Goal: Task Accomplishment & Management: Complete application form

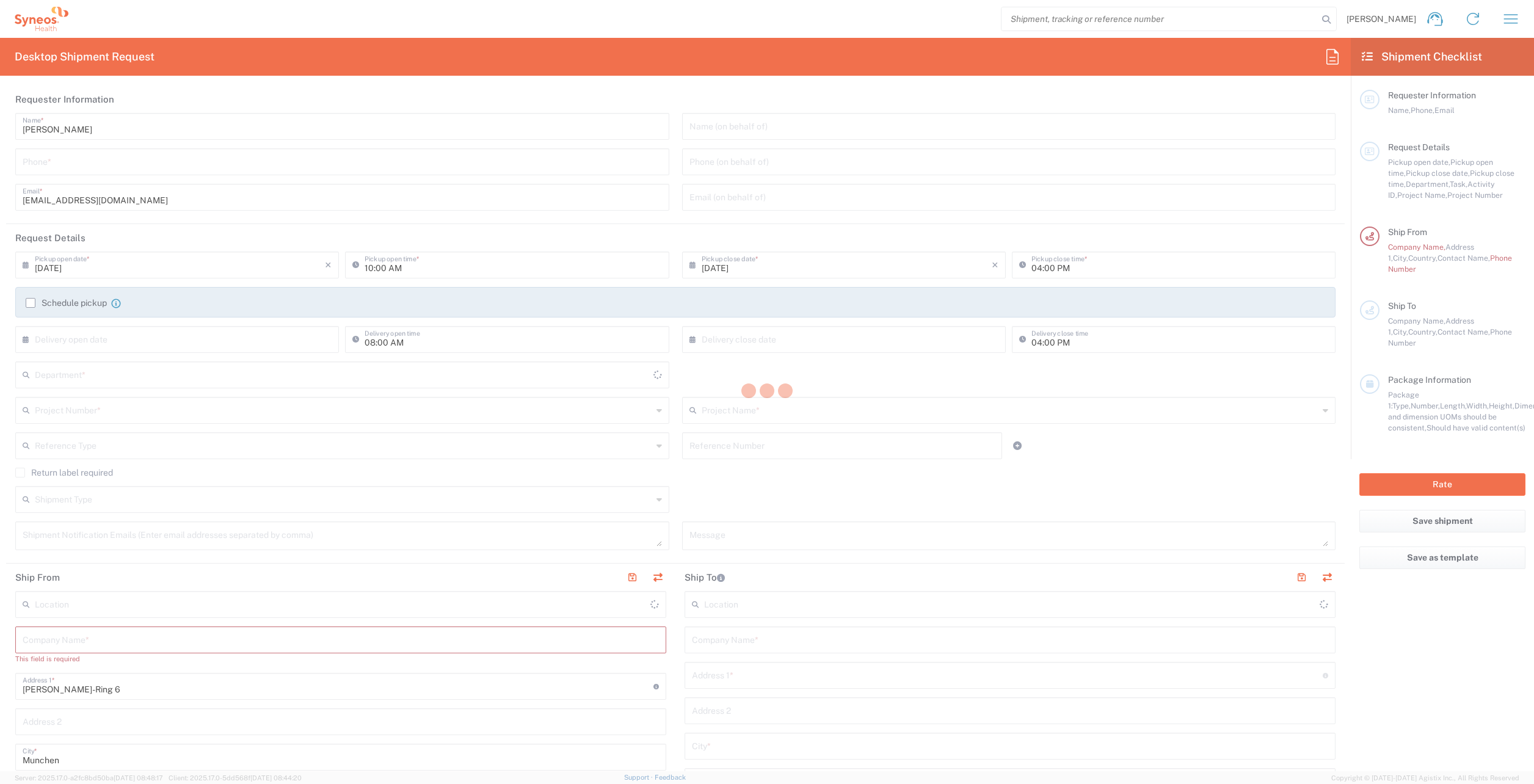
type input "Germany"
type input "8480"
type input "Syneos Health Germany GMBH"
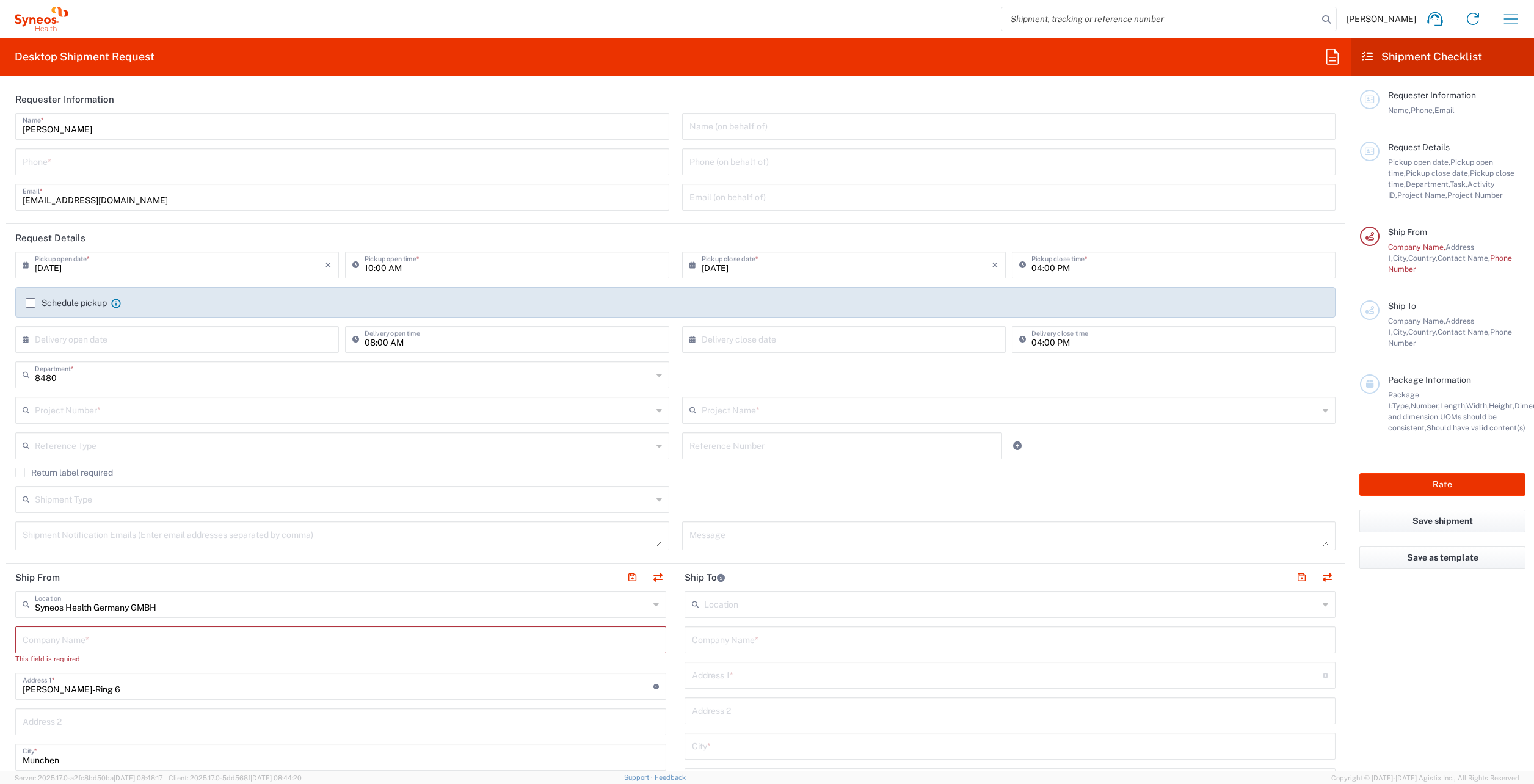
click at [174, 169] on input "tel" at bounding box center [342, 160] width 639 height 22
type input "01771457023"
click at [174, 88] on header "Requester Information" at bounding box center [675, 100] width 1339 height 28
click at [88, 343] on input "text" at bounding box center [180, 338] width 290 height 22
click at [1046, 269] on input "04:00 PM" at bounding box center [1180, 264] width 297 height 22
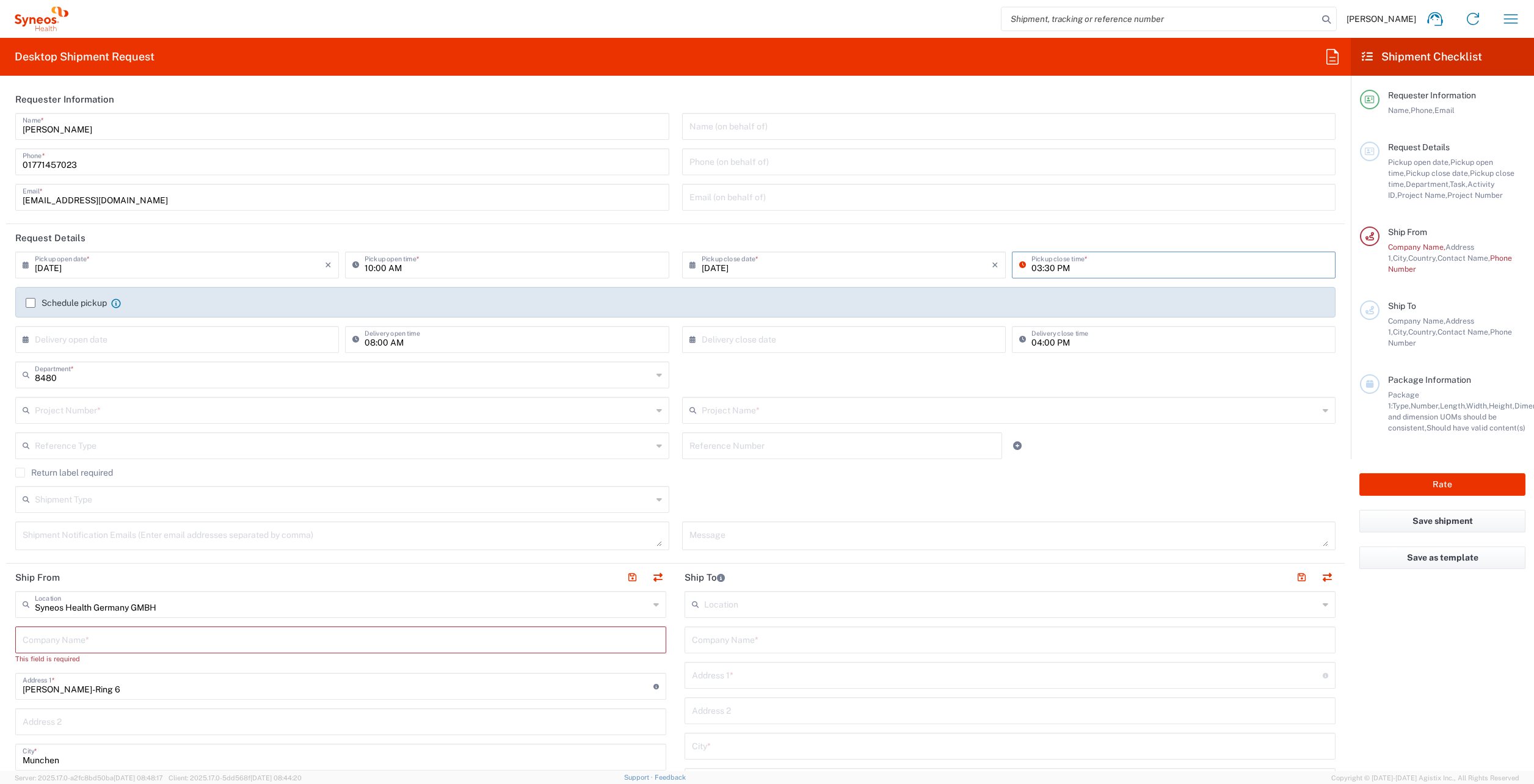
type input "03:30 PM"
click at [1023, 242] on header "Request Details" at bounding box center [675, 238] width 1339 height 28
click at [55, 343] on input "text" at bounding box center [180, 338] width 290 height 22
click at [364, 344] on input "08:00 AM" at bounding box center [513, 338] width 297 height 22
click at [125, 341] on input "text" at bounding box center [180, 338] width 290 height 22
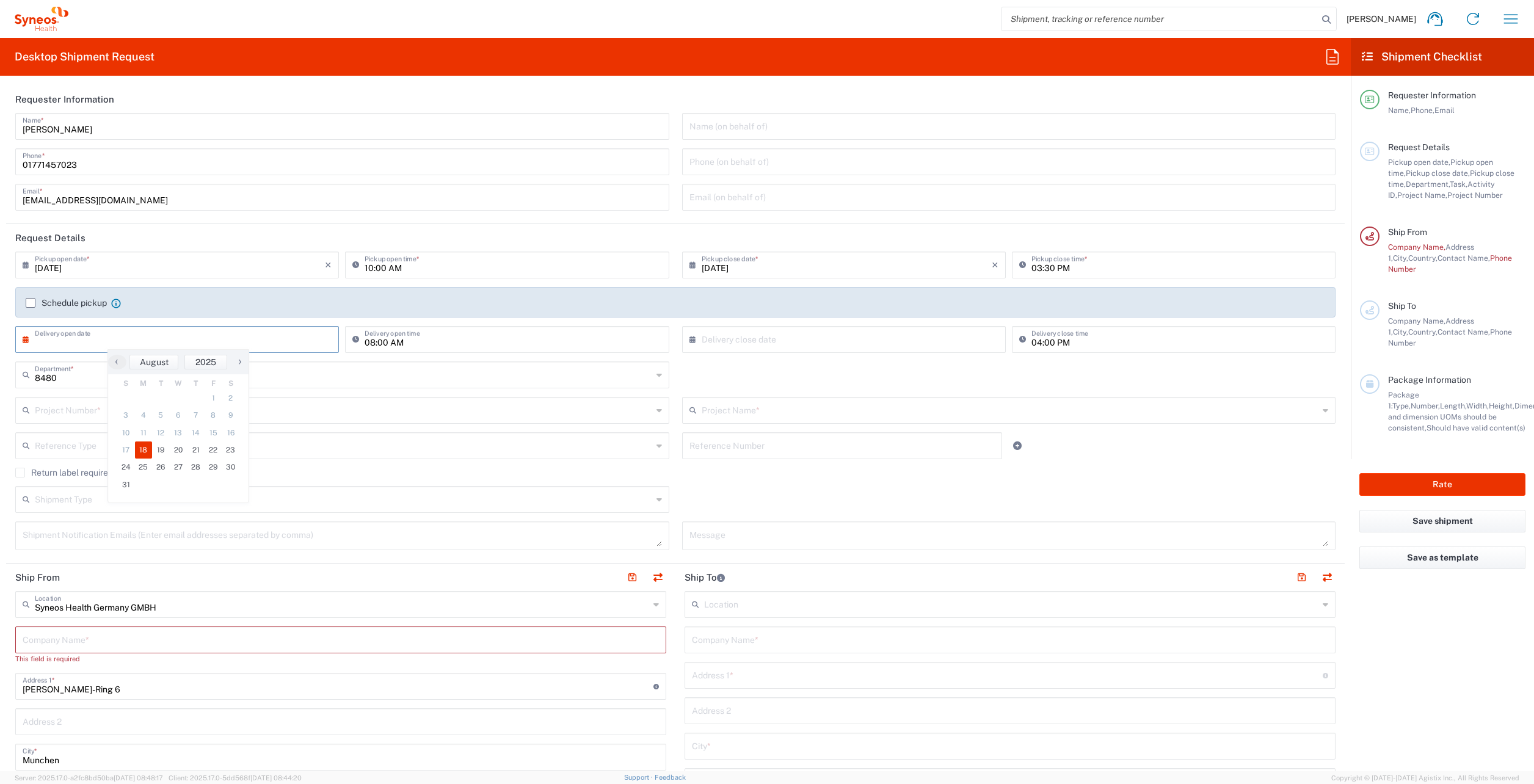
click at [148, 452] on span "18" at bounding box center [144, 450] width 17 height 17
click at [111, 343] on input "[DATE]" at bounding box center [180, 338] width 290 height 22
click at [160, 450] on span "19" at bounding box center [161, 450] width 17 height 17
type input "08/19/2025"
click at [766, 345] on input "text" at bounding box center [847, 338] width 290 height 22
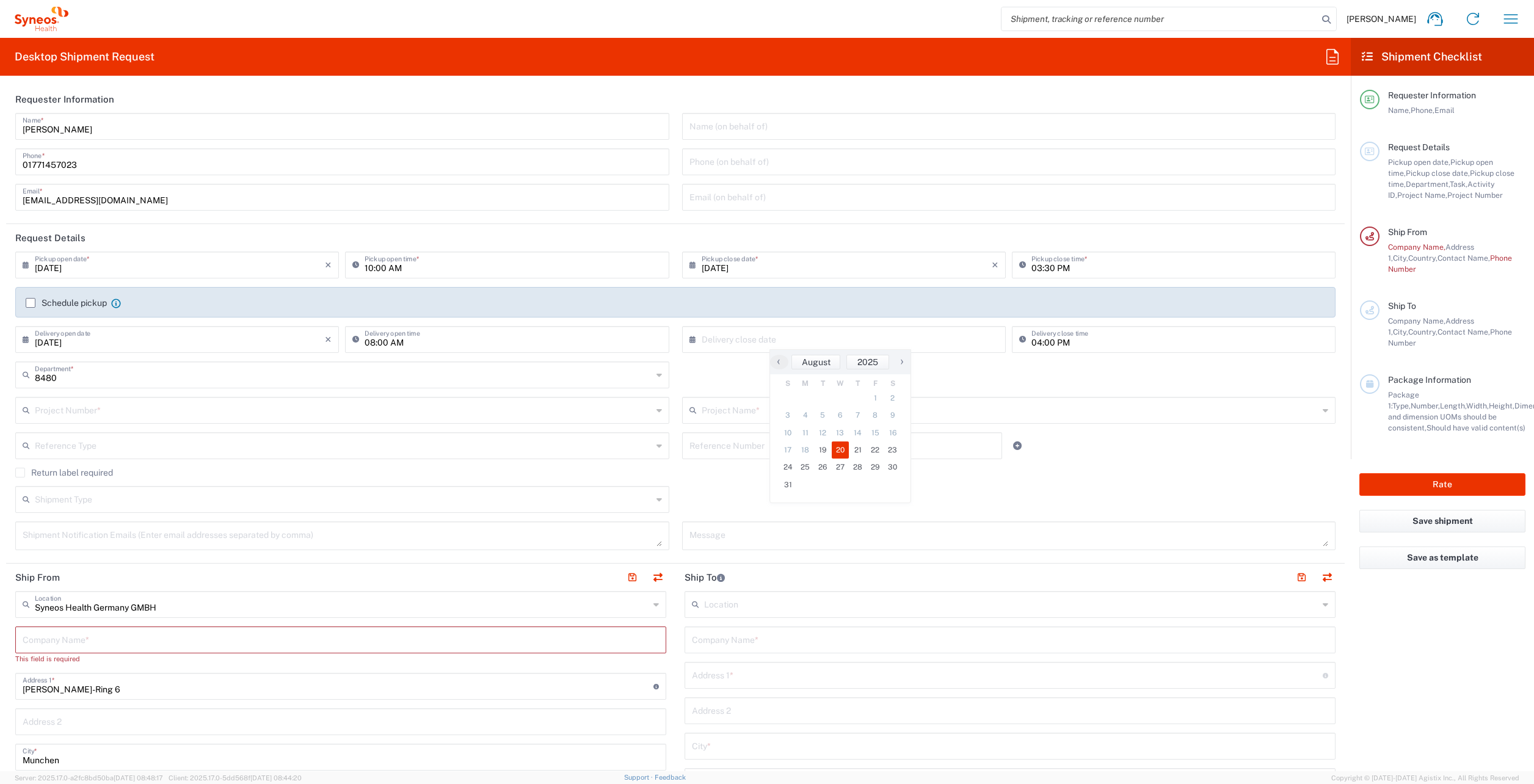
click at [840, 454] on span "20" at bounding box center [840, 450] width 17 height 17
type input "08/20/2025"
click at [1032, 342] on input "04:00 PM" at bounding box center [1180, 338] width 297 height 22
type input "01:00 PM"
drag, startPoint x: 762, startPoint y: 378, endPoint x: 696, endPoint y: 336, distance: 78.2
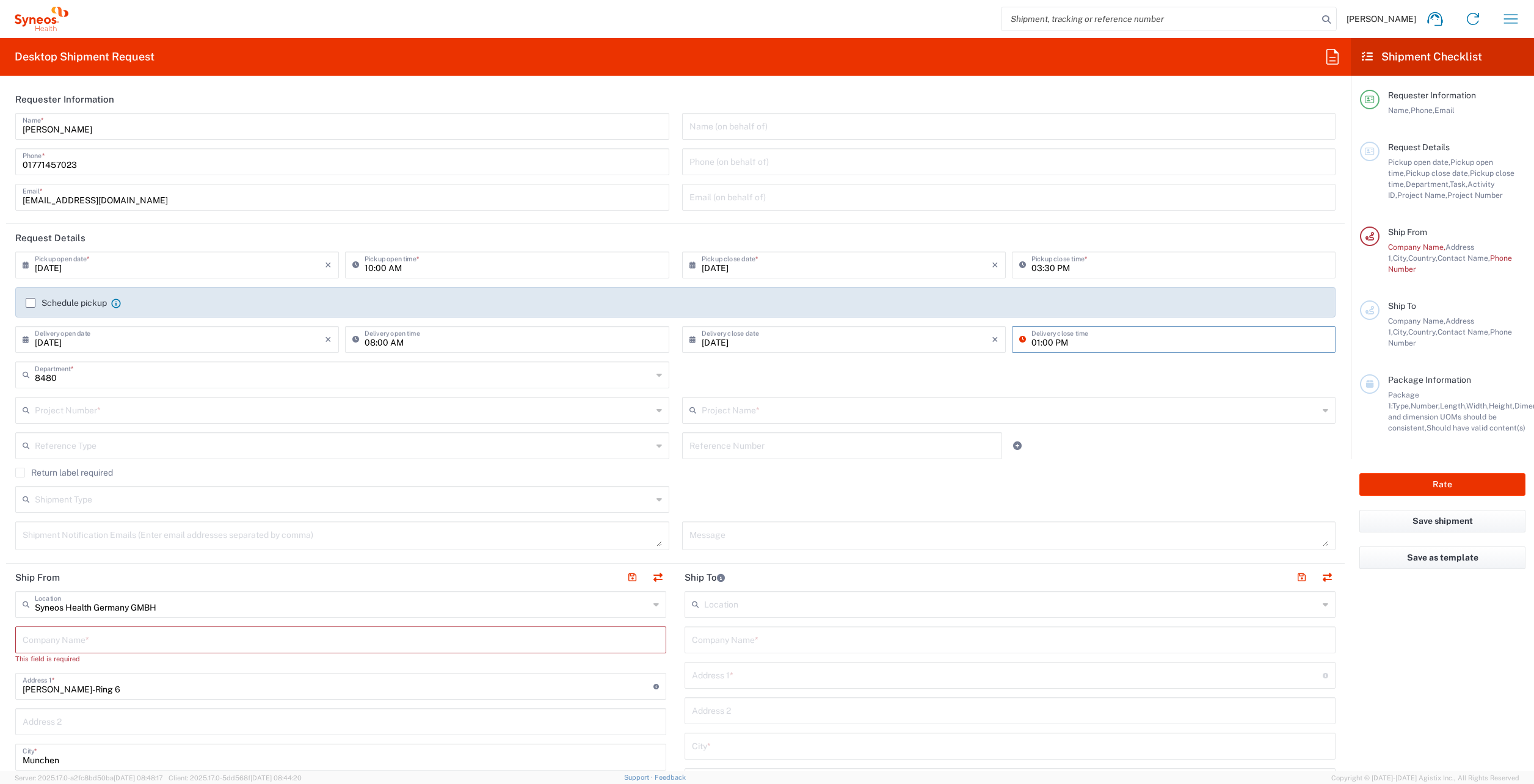
click at [764, 372] on div "8480 Department * 8480 3000 3100 3109 3110 3111 3112 3125 3130 3135 3136 3150 3…" at bounding box center [676, 379] width 1333 height 36
click at [81, 413] on input "text" at bounding box center [343, 409] width 617 height 22
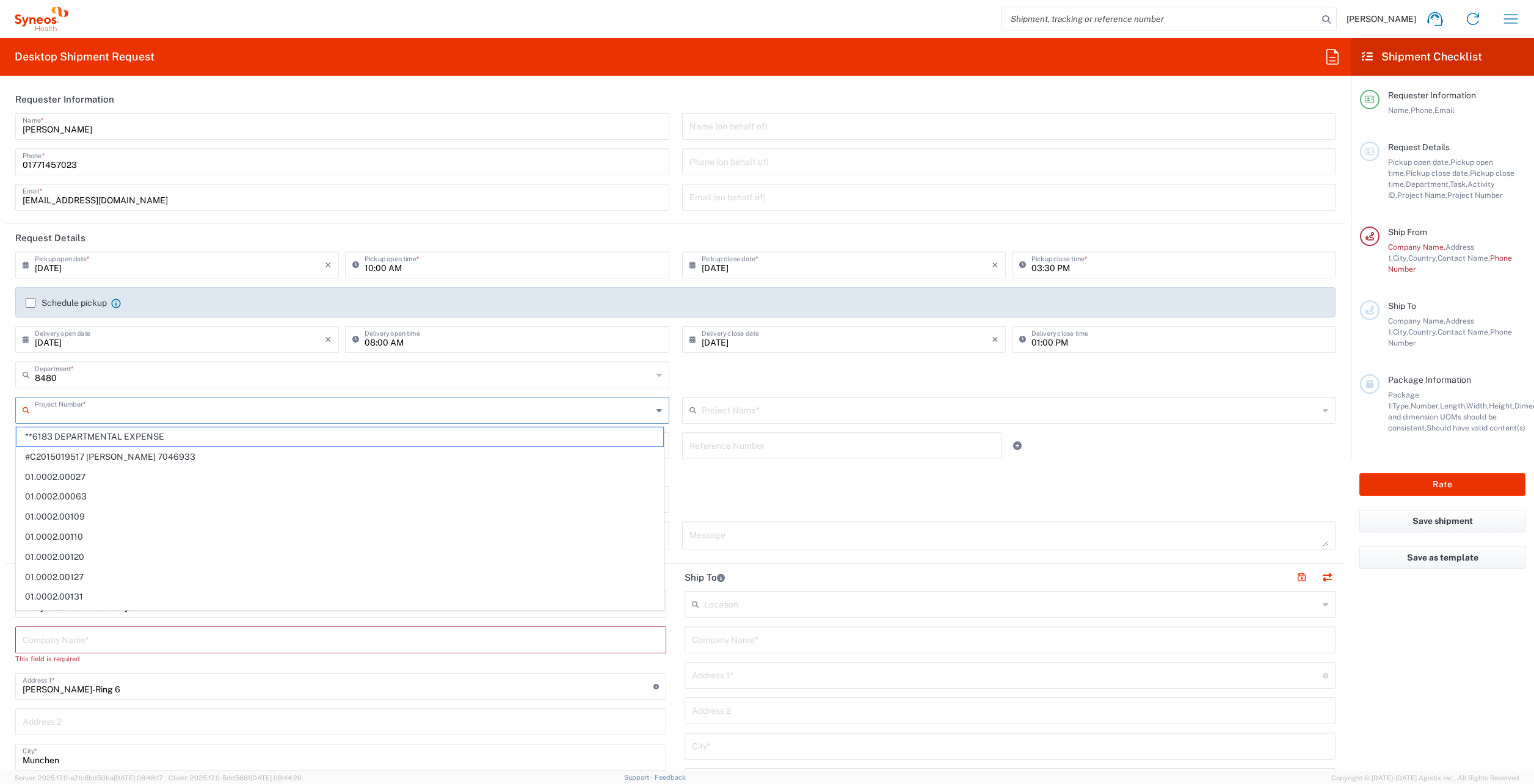
click at [788, 419] on input "text" at bounding box center [1010, 409] width 617 height 22
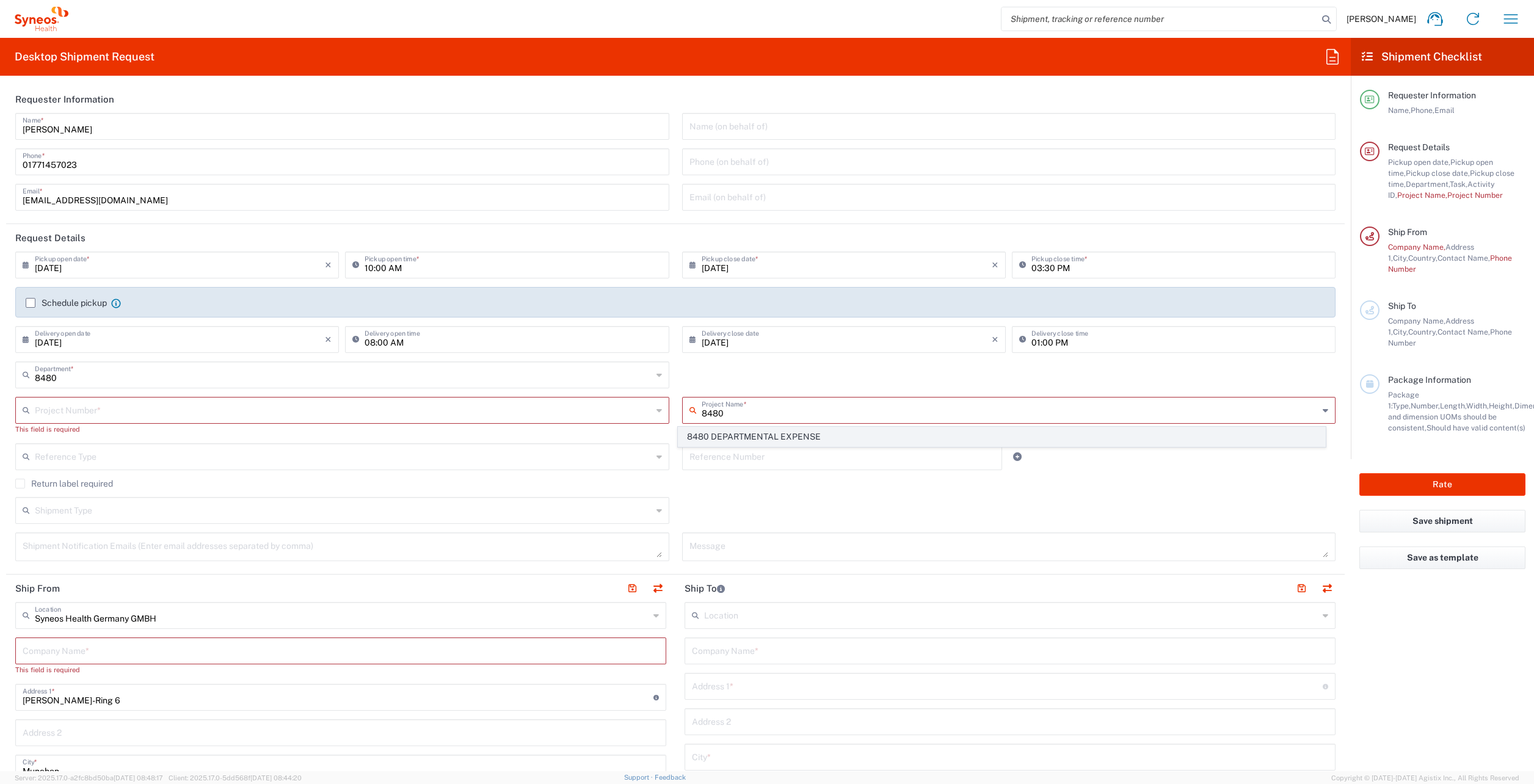
click at [768, 438] on span "8480 DEPARTMENTAL EXPENSE" at bounding box center [1001, 437] width 646 height 19
type input "8480 DEPARTMENTAL EXPENSE"
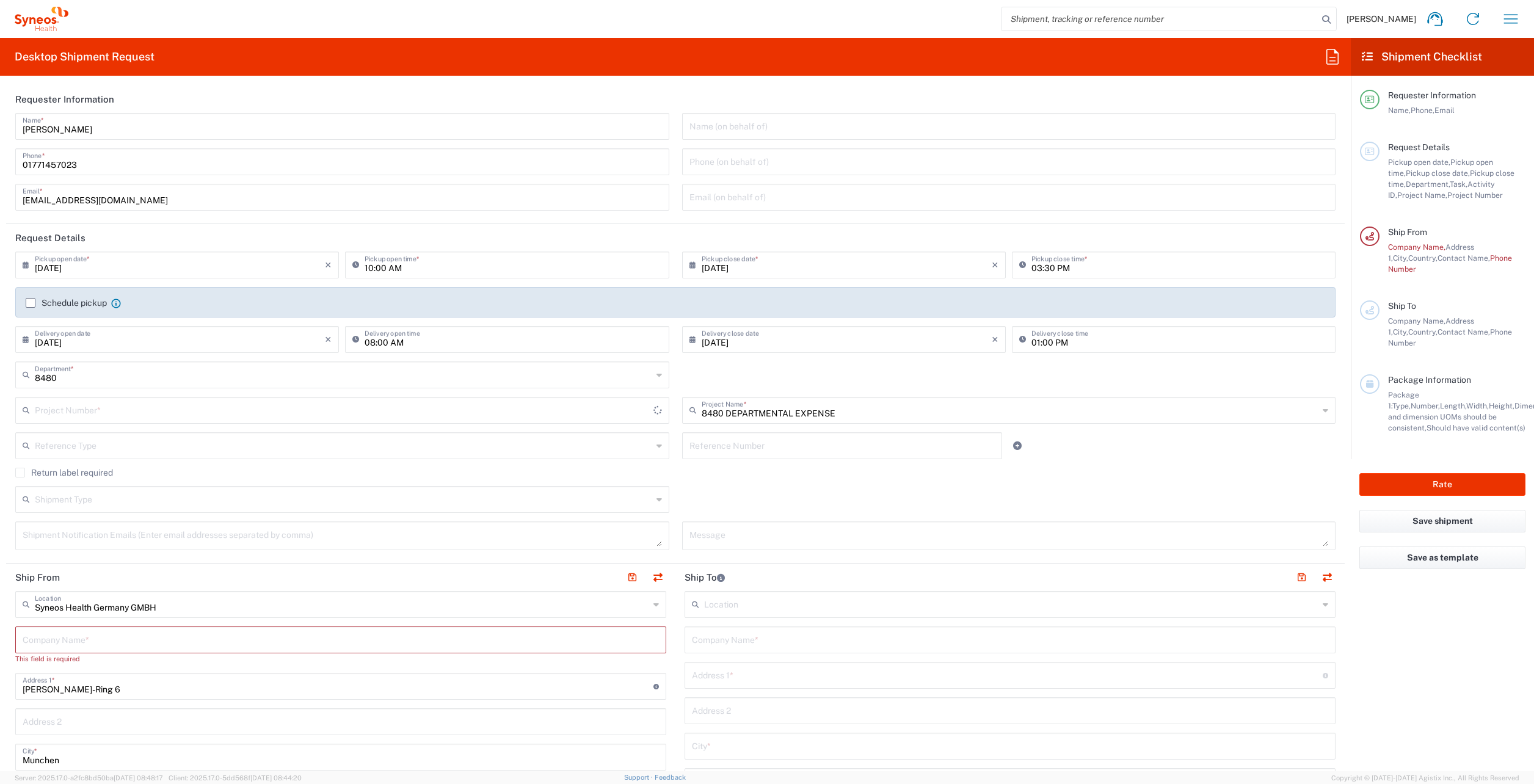
type input "8480 DEPARTMENTAL EXPENSE"
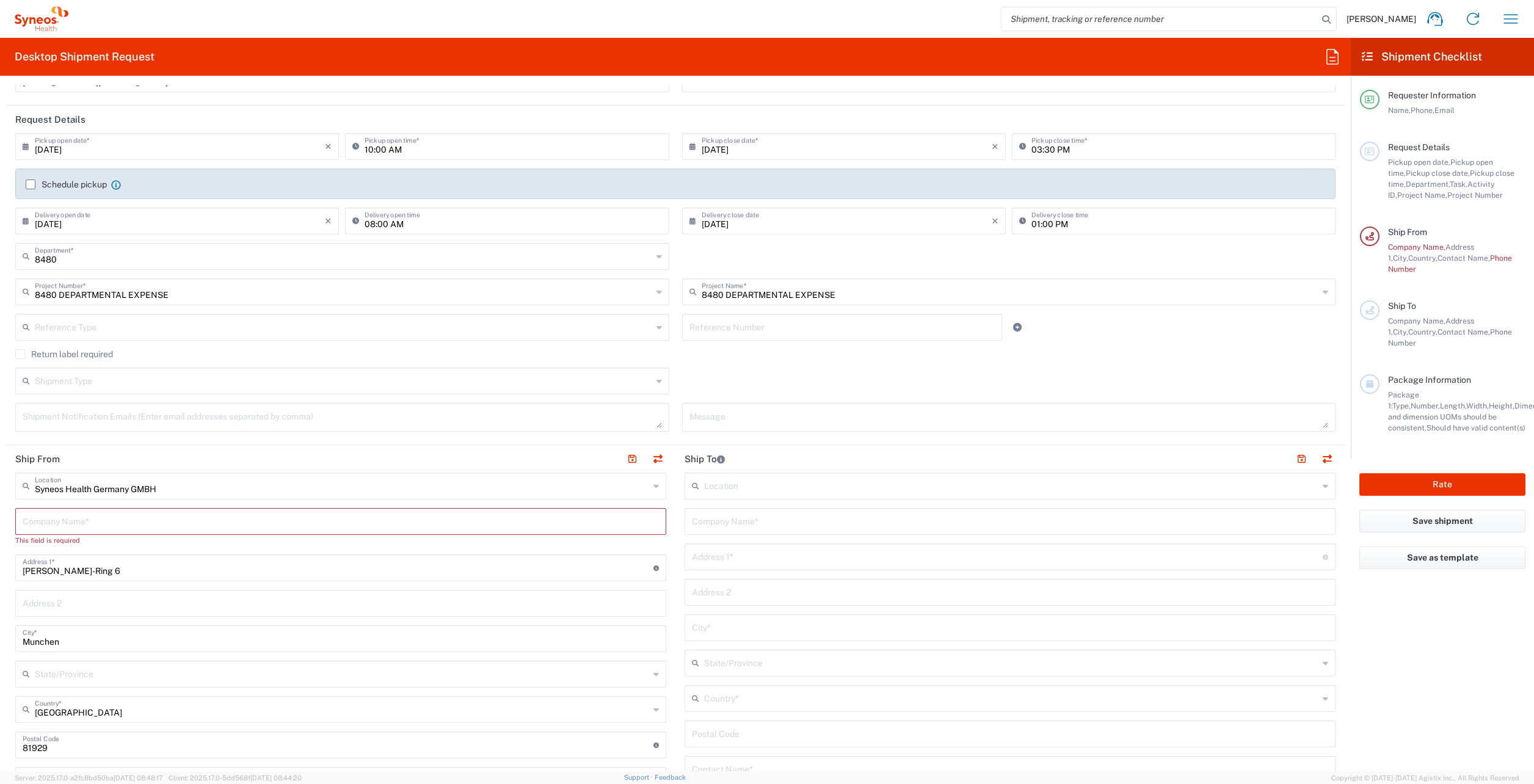
scroll to position [122, 0]
click at [148, 517] on input "text" at bounding box center [340, 516] width 636 height 22
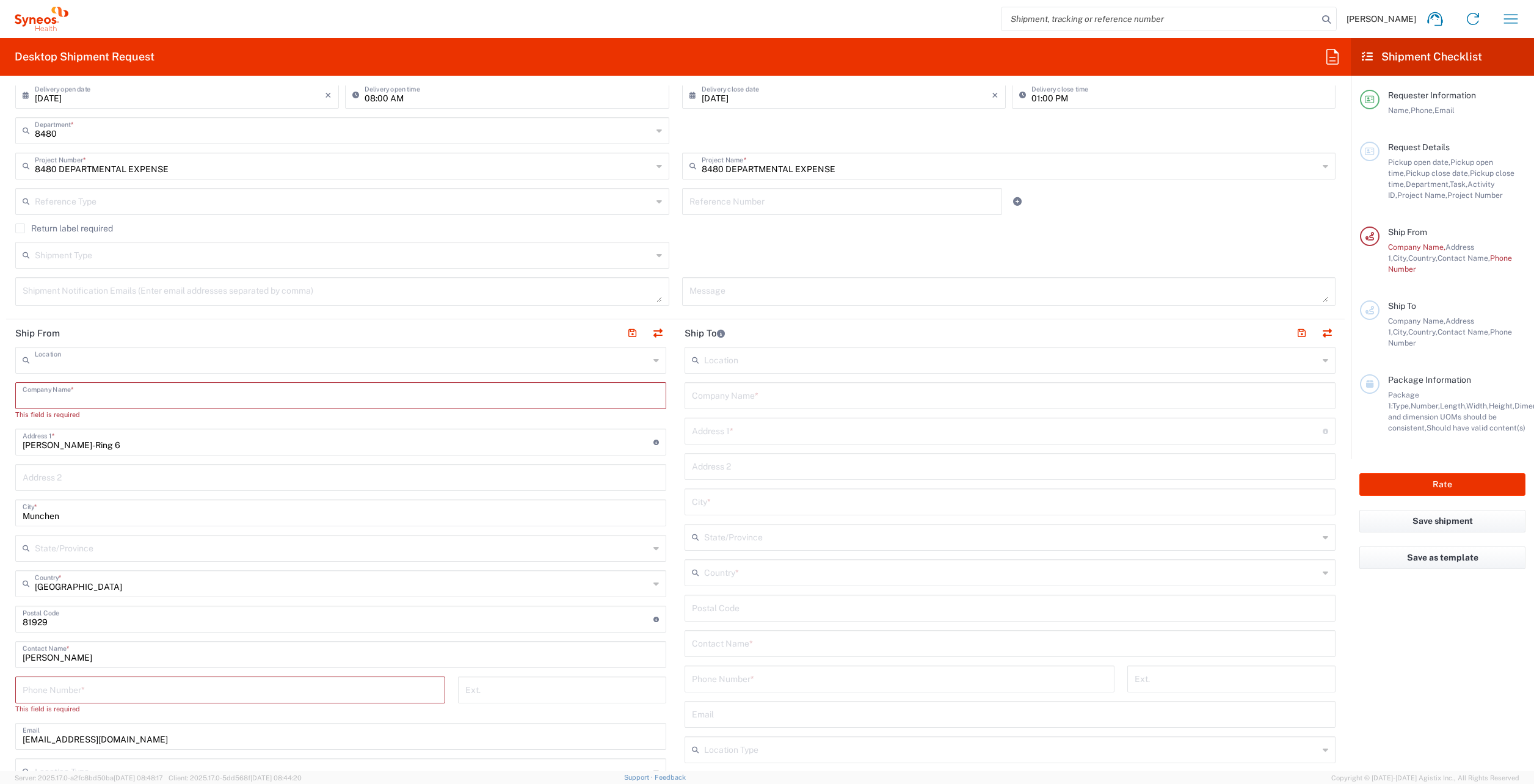
click at [125, 363] on input "text" at bounding box center [342, 359] width 614 height 22
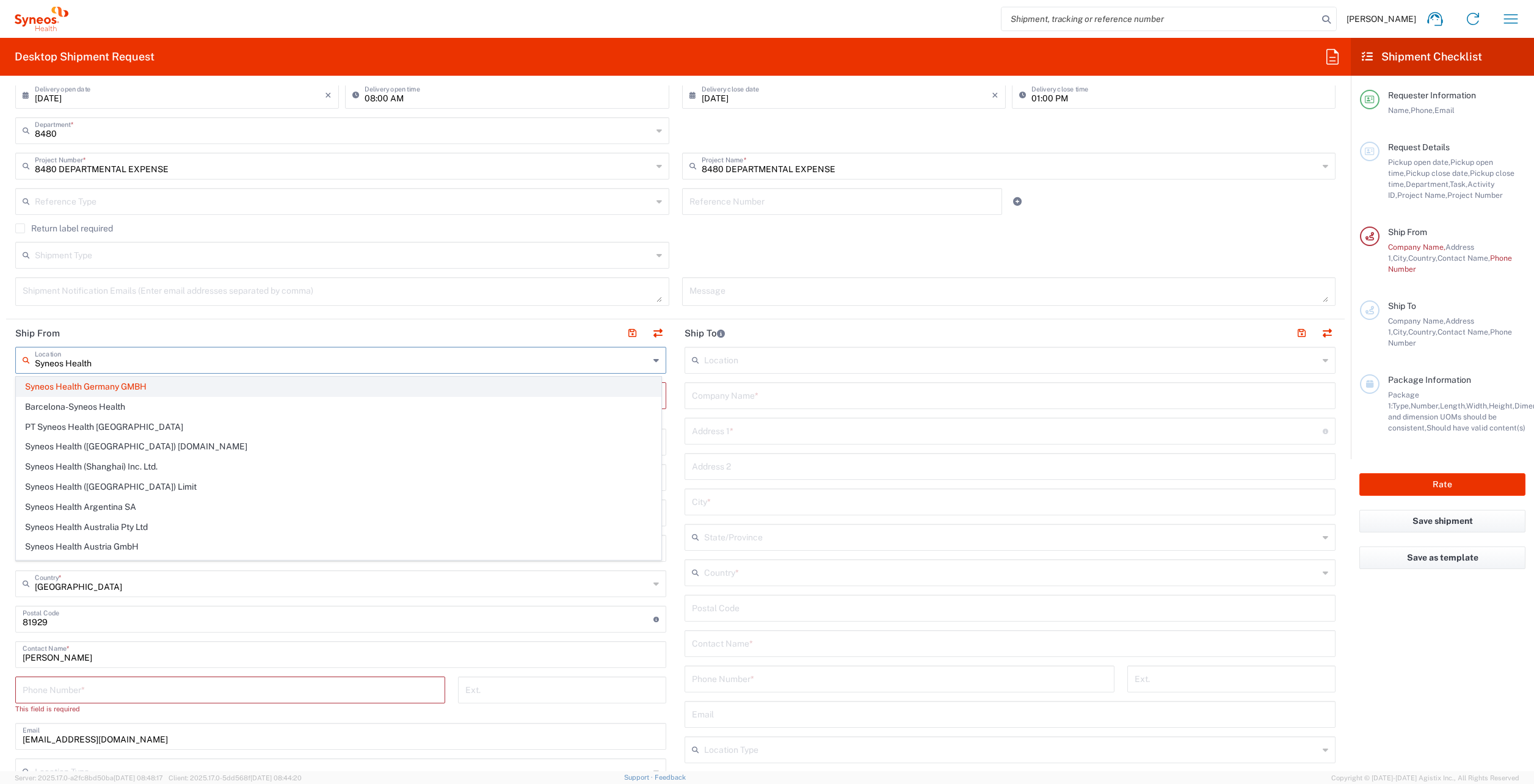
type input "Syneos Health"
click at [128, 386] on span "Syneos Health Germany GMBH" at bounding box center [338, 387] width 644 height 19
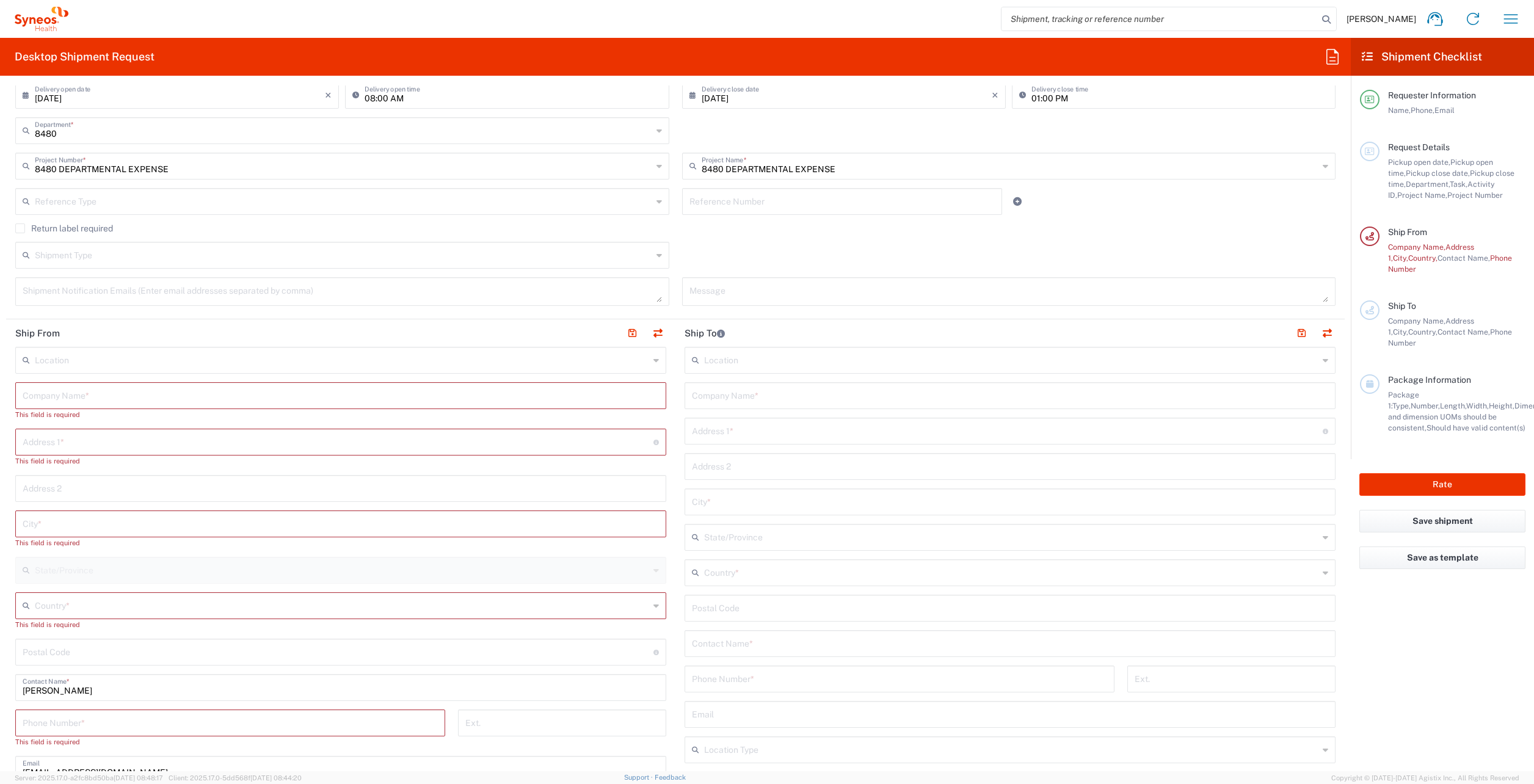
click at [54, 363] on input "text" at bounding box center [342, 359] width 614 height 22
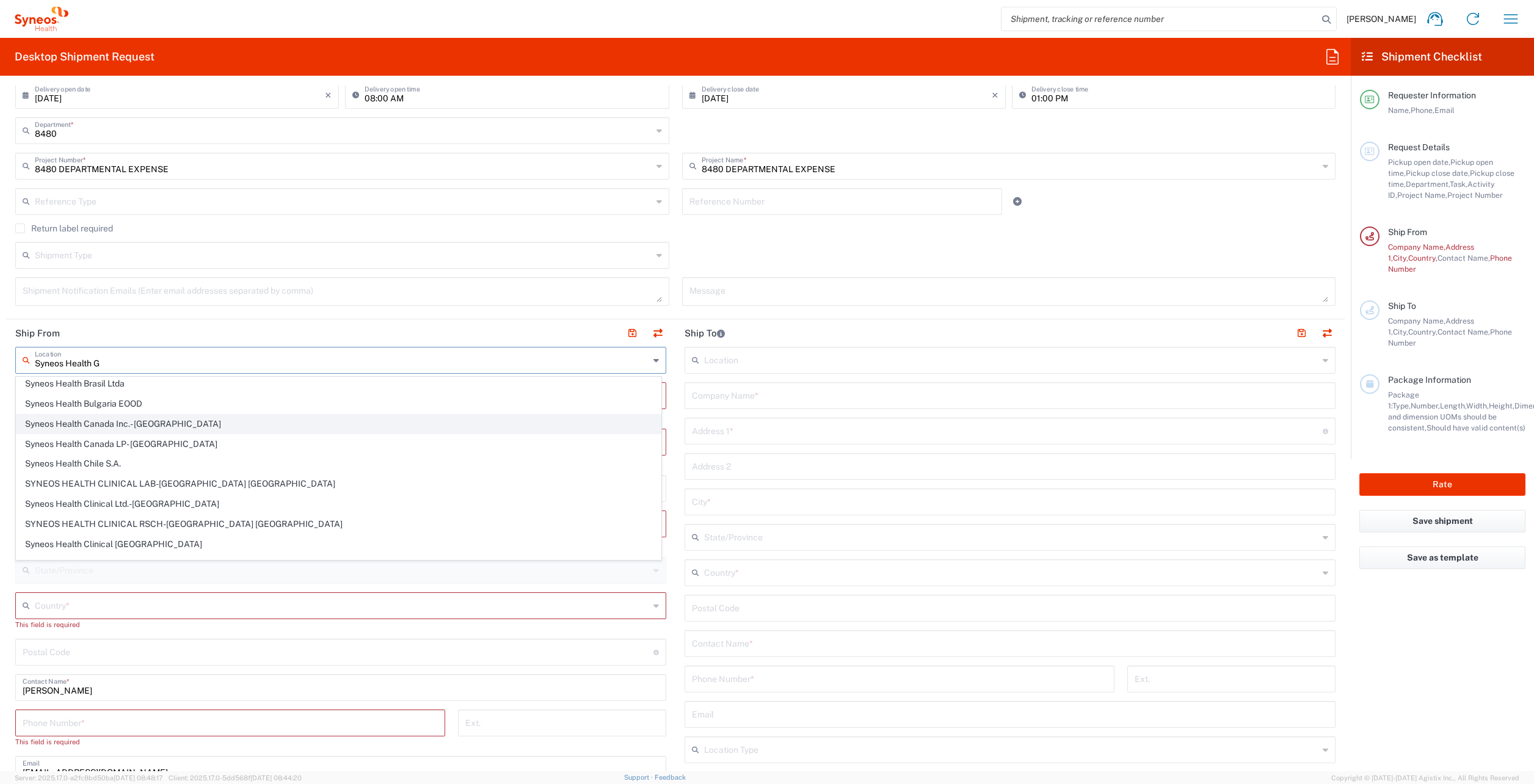
scroll to position [0, 0]
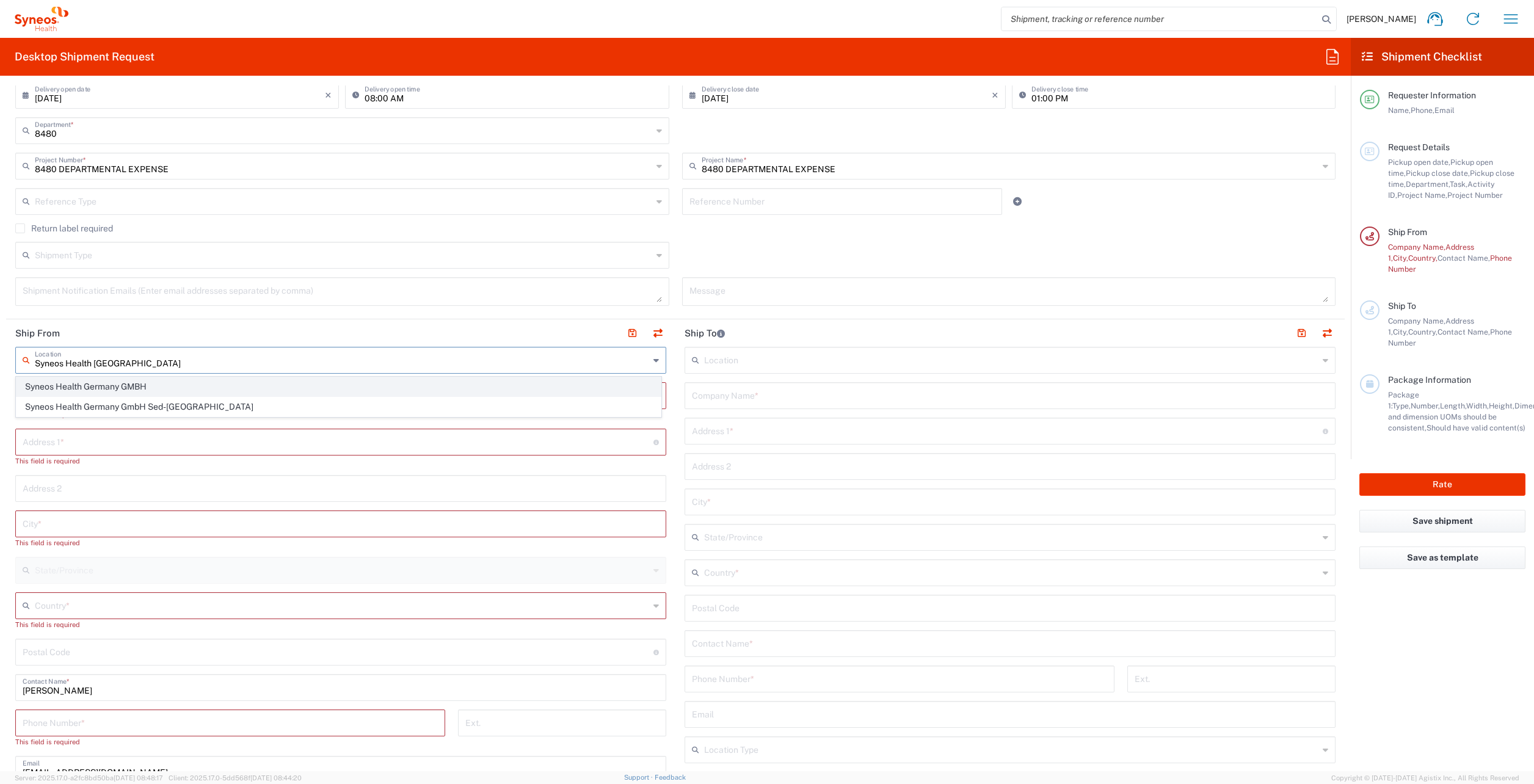
click at [115, 386] on span "Syneos Health Germany GMBH" at bounding box center [338, 387] width 644 height 19
type input "Syneos Health Germany GMBH"
type input "[PERSON_NAME]-Ring 6"
type input "Munchen"
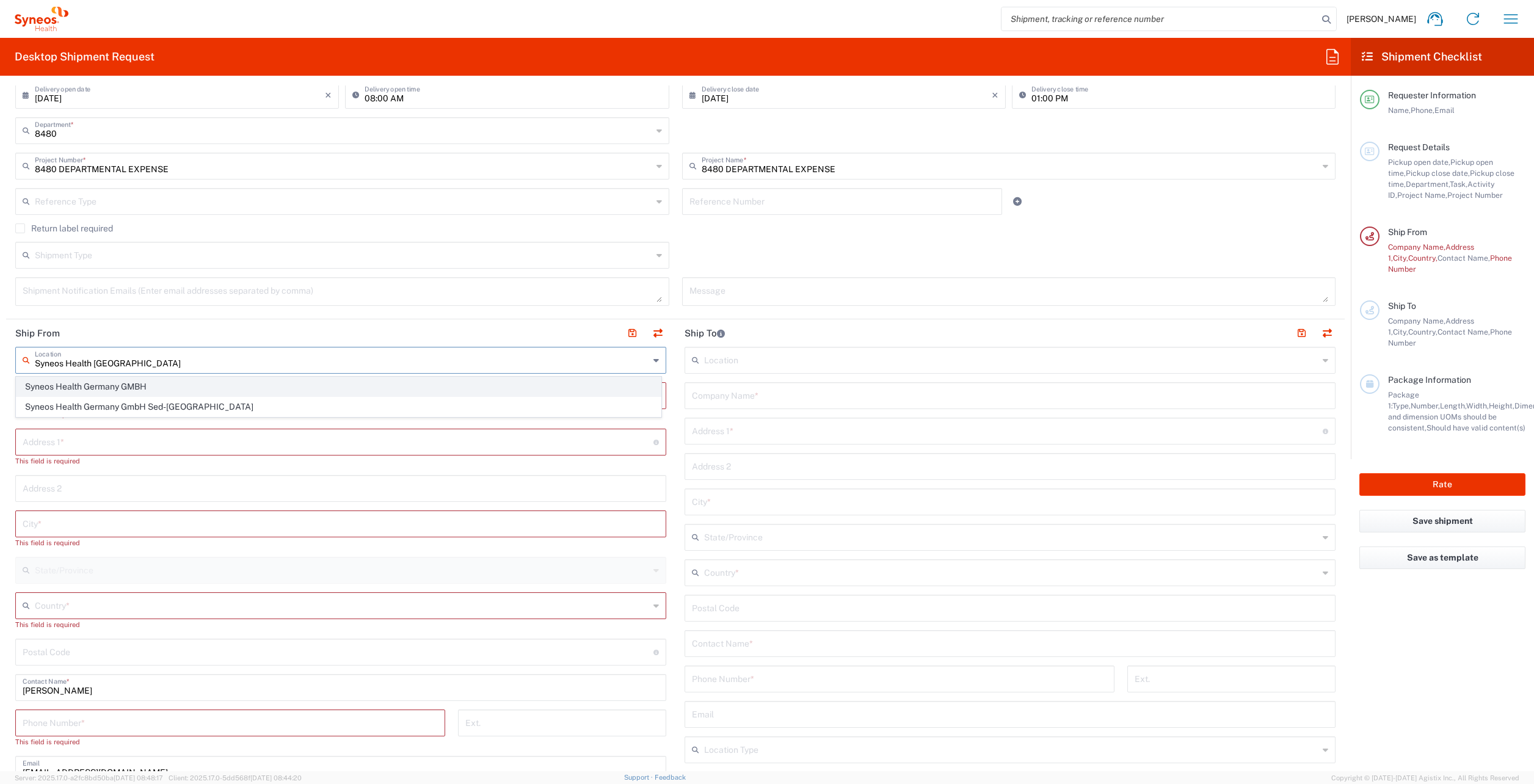
type input "[GEOGRAPHIC_DATA]"
type input "81929"
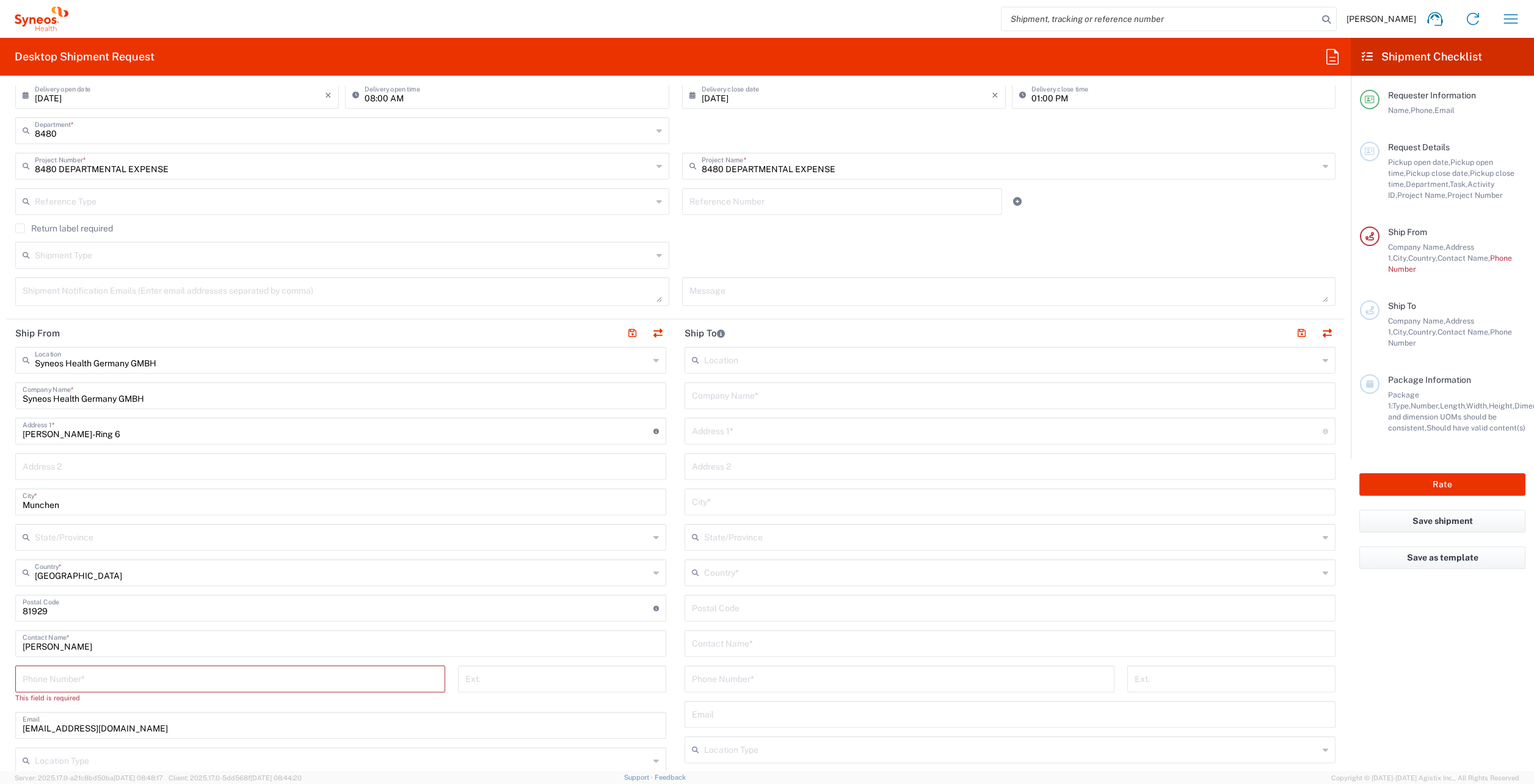
scroll to position [305, 0]
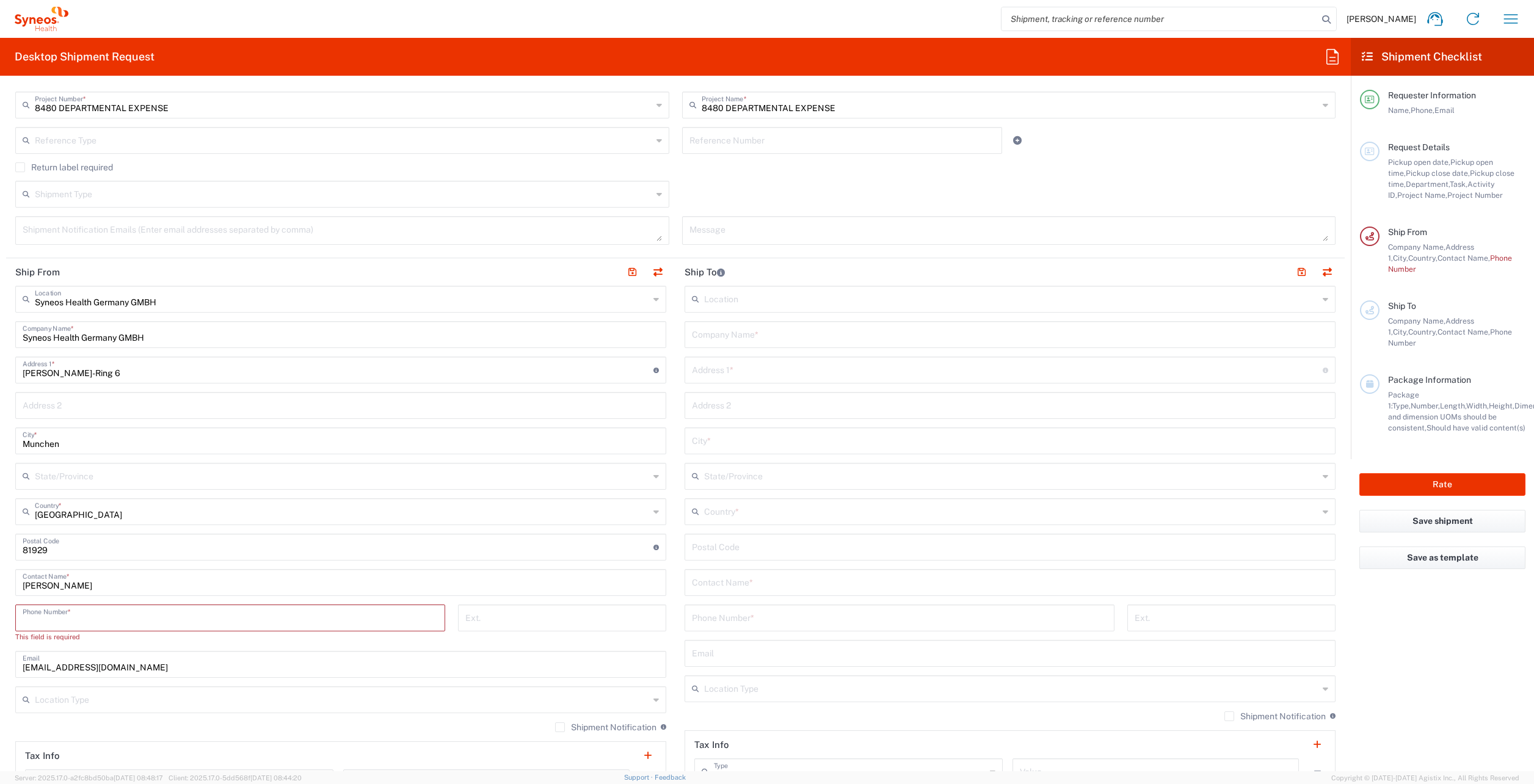
click at [50, 618] on input "tel" at bounding box center [230, 617] width 416 height 22
type input "01771457023"
click at [10, 576] on main "Syneos Health Germany GMBH Location Syneos Health Germany GMBH Addison Whitney …" at bounding box center [340, 559] width 669 height 548
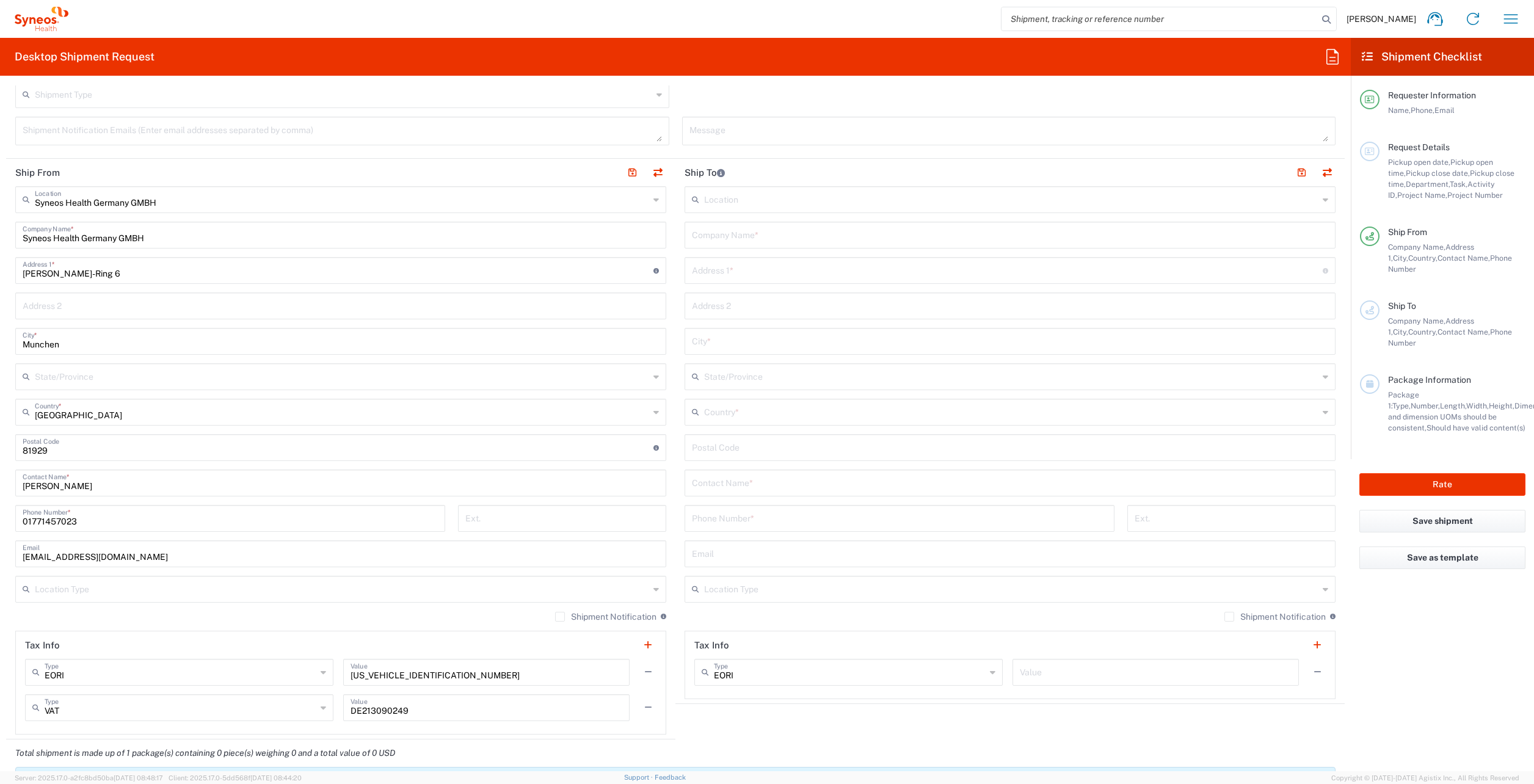
scroll to position [428, 0]
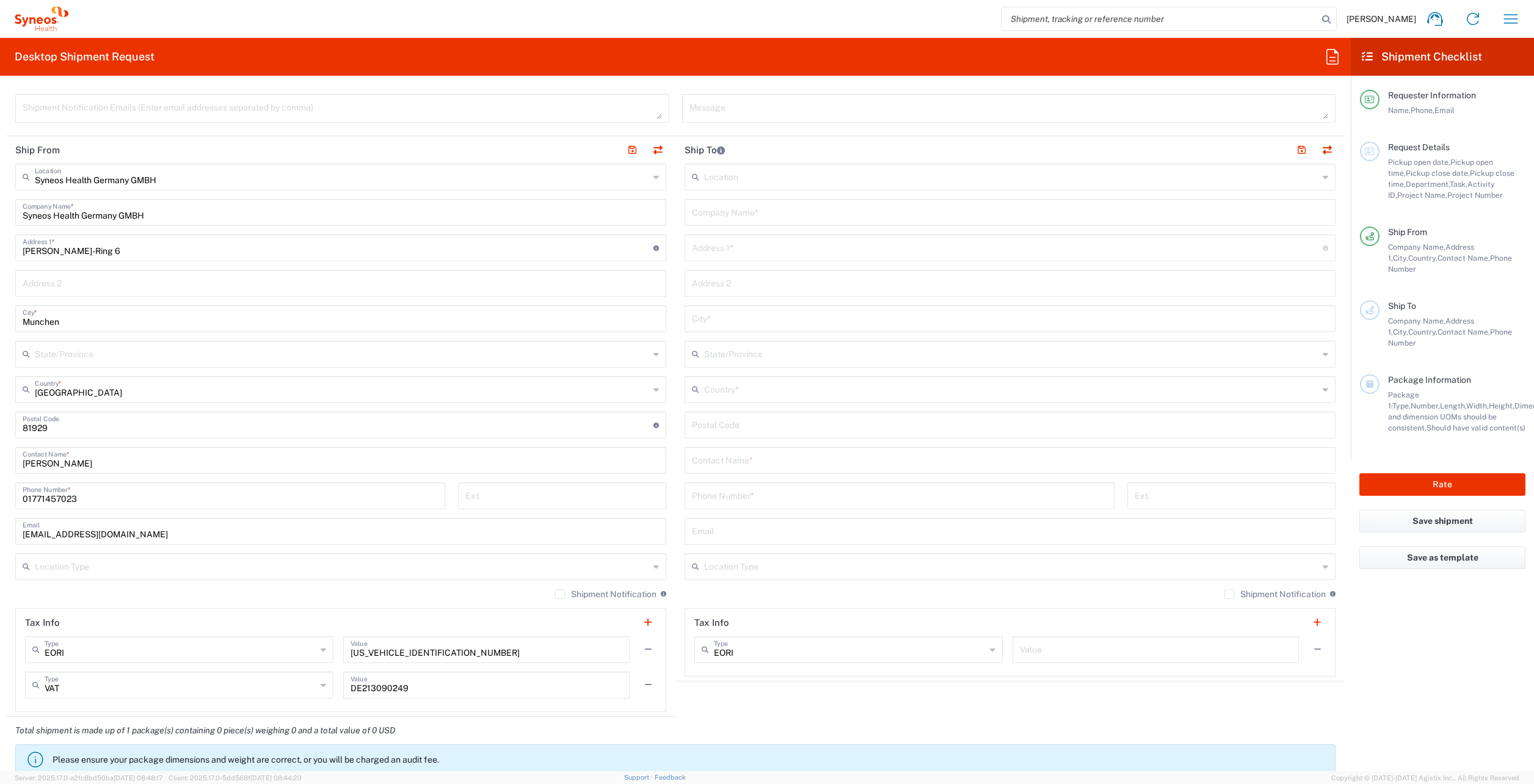
click at [95, 563] on input "text" at bounding box center [342, 565] width 614 height 22
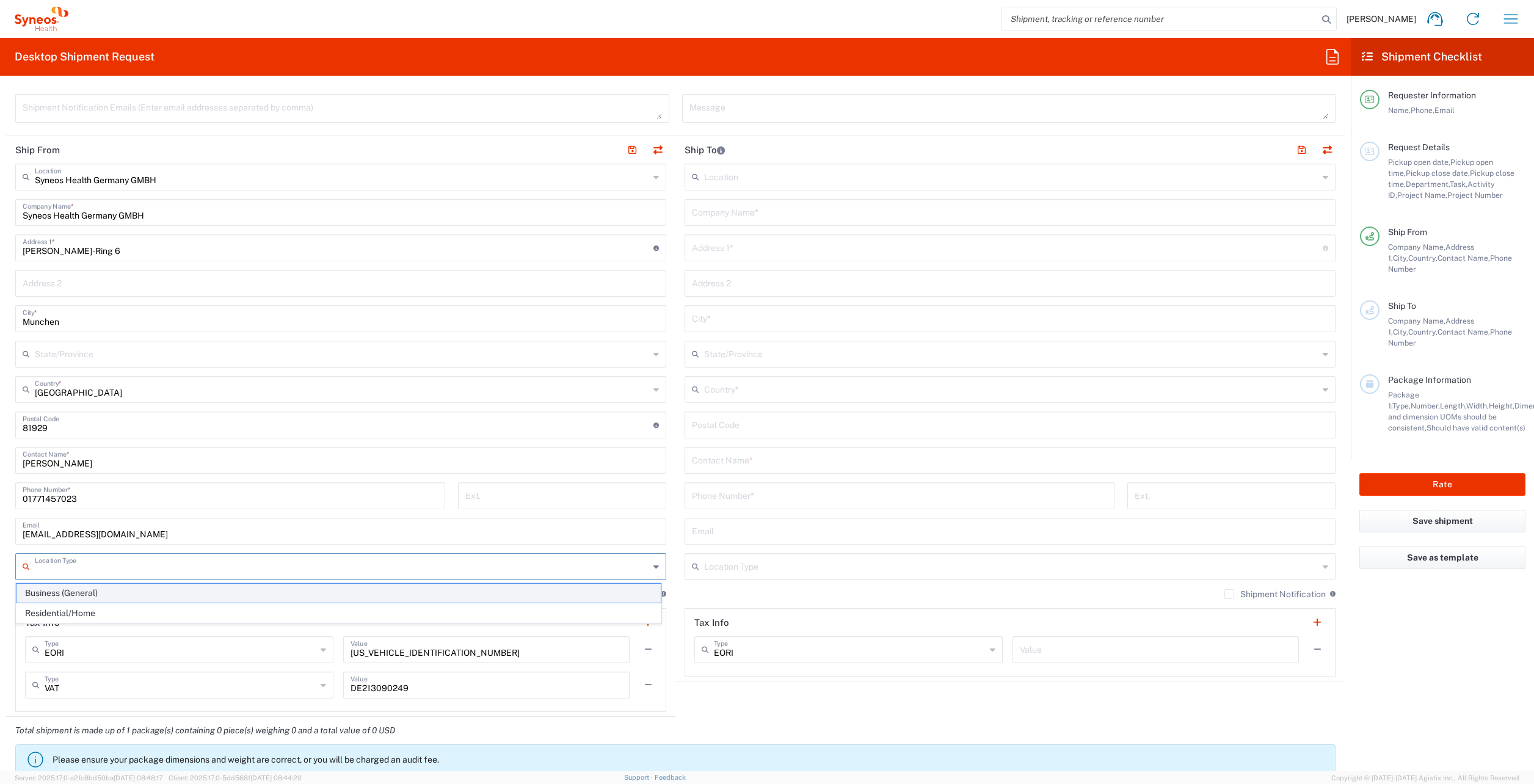
click at [98, 588] on span "Business (General)" at bounding box center [338, 593] width 644 height 19
type input "Business (General)"
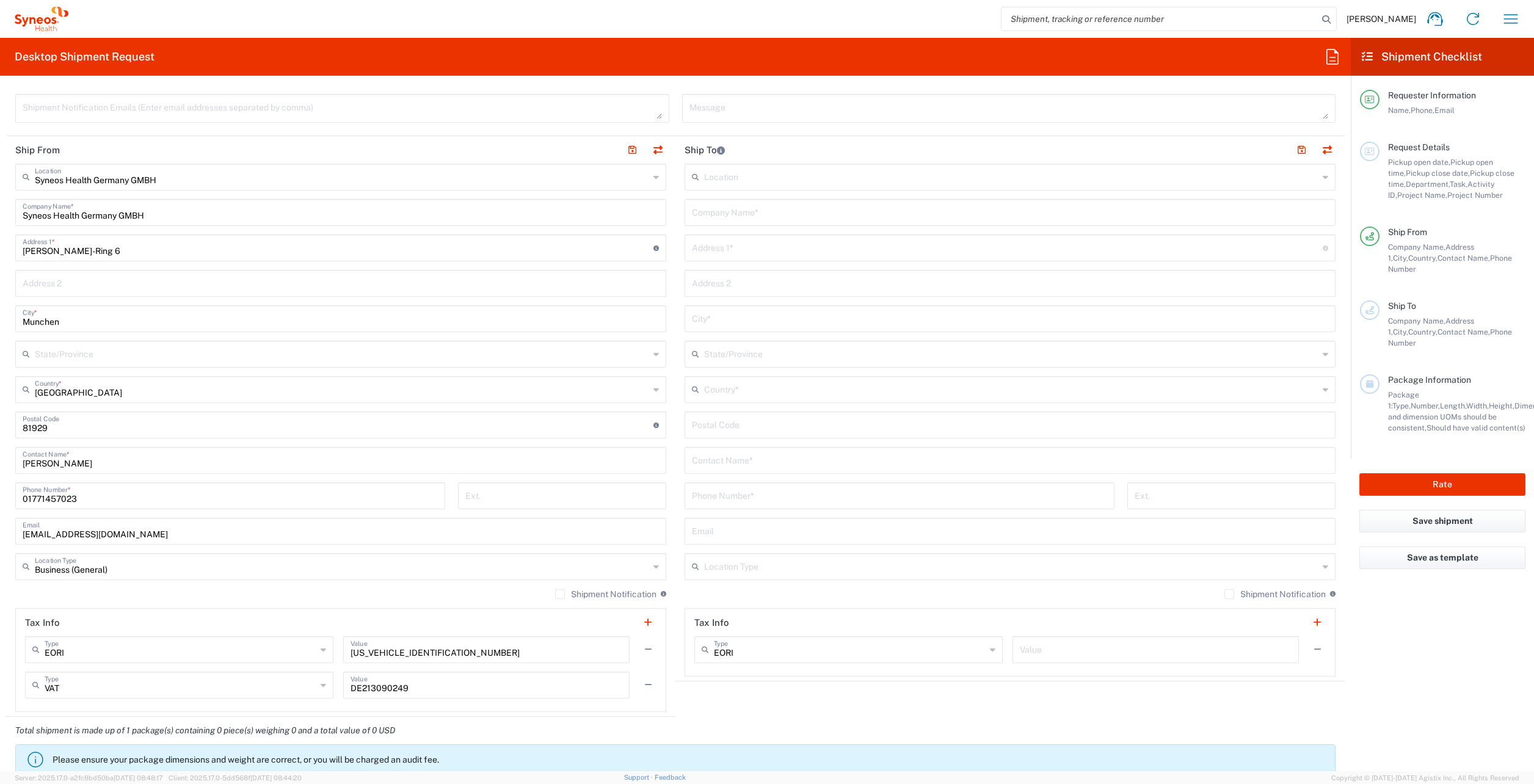
click at [710, 568] on input "text" at bounding box center [1011, 565] width 614 height 22
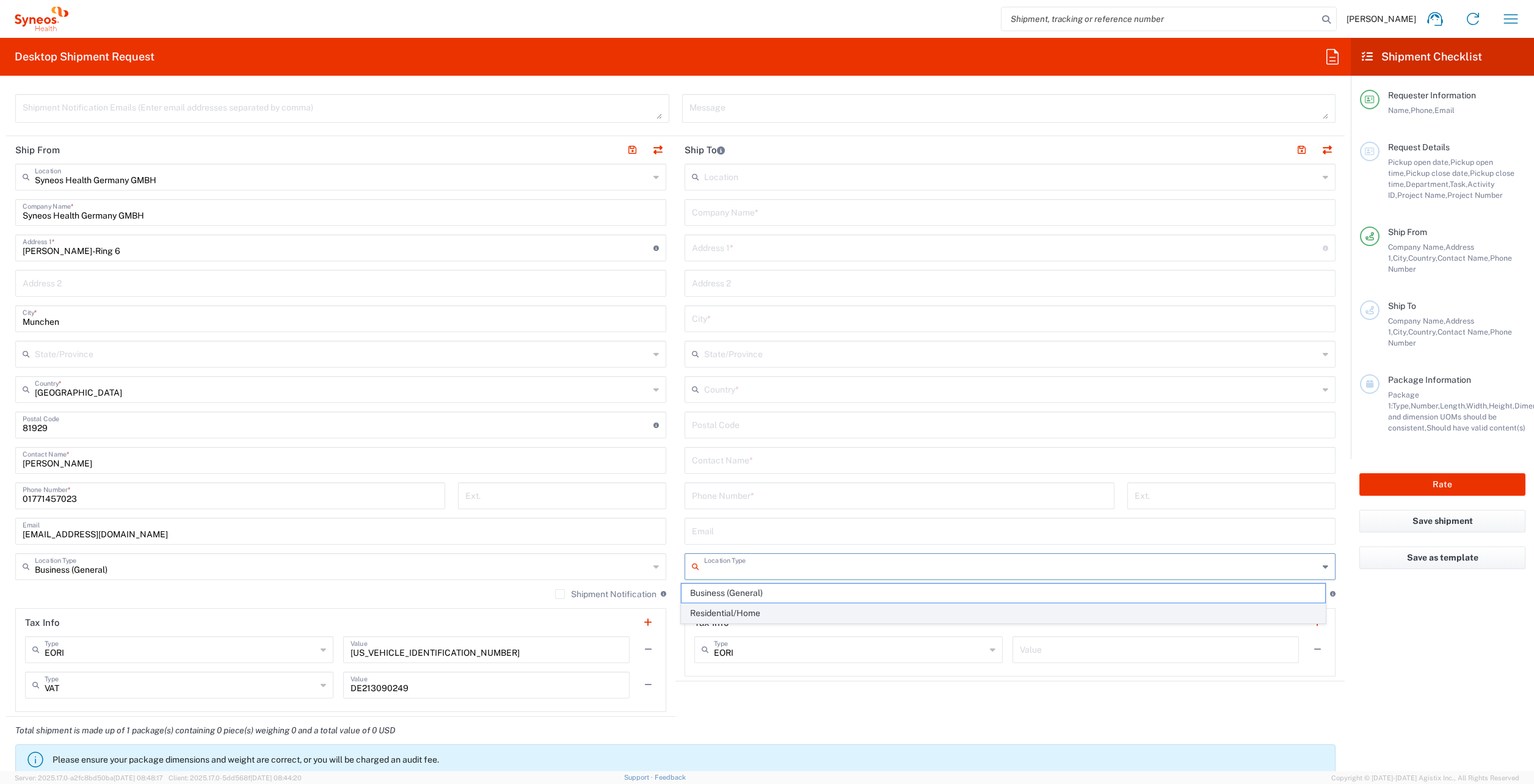
click at [745, 609] on span "Residential/Home" at bounding box center [1003, 613] width 644 height 19
type input "Residential/Home"
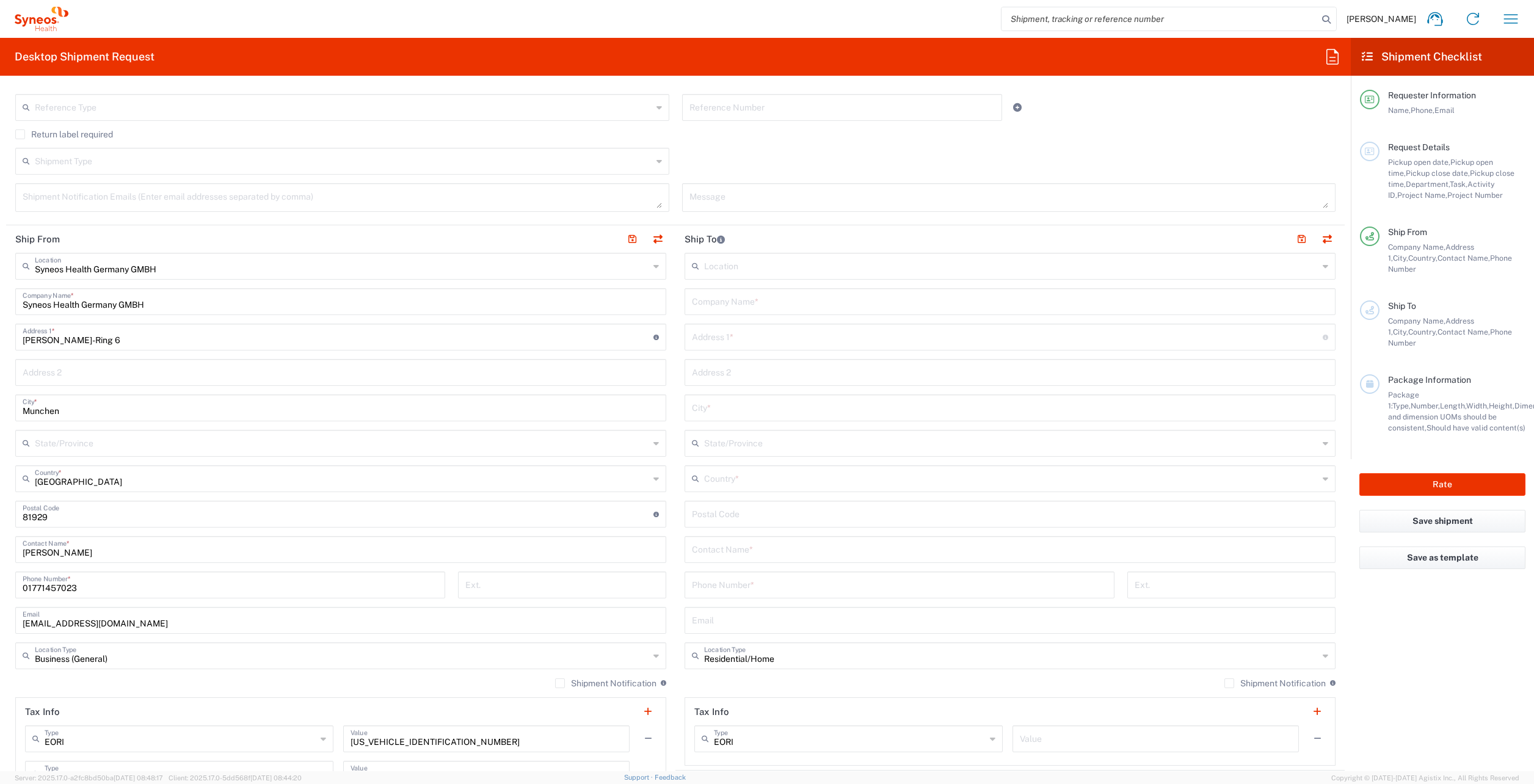
scroll to position [122, 0]
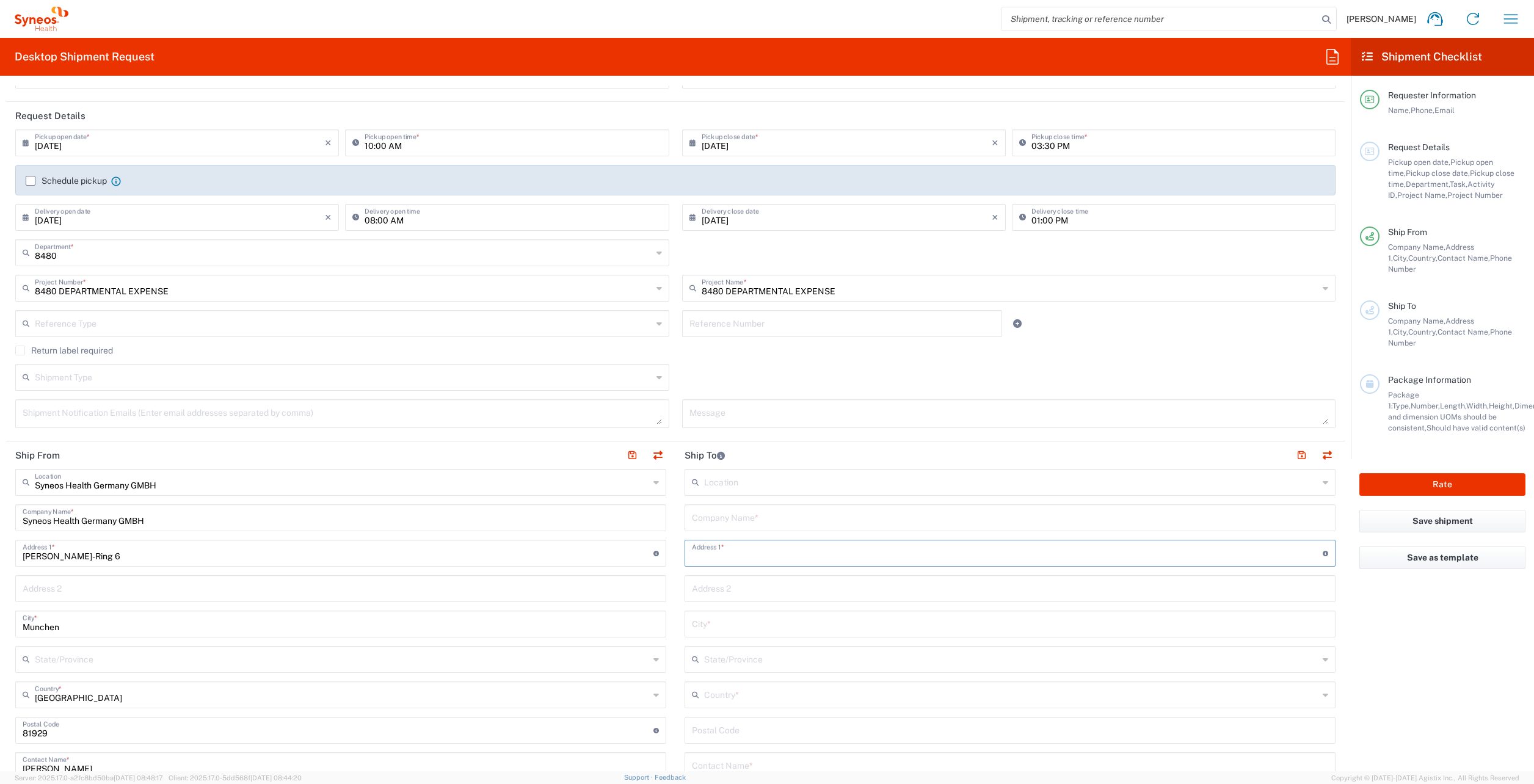
click at [733, 552] on input "text" at bounding box center [1006, 552] width 631 height 22
paste input "11 Chemin de Chatagny 1135 Denens VD Switzerland"
type input "11 Chemin de Chatagny 1135 Denens VD Switzerland"
click at [736, 510] on input "text" at bounding box center [1009, 516] width 636 height 22
paste input "[PERSON_NAME]"
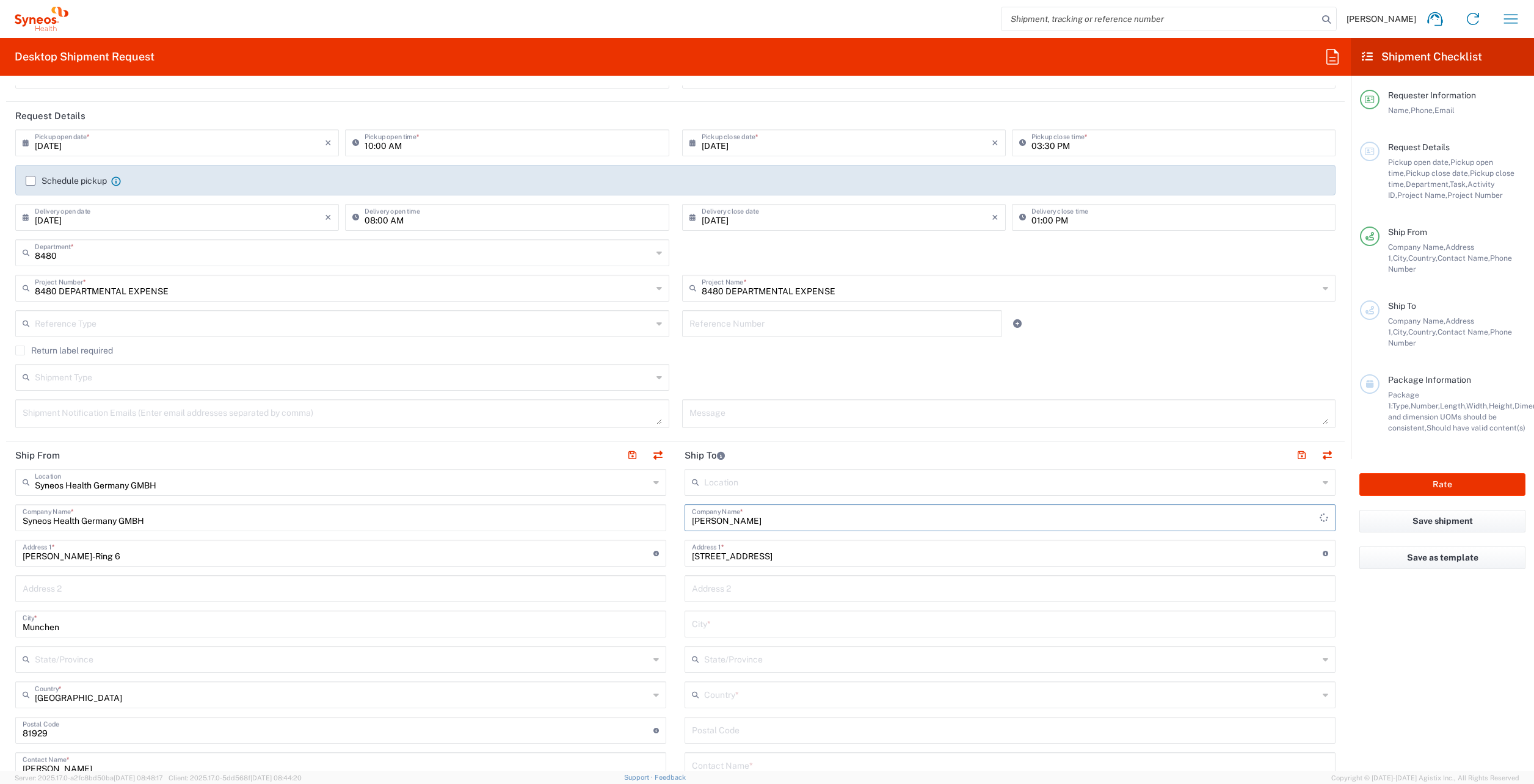
scroll to position [366, 0]
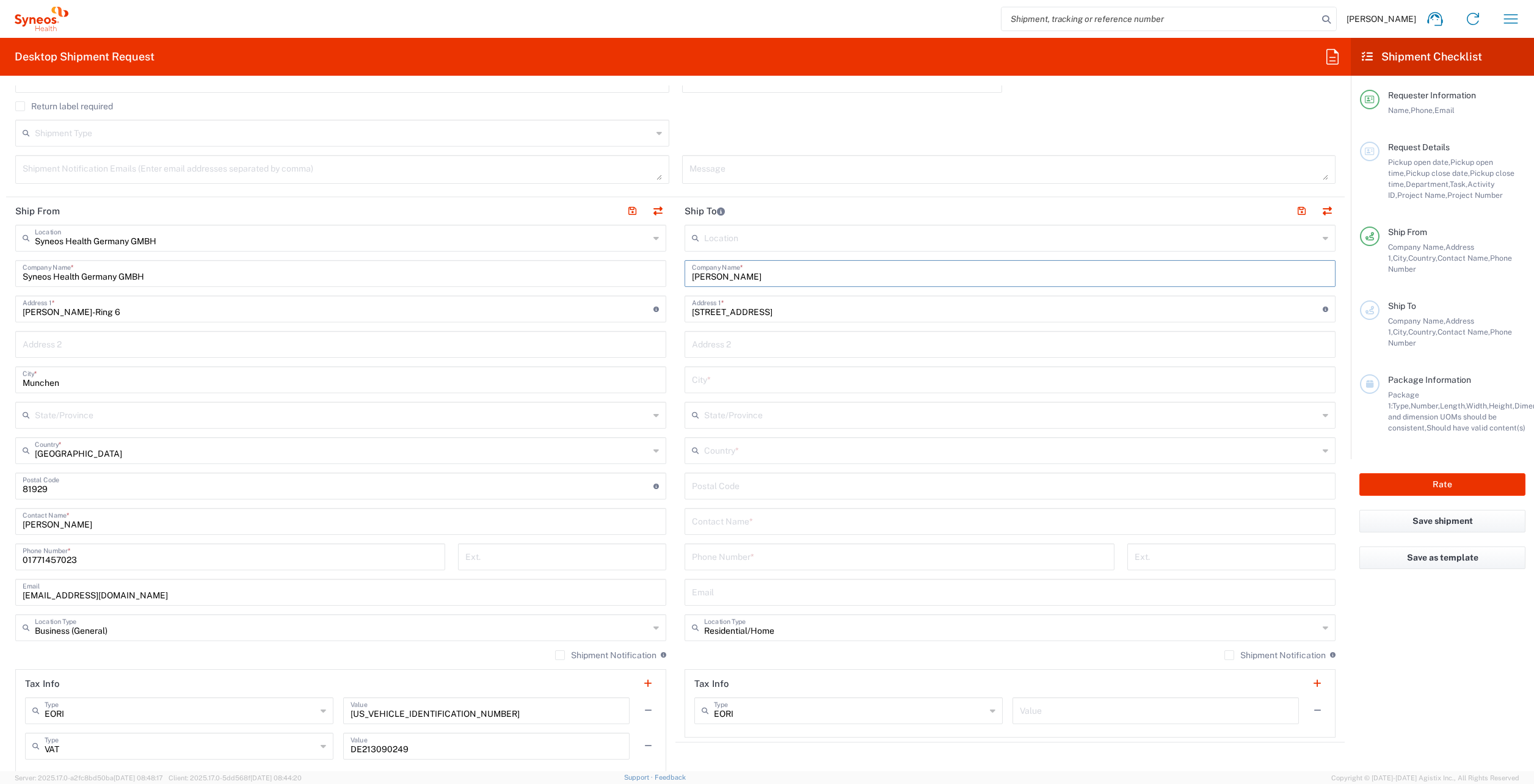
type input "[PERSON_NAME]"
click at [727, 517] on input "text" at bounding box center [1009, 520] width 636 height 22
paste input "[PERSON_NAME]"
type input "[PERSON_NAME]"
click at [735, 555] on input "tel" at bounding box center [899, 555] width 416 height 22
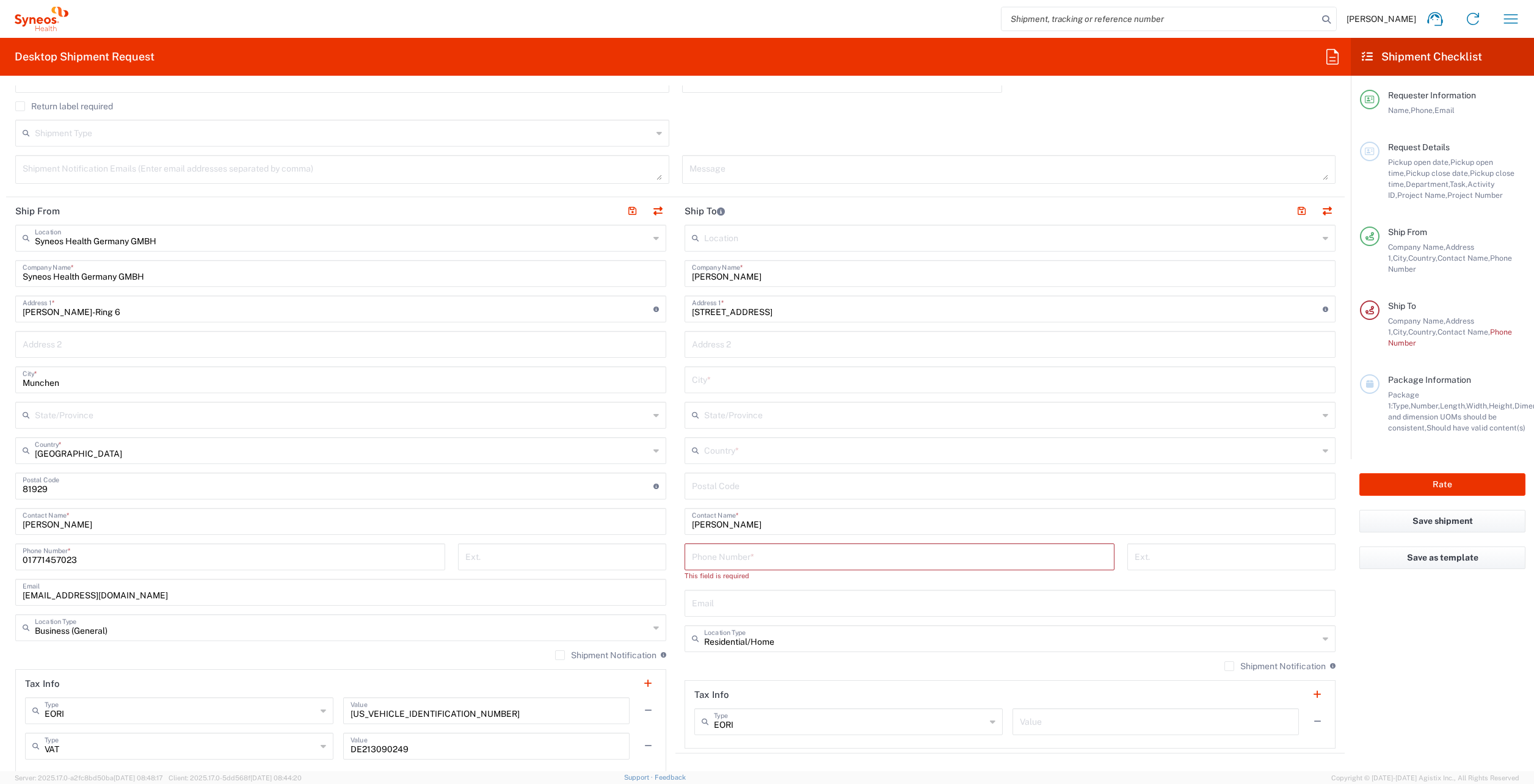
click at [796, 208] on header "Ship To" at bounding box center [1009, 211] width 669 height 28
click at [856, 310] on input "11 Chemin de Chatagny 1135 Denens VD Switzerland" at bounding box center [1006, 308] width 631 height 22
click at [744, 449] on input "text" at bounding box center [1011, 449] width 614 height 22
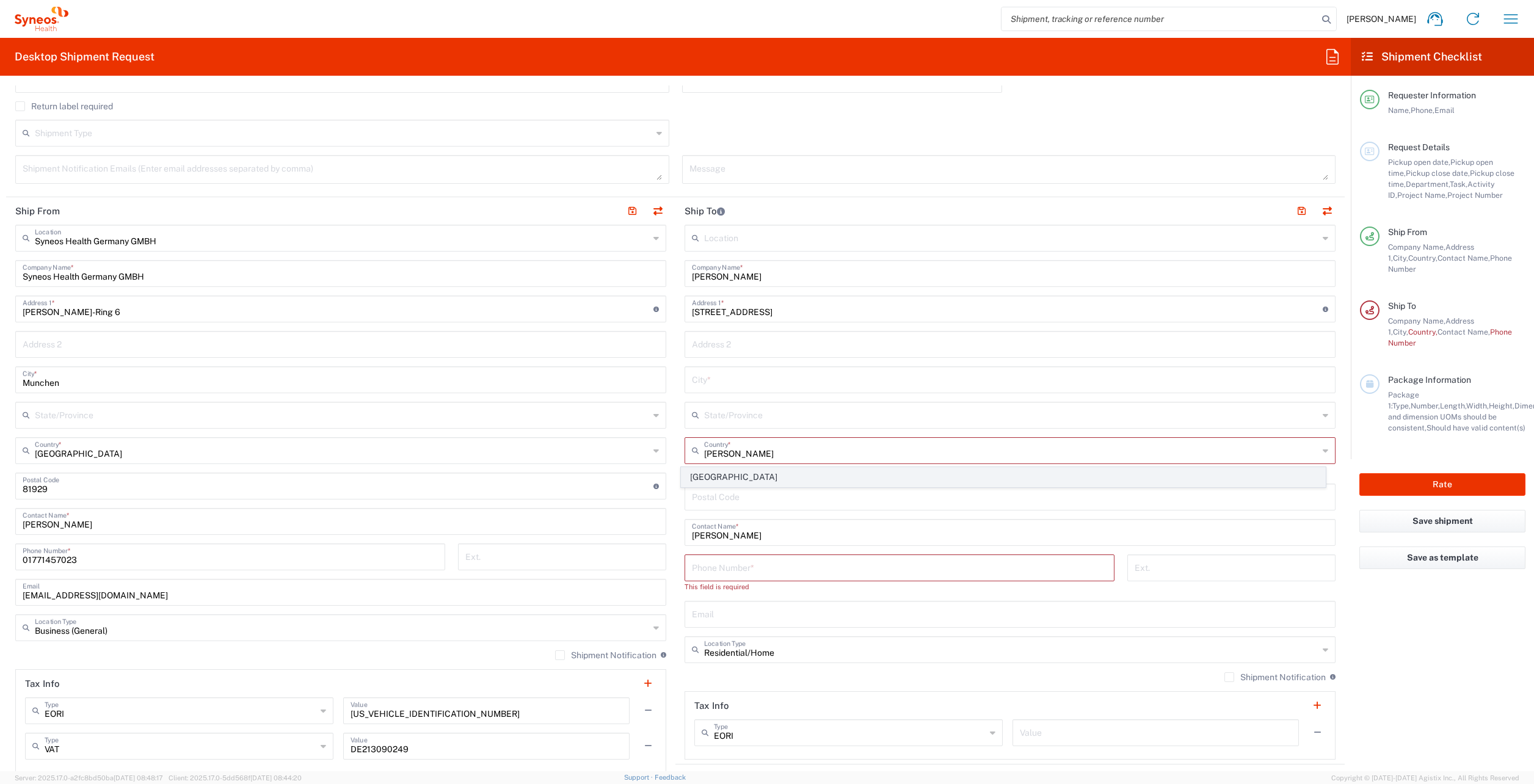
click at [712, 481] on span "[GEOGRAPHIC_DATA]" at bounding box center [1003, 477] width 644 height 19
type input "[GEOGRAPHIC_DATA]"
type input "Sender/Shipper"
type input "Delivery Duty Paid"
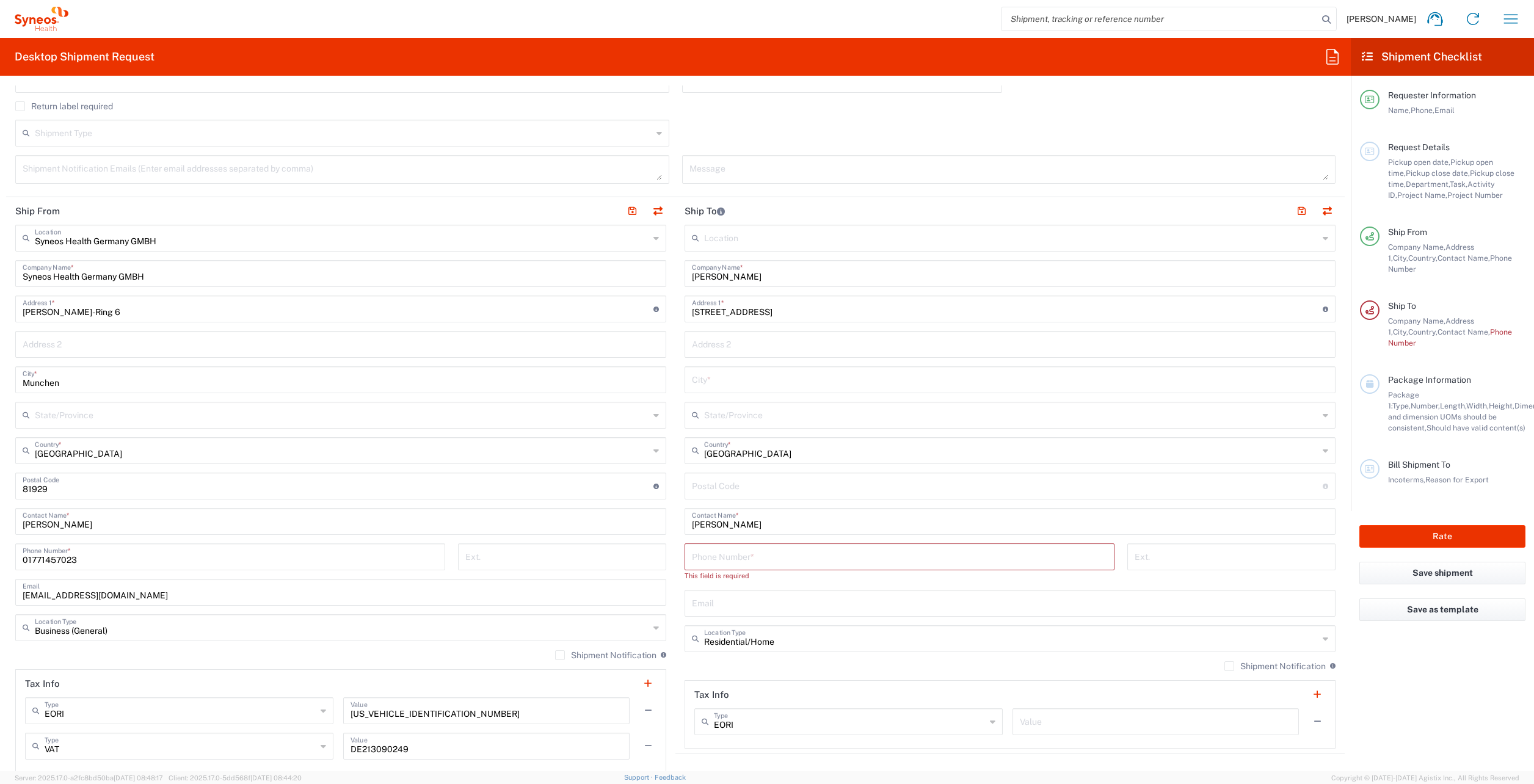
click at [903, 316] on input "11 Chemin de Chatagny 1135 Denens VD Switzerland" at bounding box center [1006, 308] width 631 height 22
type input "11 Chemin de Chatagny 1135 Denens VD"
click at [733, 490] on input "undefined" at bounding box center [1006, 485] width 631 height 22
type input "1135"
click at [678, 493] on main "Location Addison Whitney LLC-Morrisvile NC US Barcelona-Syneos Health BioSector…" at bounding box center [1009, 487] width 669 height 524
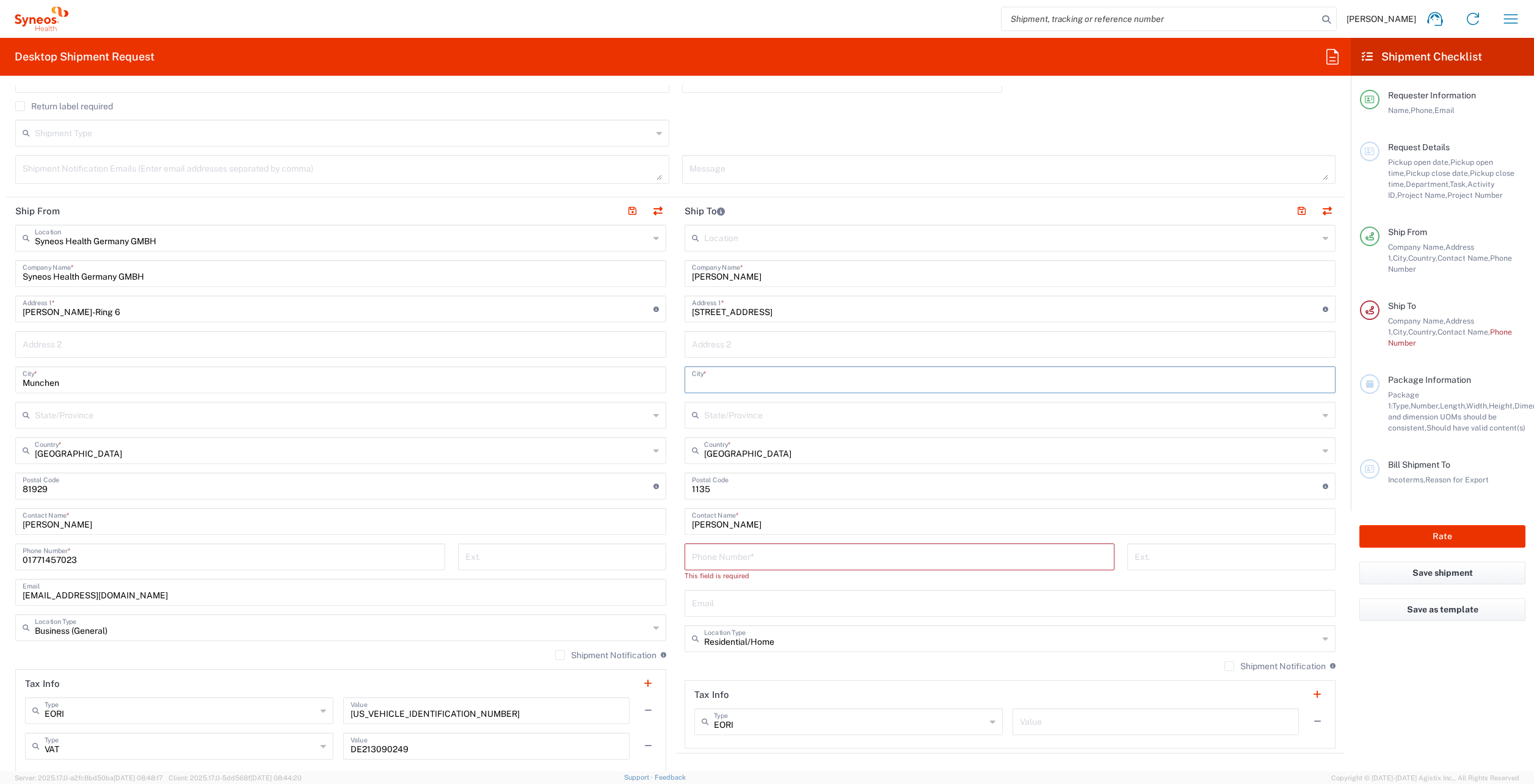
click at [743, 375] on input "text" at bounding box center [1009, 378] width 636 height 22
type input "Denens"
click at [846, 317] on input "11 Chemin de Chatagny 1135 Denens VD" at bounding box center [1006, 308] width 631 height 22
drag, startPoint x: 696, startPoint y: 312, endPoint x: 648, endPoint y: 311, distance: 48.0
click at [648, 311] on div "Ship From Syneos Health Germany GMBH Location Syneos Health Germany GMBH Addiso…" at bounding box center [675, 487] width 1339 height 580
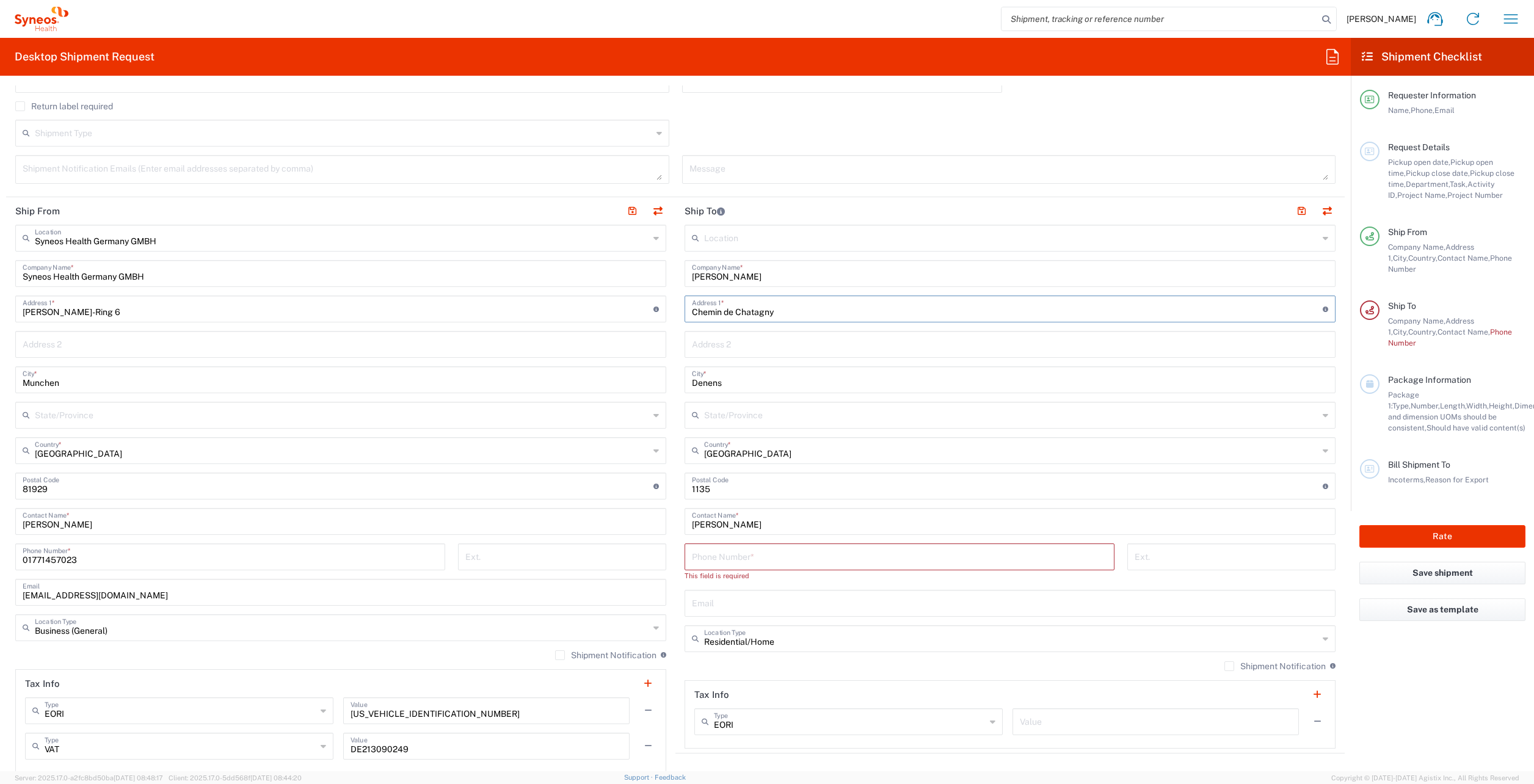
click at [828, 308] on input "Chemin de Chatagny" at bounding box center [1006, 308] width 631 height 22
click at [828, 307] on input "Chemin de Chatagny" at bounding box center [1006, 308] width 631 height 22
drag, startPoint x: 788, startPoint y: 309, endPoint x: 759, endPoint y: 305, distance: 29.3
click at [787, 309] on input "Chemin de Chatagny" at bounding box center [1006, 308] width 631 height 22
click at [762, 314] on input "Chemin de Chatagny" at bounding box center [1006, 308] width 631 height 22
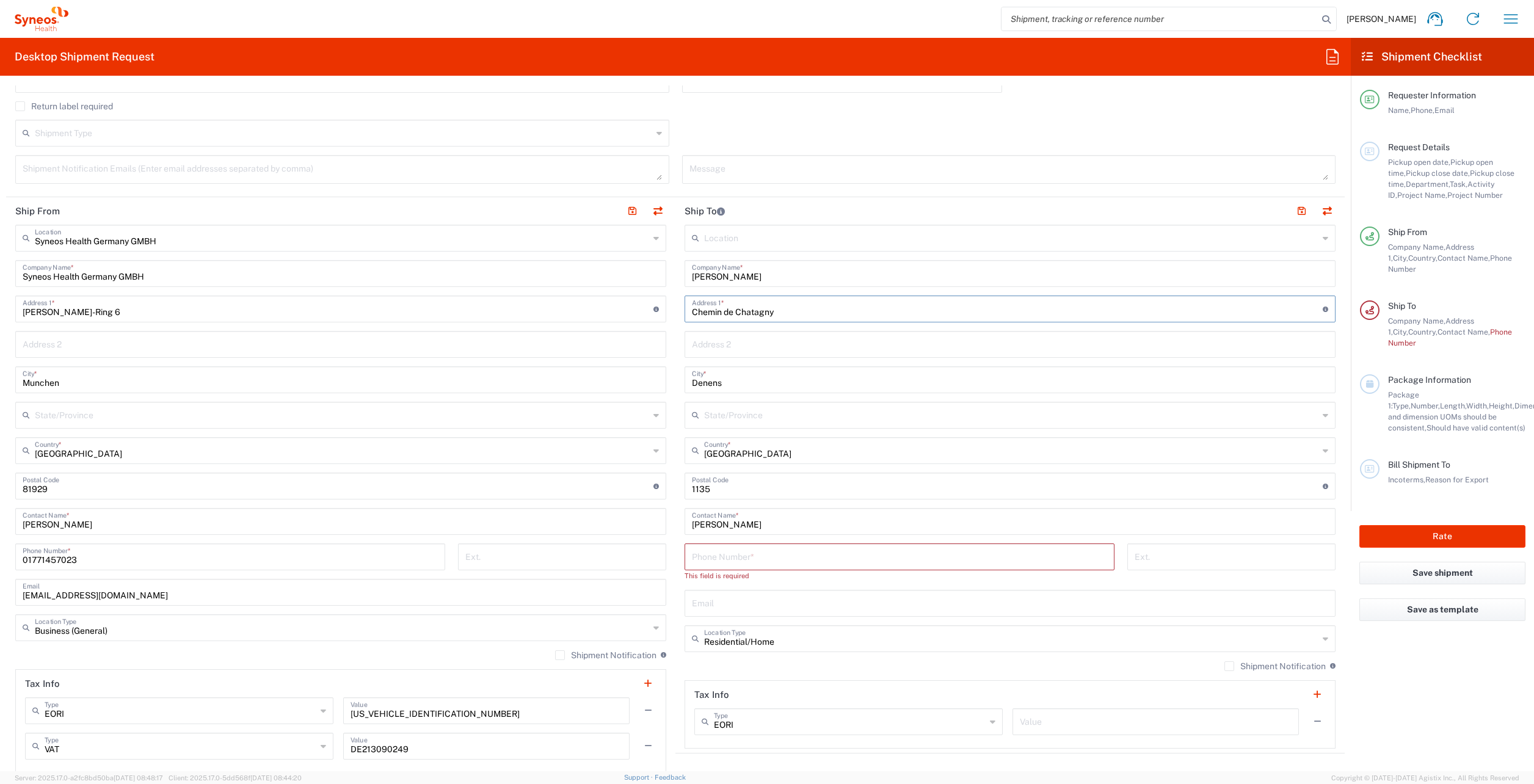
click at [762, 314] on input "Chemin de Chatagny" at bounding box center [1006, 308] width 631 height 22
click at [779, 311] on input "Chemin de Chatagny" at bounding box center [1006, 308] width 631 height 22
click at [772, 312] on input "Chemin de Chatagny 11" at bounding box center [1006, 308] width 631 height 22
type input "Chemin de Chatagny 11"
click at [732, 549] on input "tel" at bounding box center [899, 555] width 416 height 22
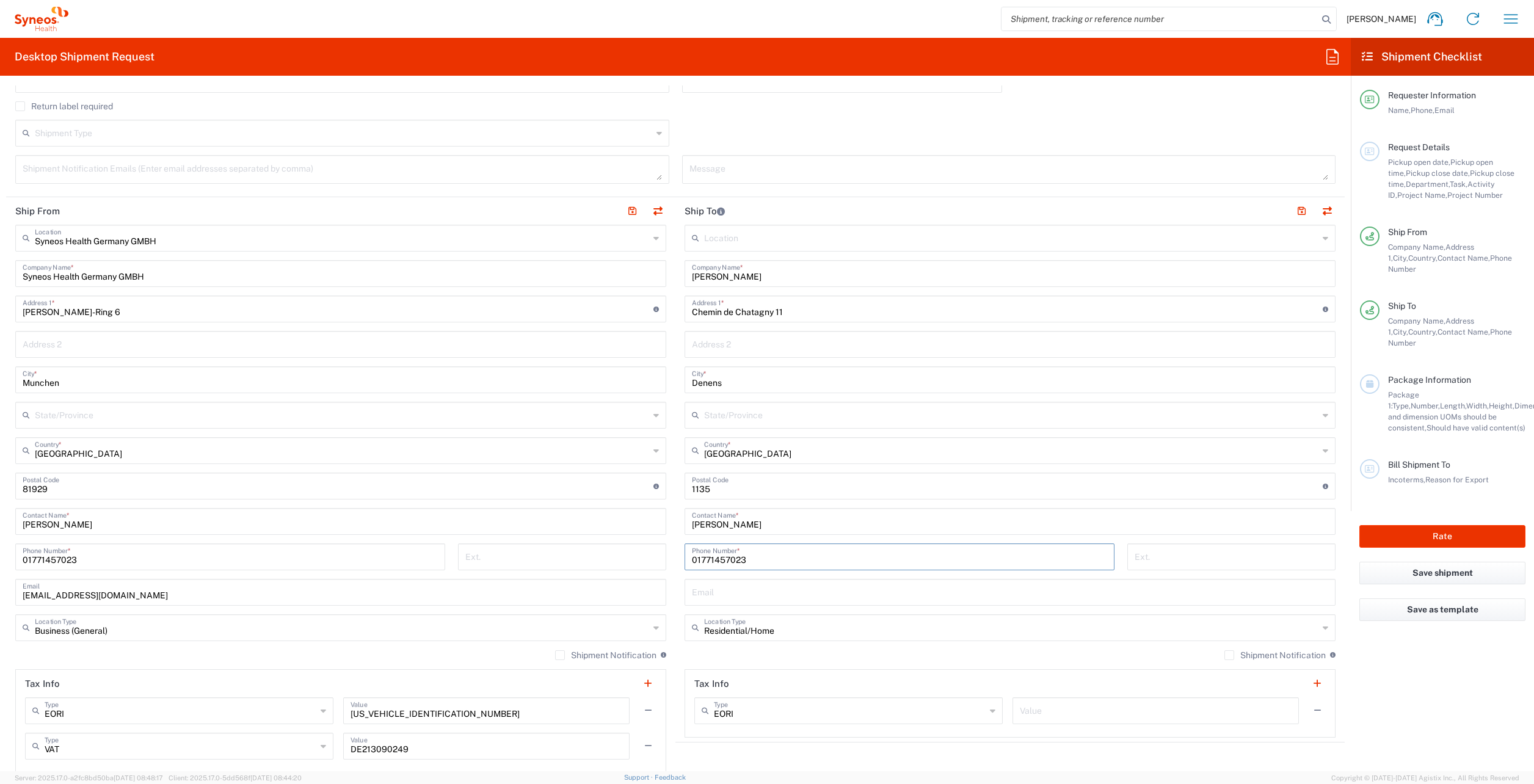
type input "01771457023"
click at [782, 123] on div "Shipment Type Batch Regular" at bounding box center [676, 137] width 1333 height 36
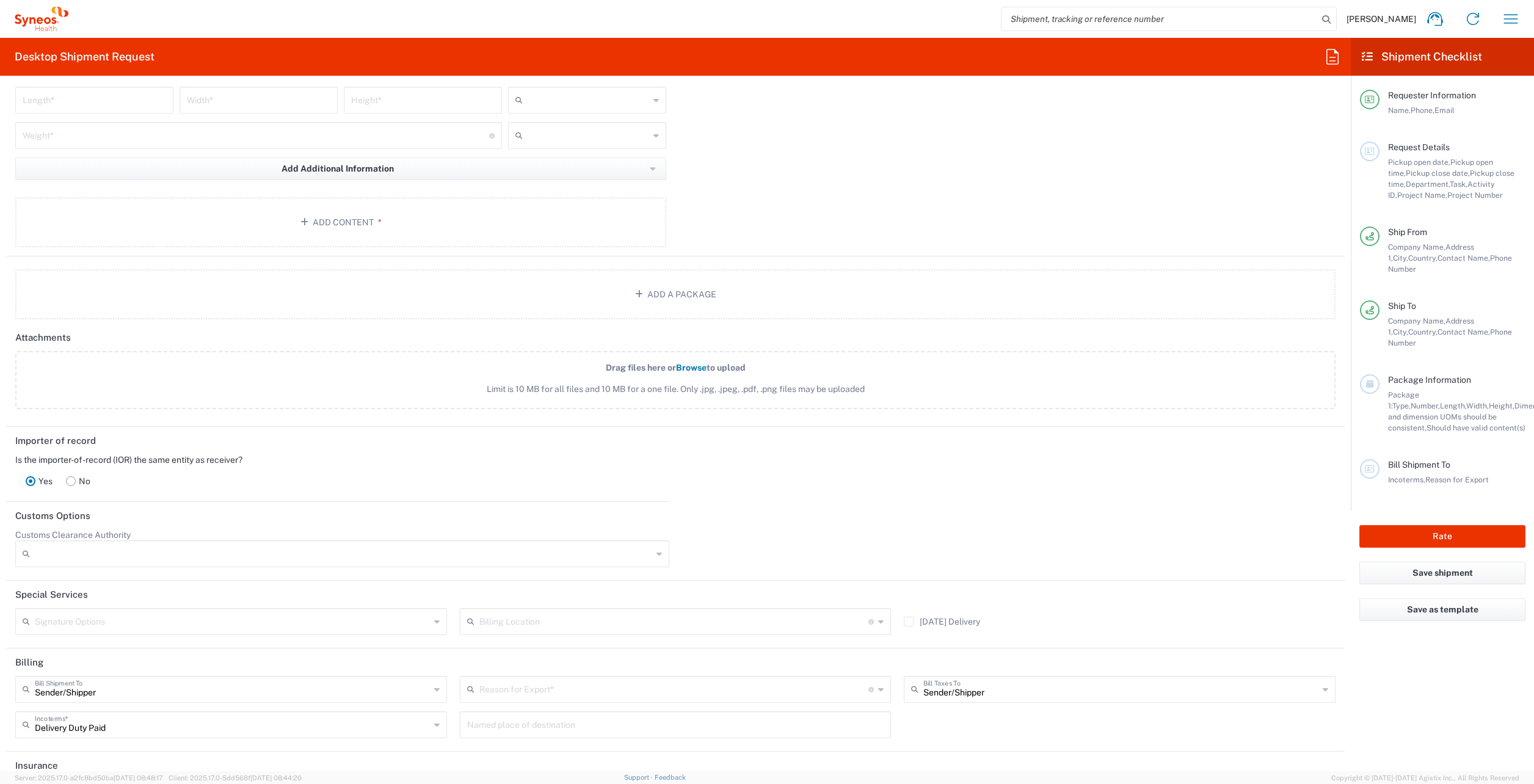
scroll to position [1280, 0]
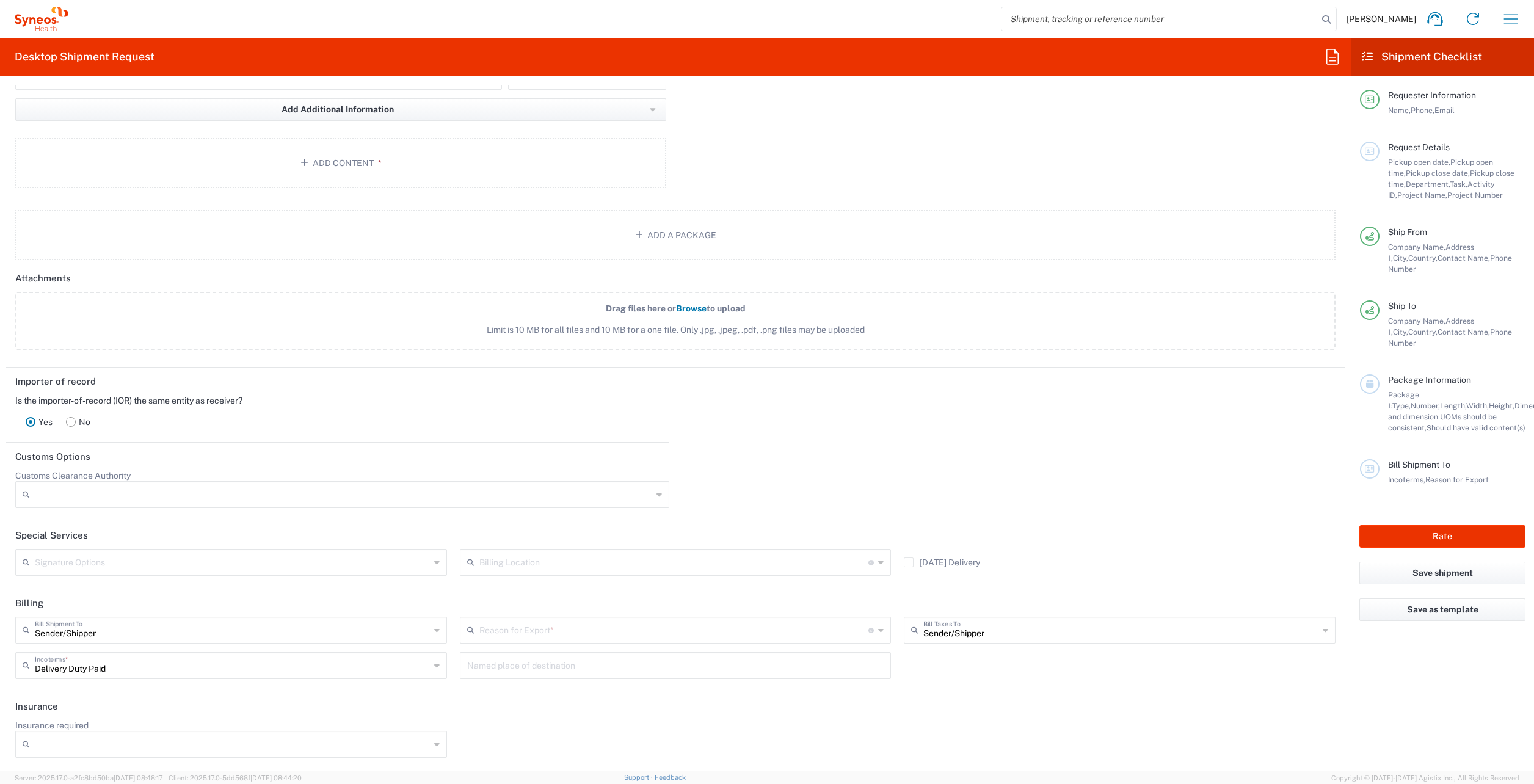
click at [562, 552] on input "text" at bounding box center [673, 561] width 390 height 22
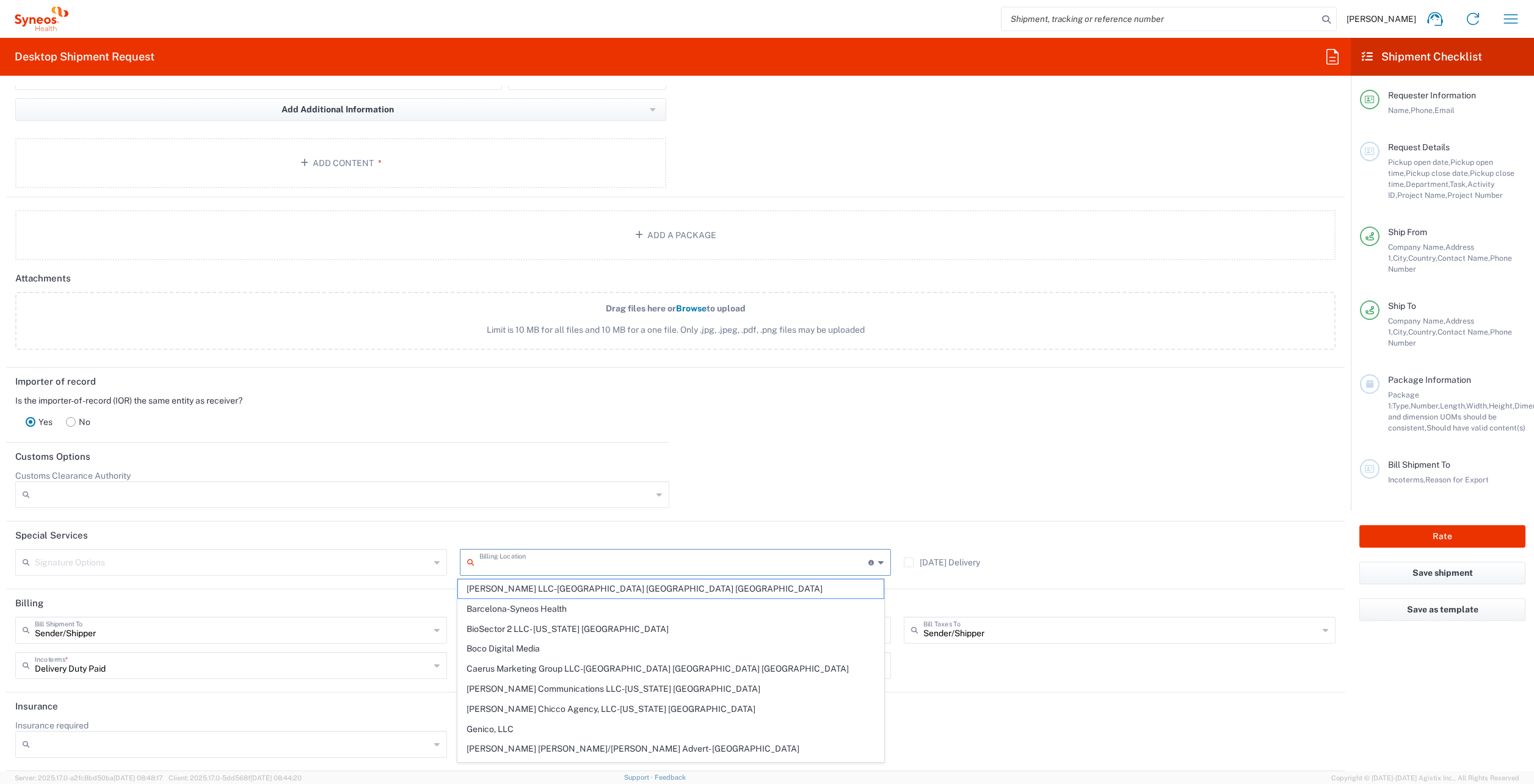
click at [675, 532] on header "Special Services" at bounding box center [675, 535] width 1339 height 28
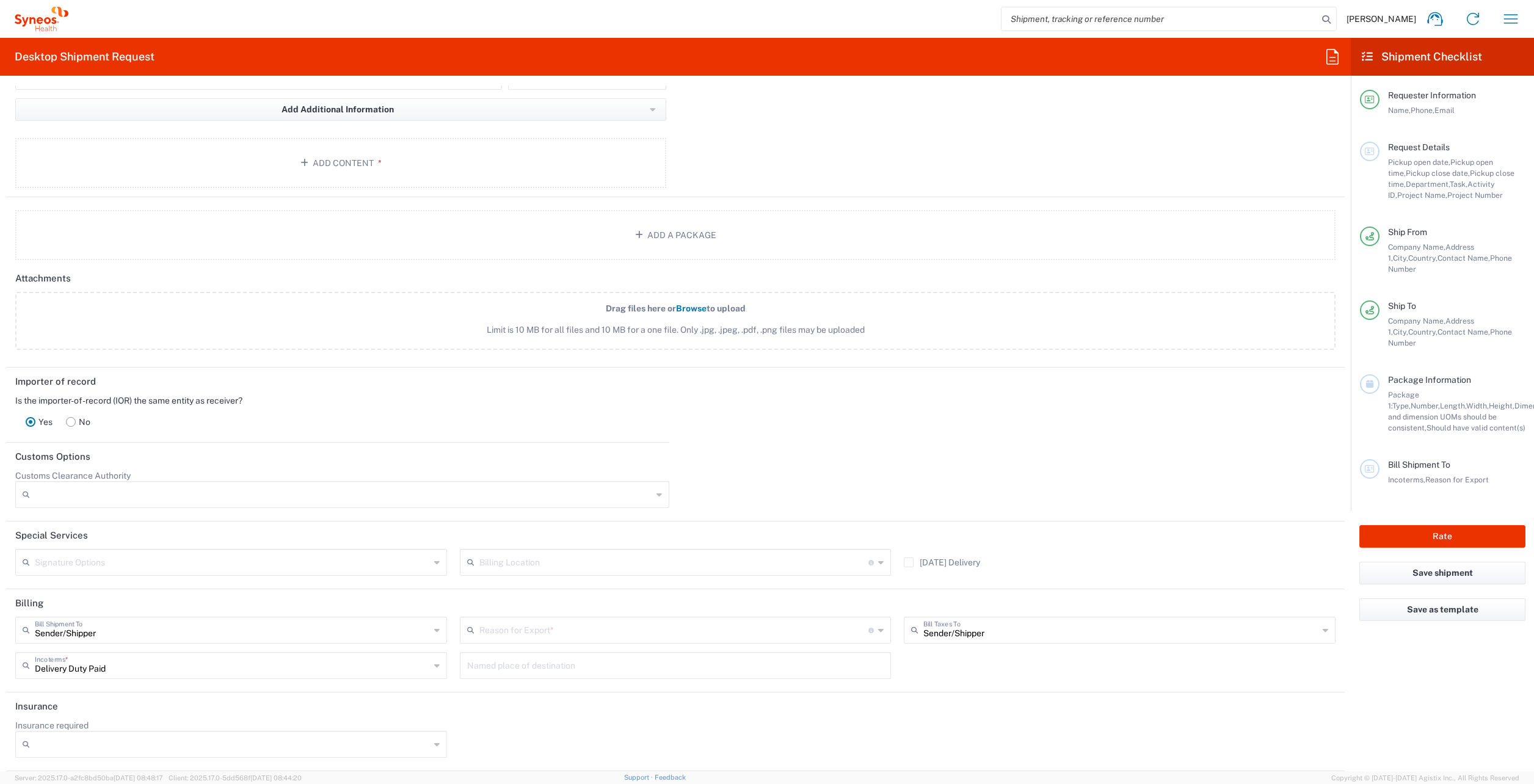
click at [577, 627] on input "text" at bounding box center [673, 629] width 390 height 22
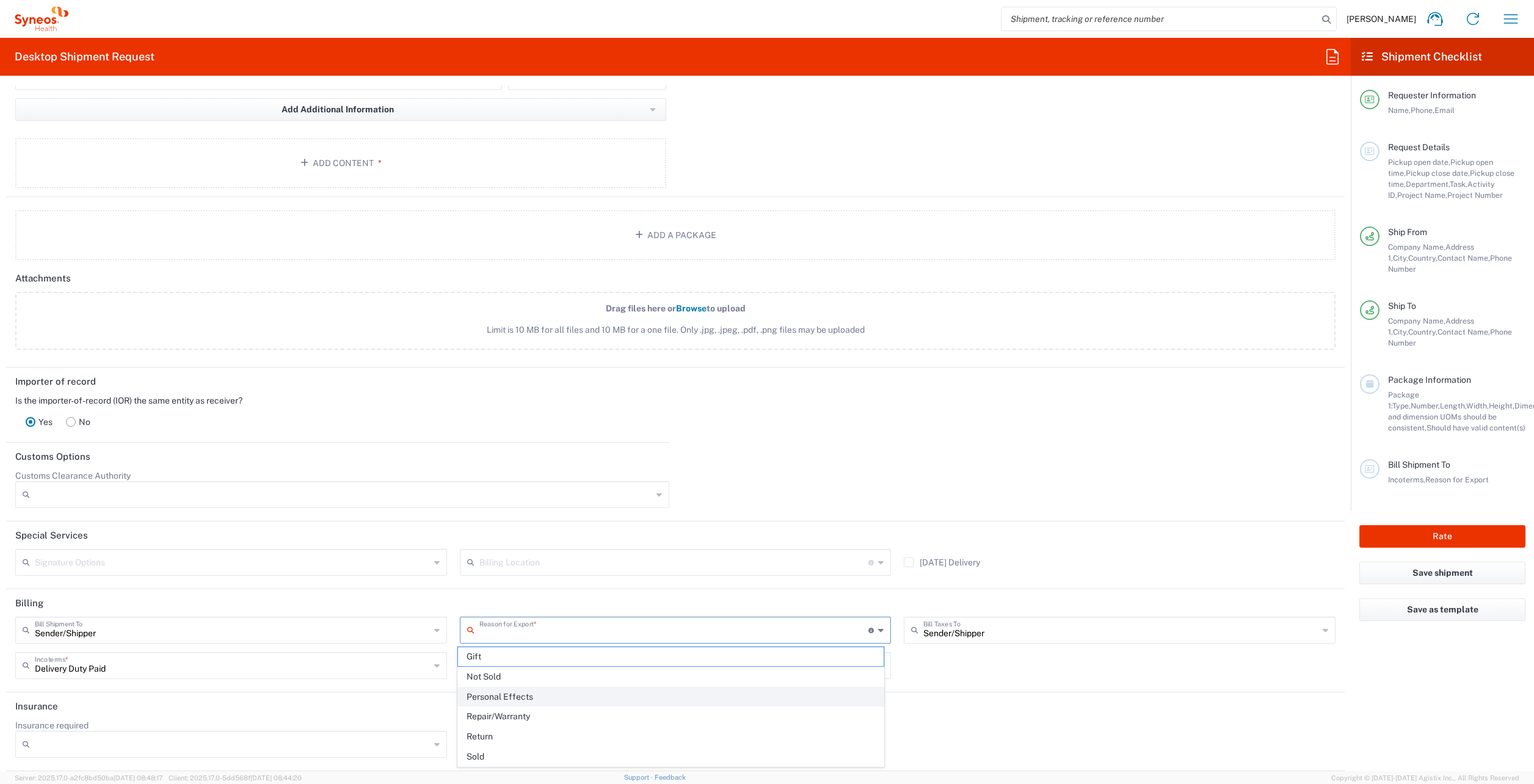
click at [491, 699] on span "Personal Effects" at bounding box center [671, 696] width 426 height 19
type input "Personal Effects"
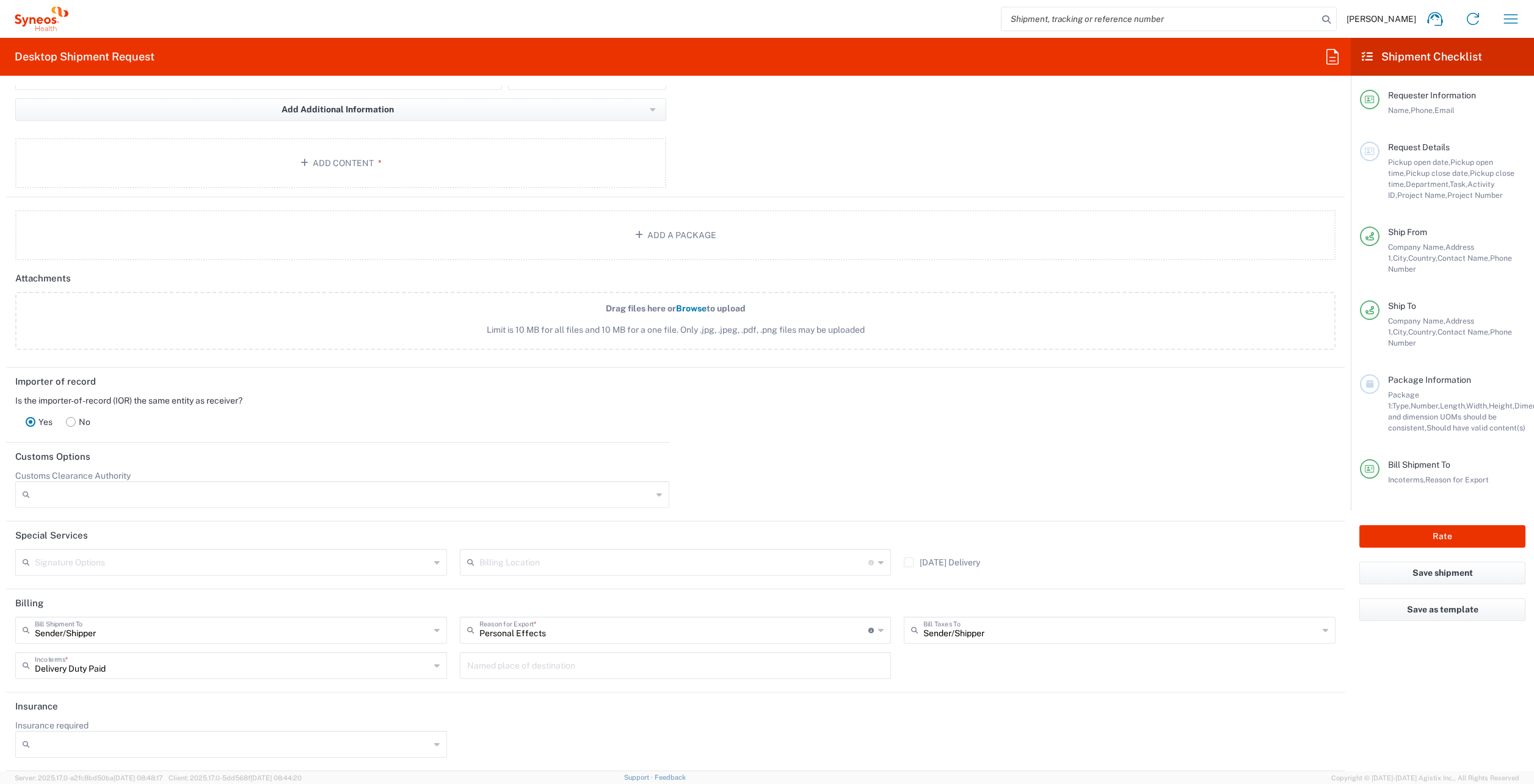
click at [1138, 565] on div "[DATE] Delivery" at bounding box center [1119, 566] width 444 height 36
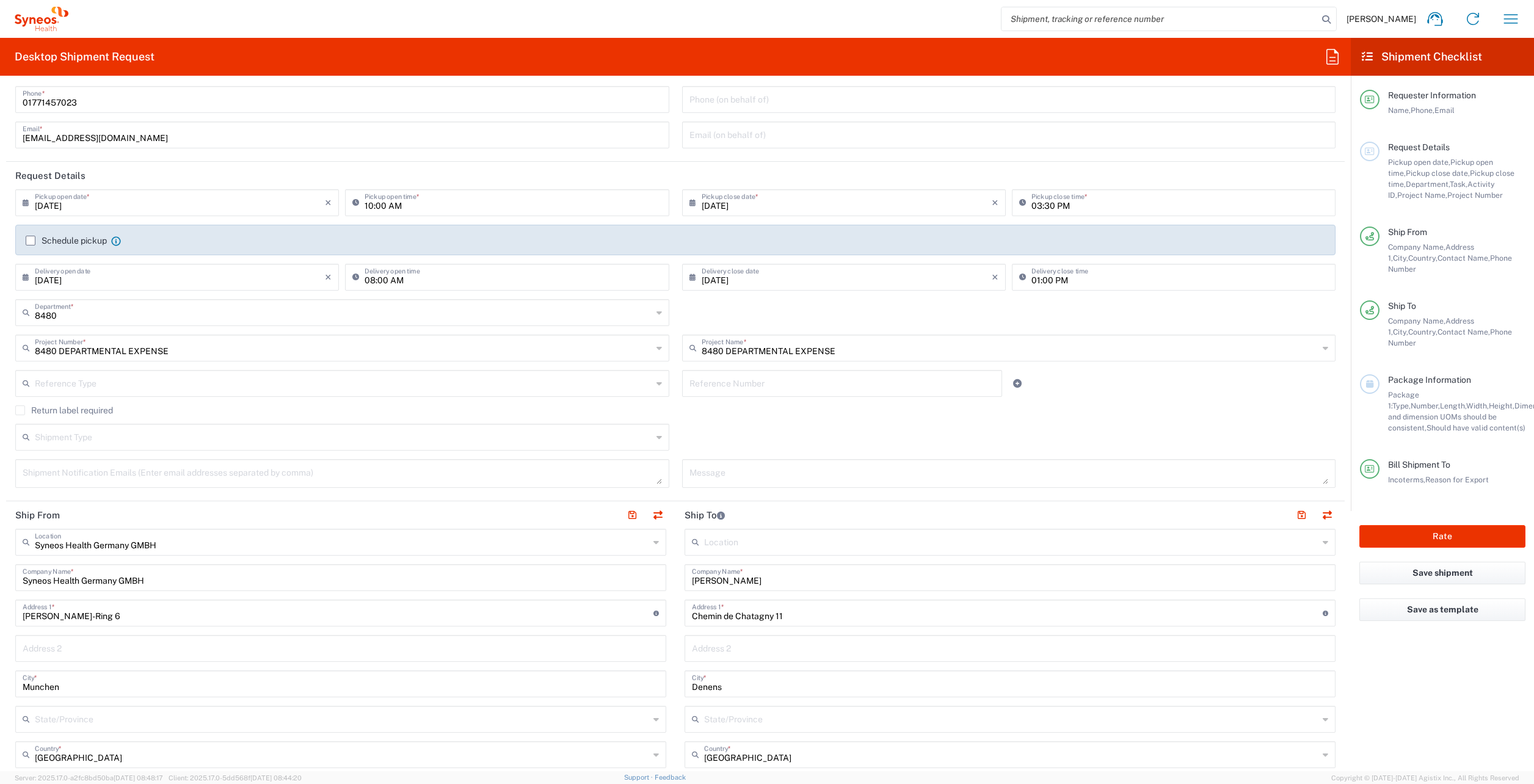
scroll to position [66, 0]
click at [794, 280] on input "08/20/2025" at bounding box center [847, 272] width 290 height 22
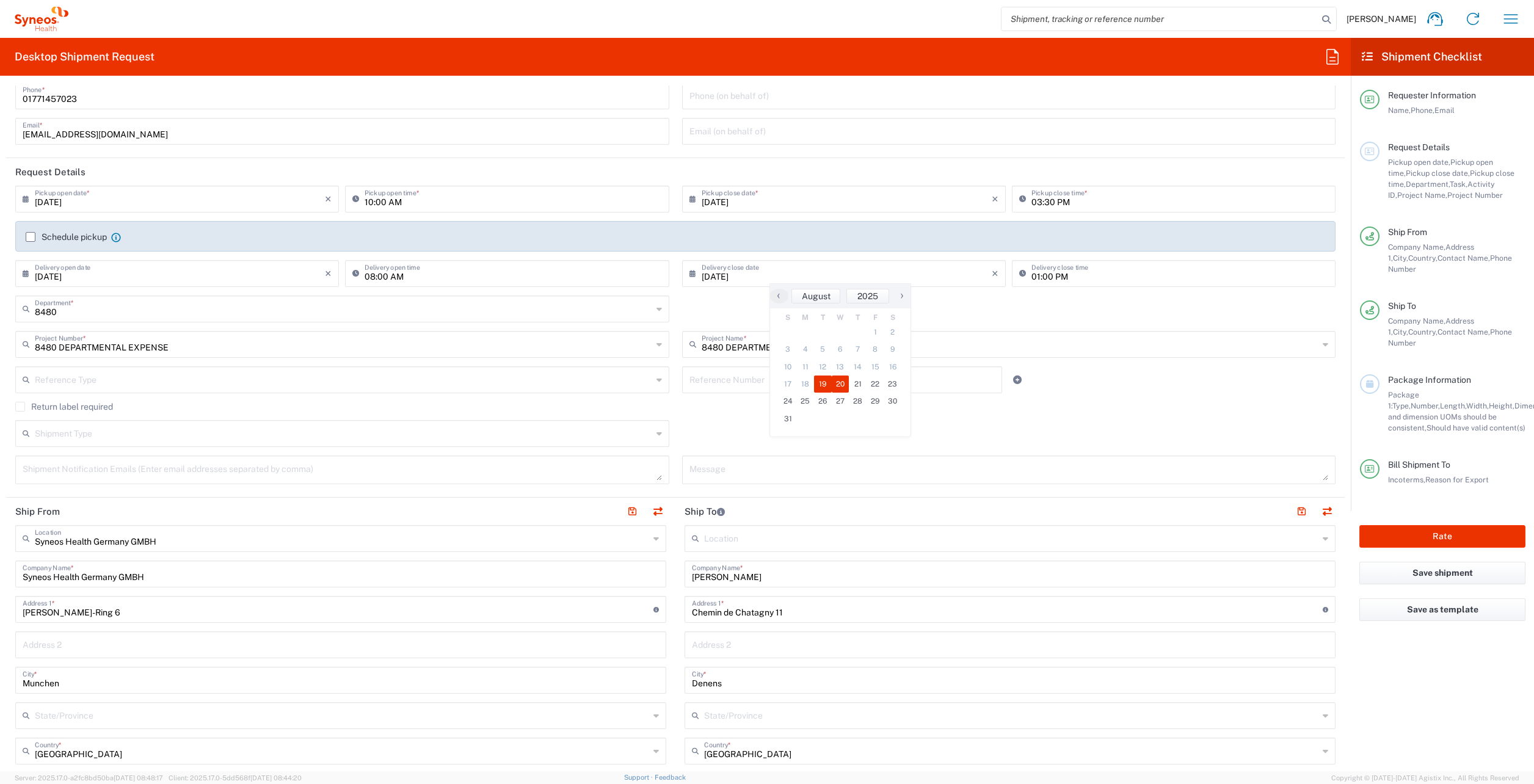
click at [822, 378] on span "19" at bounding box center [823, 384] width 17 height 17
type input "08/19/2025"
click at [1036, 280] on input "01:00 PM" at bounding box center [1180, 272] width 297 height 22
type input "04:00 PM"
click at [844, 321] on div "8480 Department * 8480 3000 3100 3109 3110 3111 3112 3125 3130 3135 3136 3150 3…" at bounding box center [676, 313] width 1333 height 36
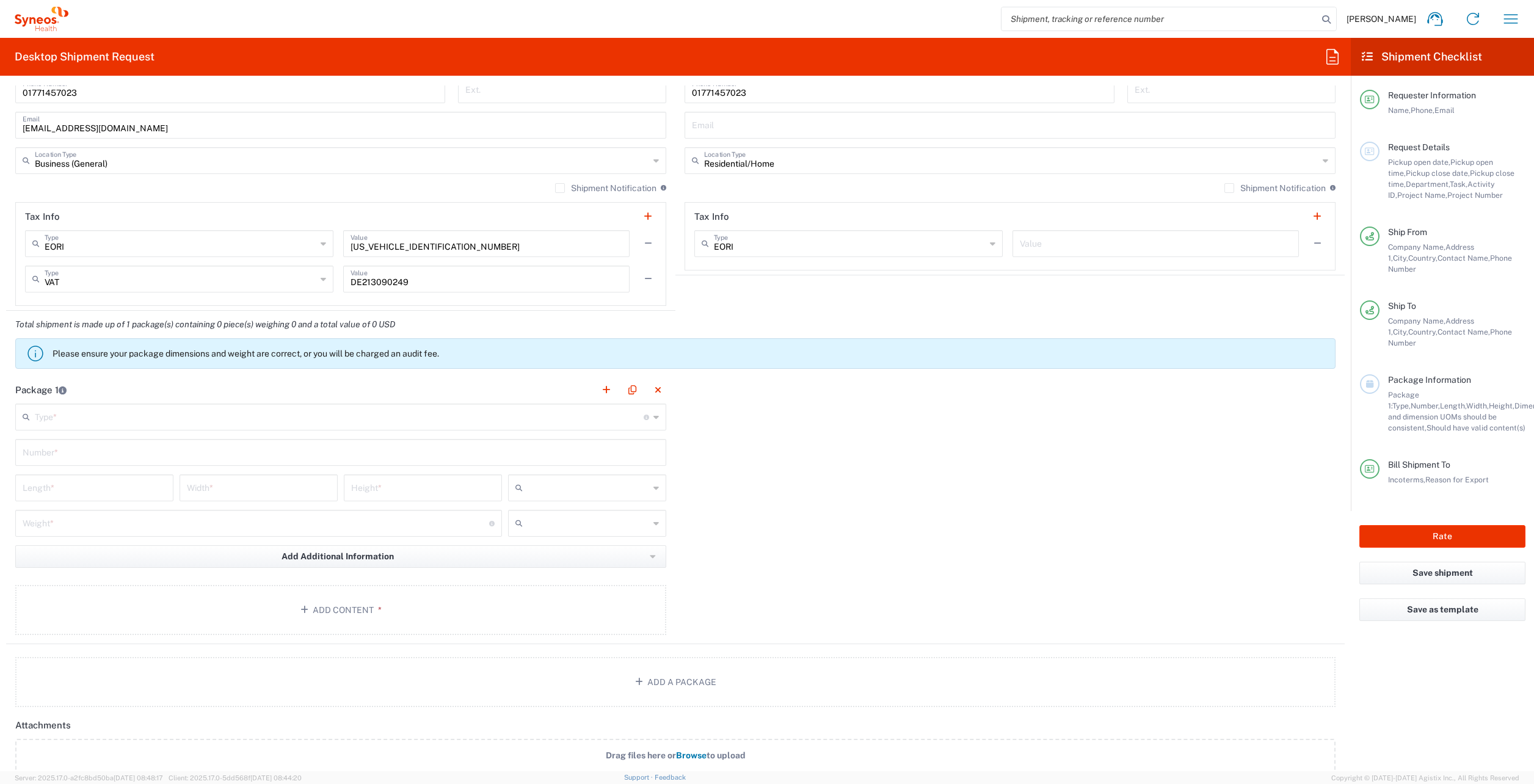
scroll to position [854, 0]
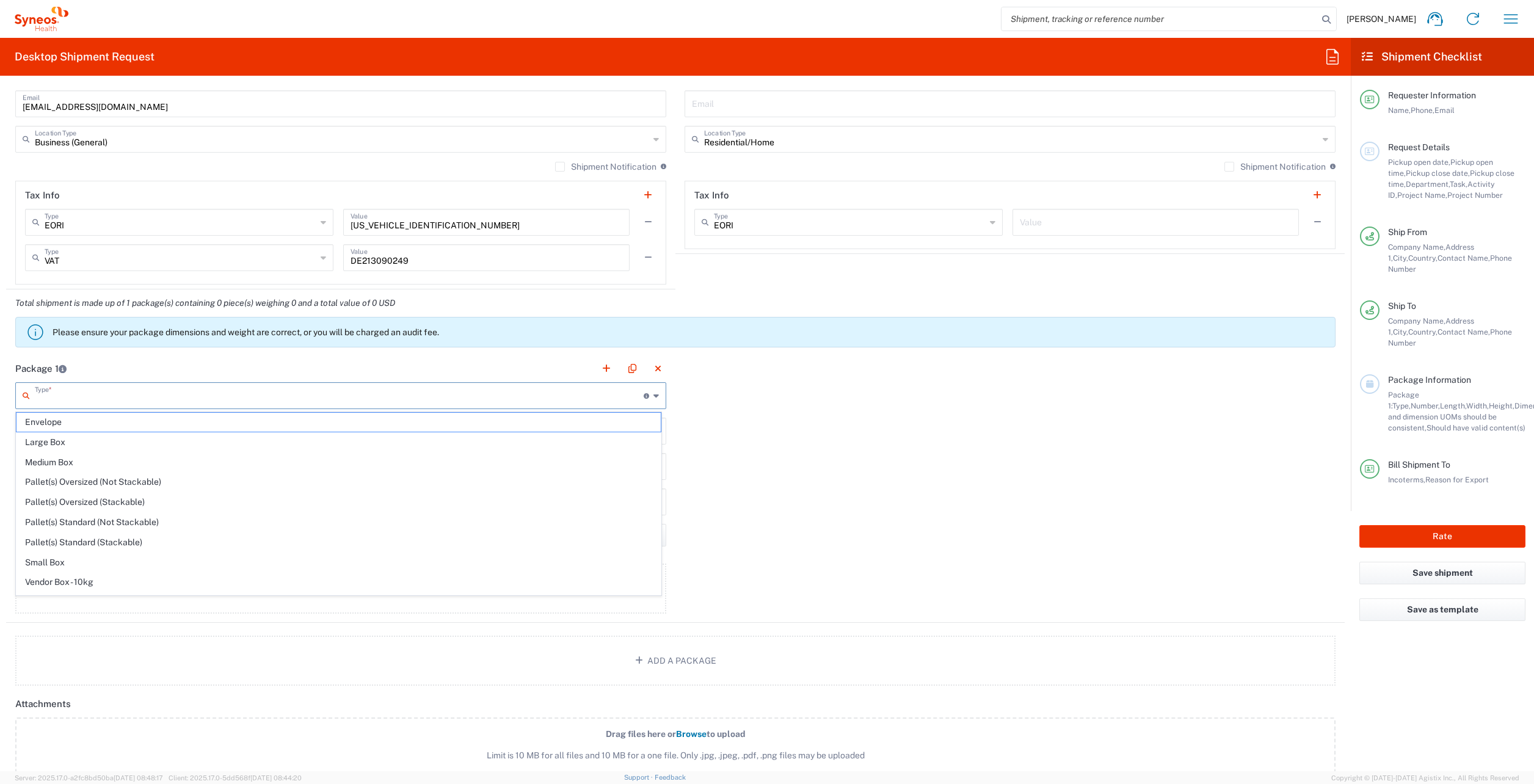
click at [83, 395] on input "text" at bounding box center [339, 395] width 609 height 22
click at [60, 426] on span "Envelope" at bounding box center [338, 422] width 644 height 19
type input "Envelope"
type input "1"
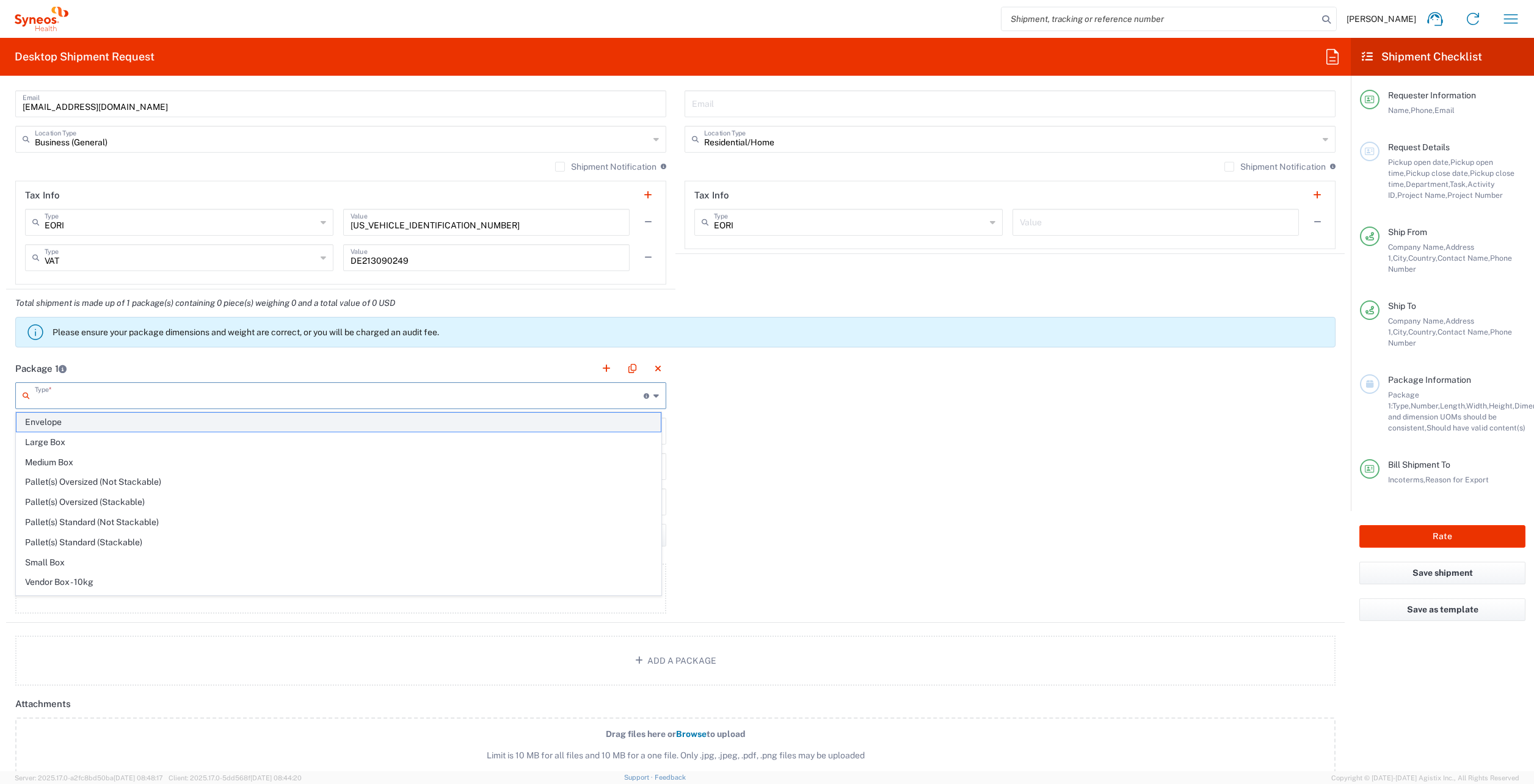
type input "9.5"
type input "12.5"
type input "0.25"
type input "in"
type input "0.45"
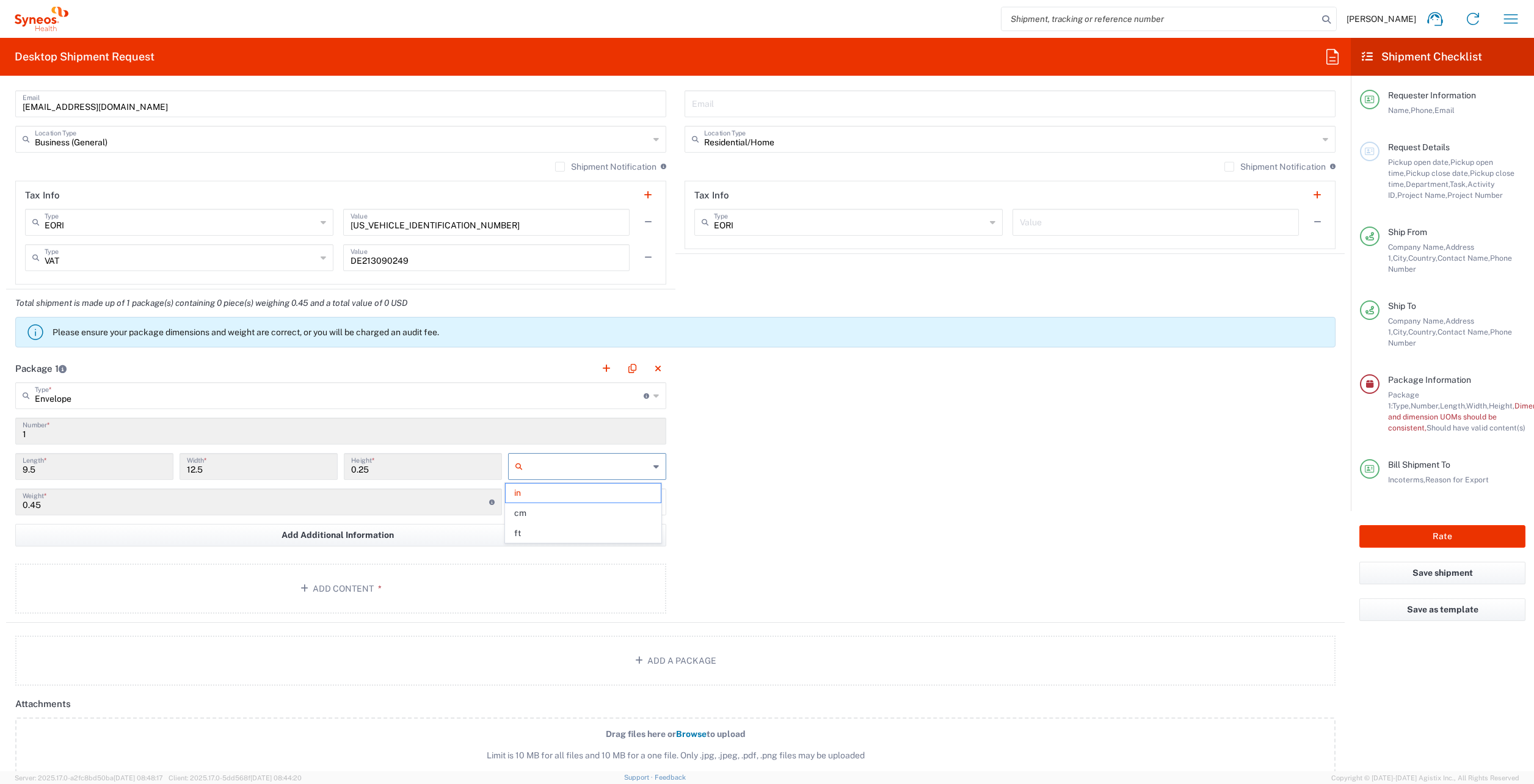
click at [551, 471] on input "text" at bounding box center [588, 466] width 121 height 20
click at [525, 516] on span "cm" at bounding box center [583, 513] width 154 height 19
type input "24.13"
type input "31.75"
type input "0.64"
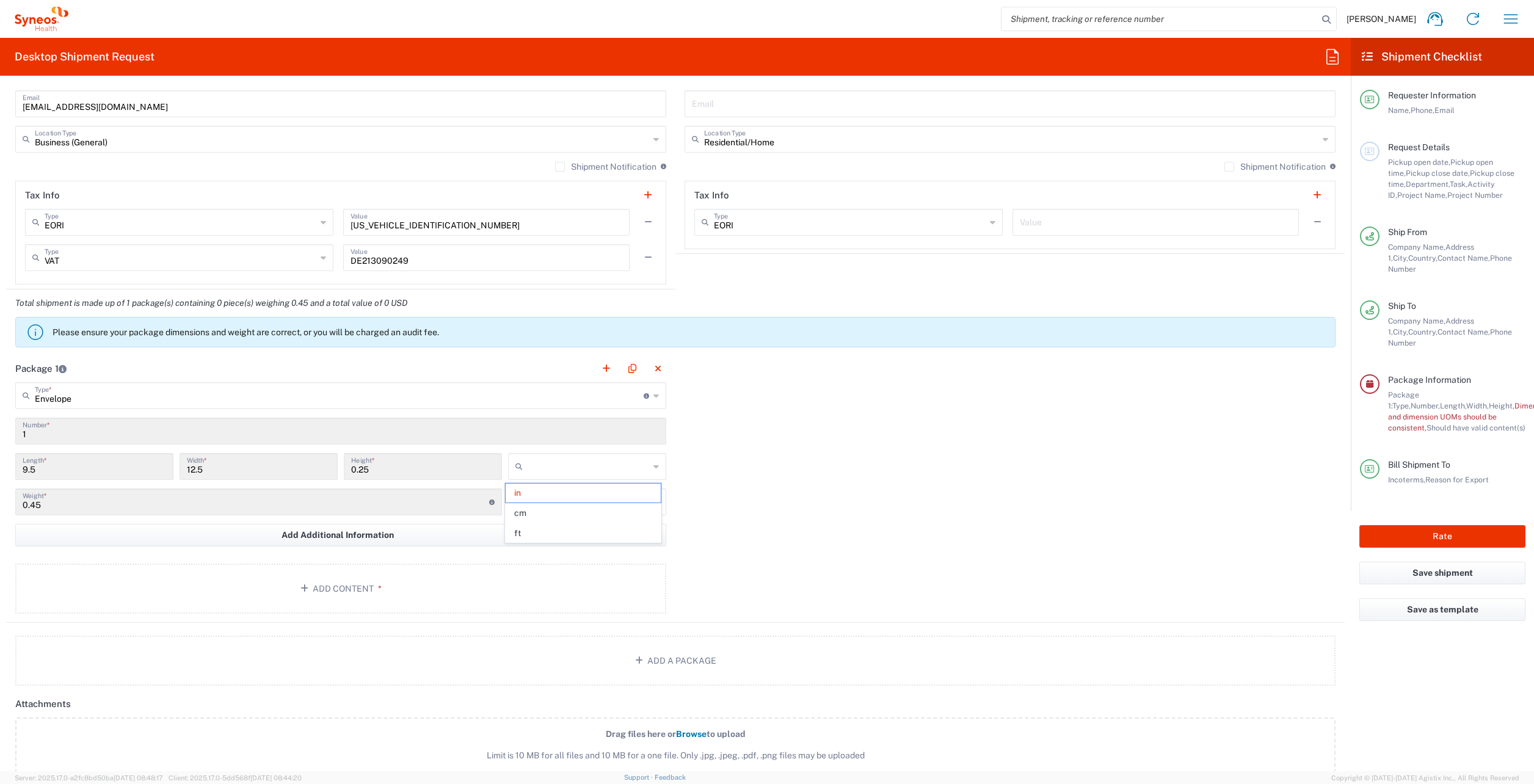
type input "cm"
click at [534, 500] on input "text" at bounding box center [588, 501] width 121 height 20
click at [528, 531] on span "kgs" at bounding box center [583, 528] width 154 height 19
type input "kgs"
click at [324, 578] on button "Add Content *" at bounding box center [341, 589] width 651 height 50
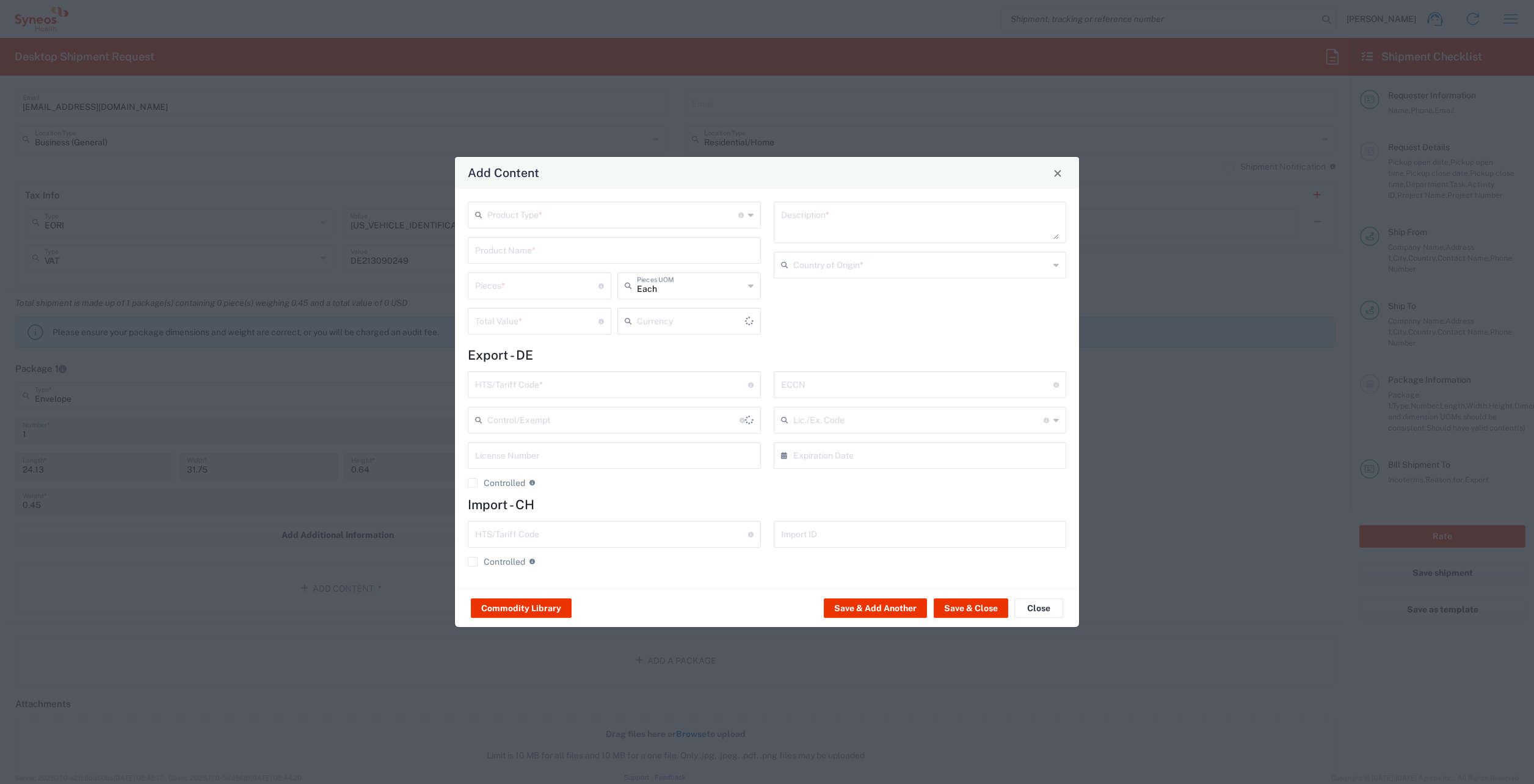
type input "US Dollar"
click at [567, 213] on input "text" at bounding box center [613, 213] width 251 height 22
click at [555, 238] on span "Documents" at bounding box center [613, 241] width 291 height 19
type input "Documents"
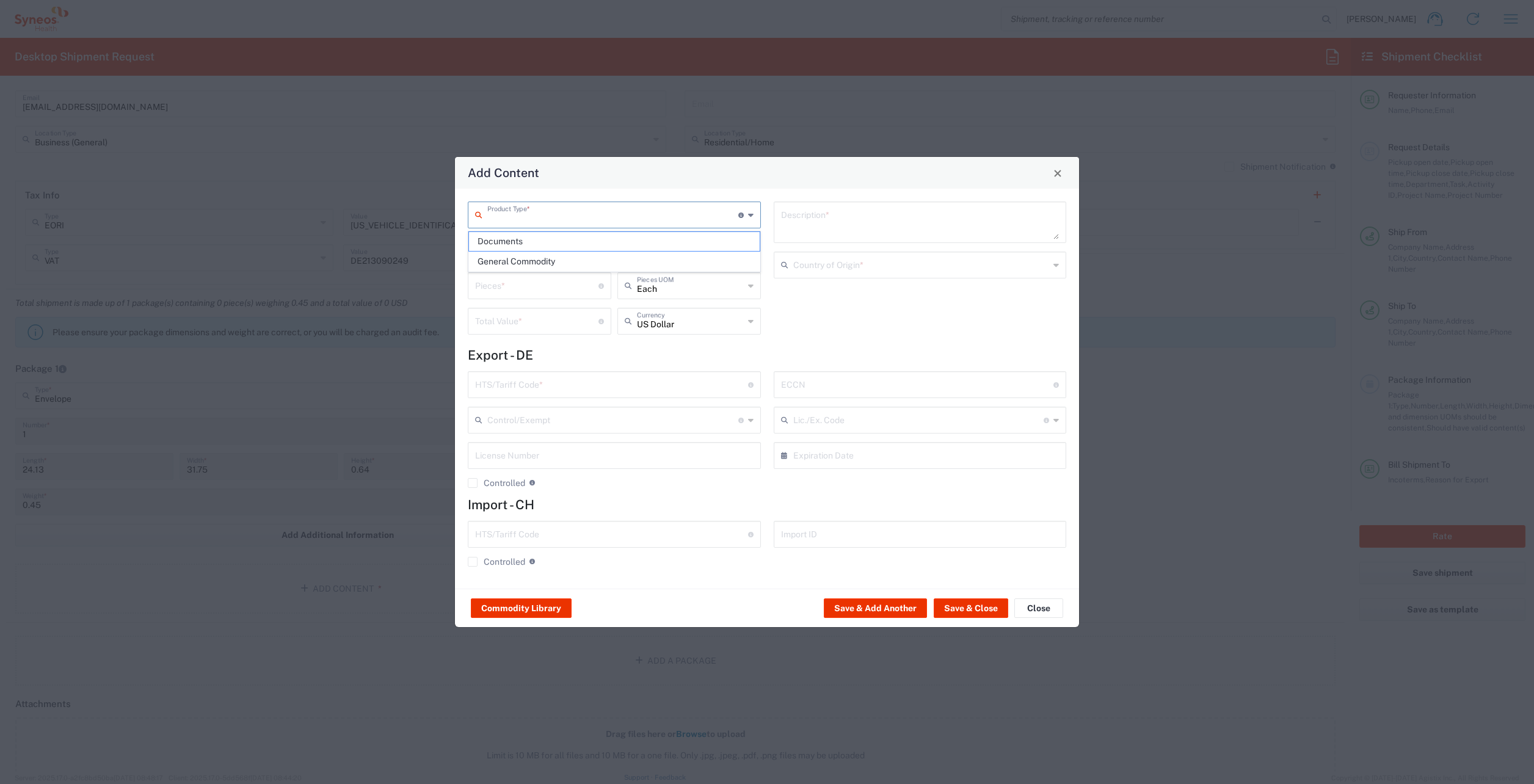
type input "1"
type textarea "Documents"
type input "[GEOGRAPHIC_DATA]"
type input "0000.00.0000"
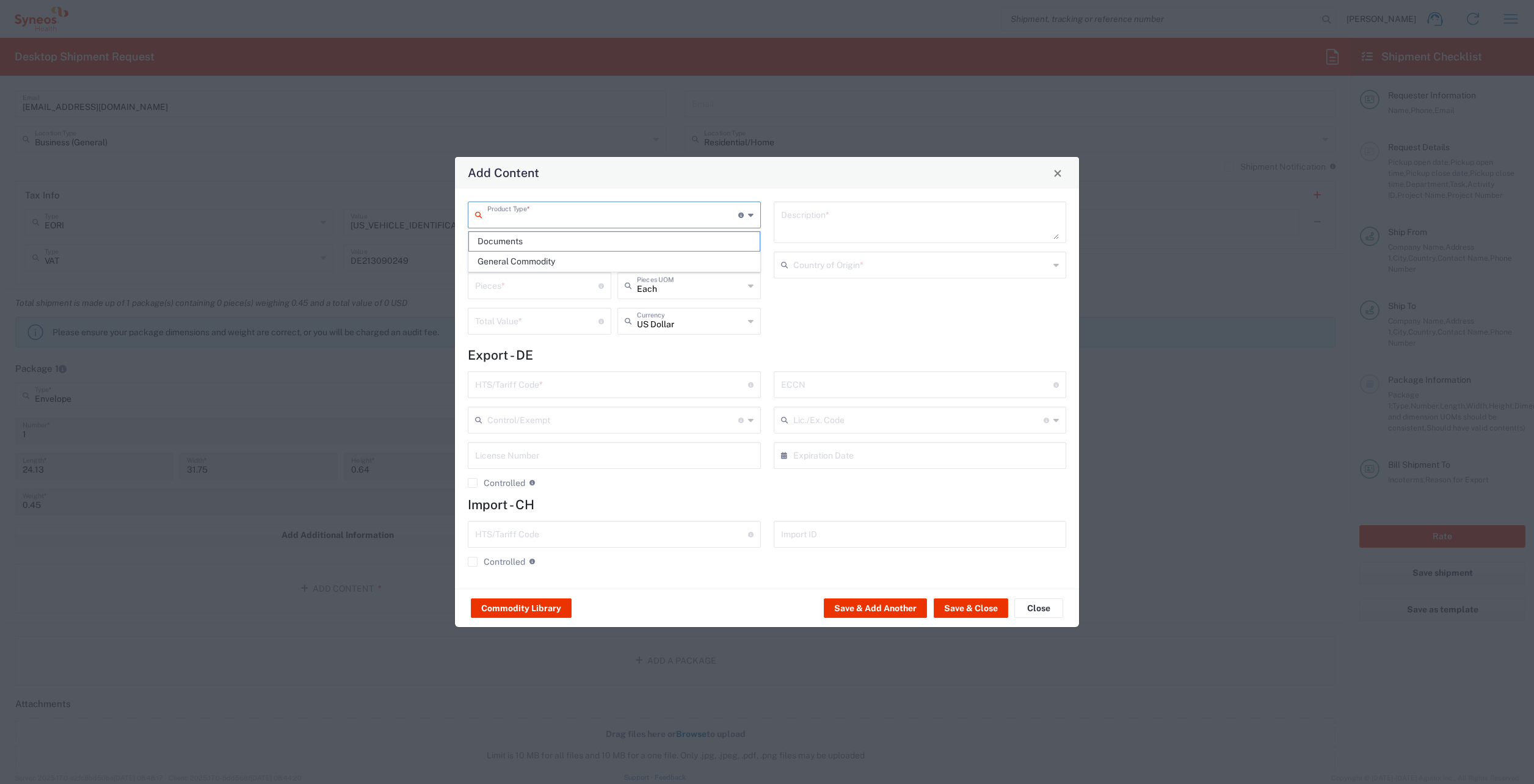
type input "0000.00.0000"
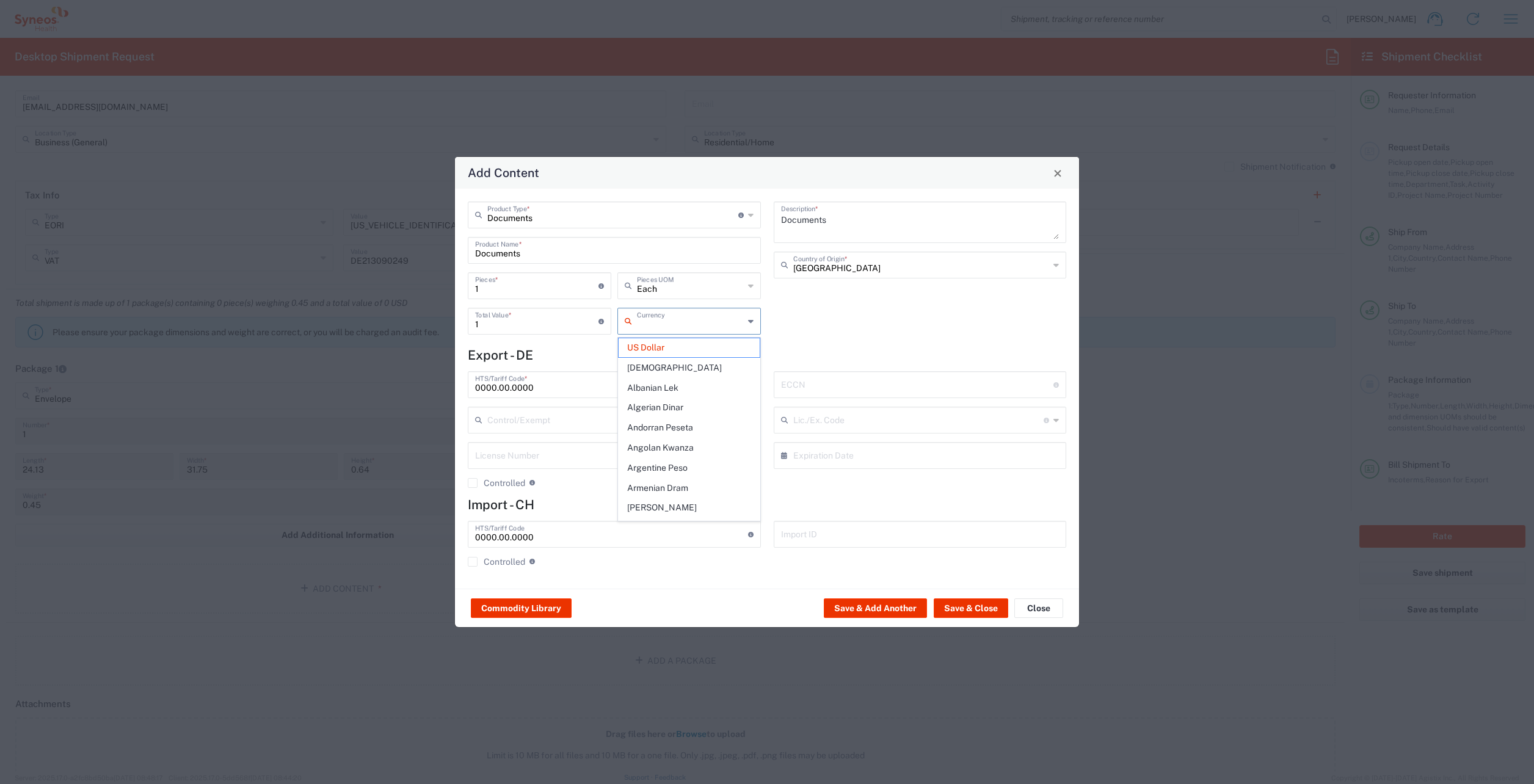
click at [687, 321] on input "text" at bounding box center [690, 320] width 107 height 22
click at [728, 345] on span "Euro" at bounding box center [689, 348] width 141 height 19
type input "Euro"
click at [956, 604] on button "Save & Close" at bounding box center [971, 608] width 75 height 20
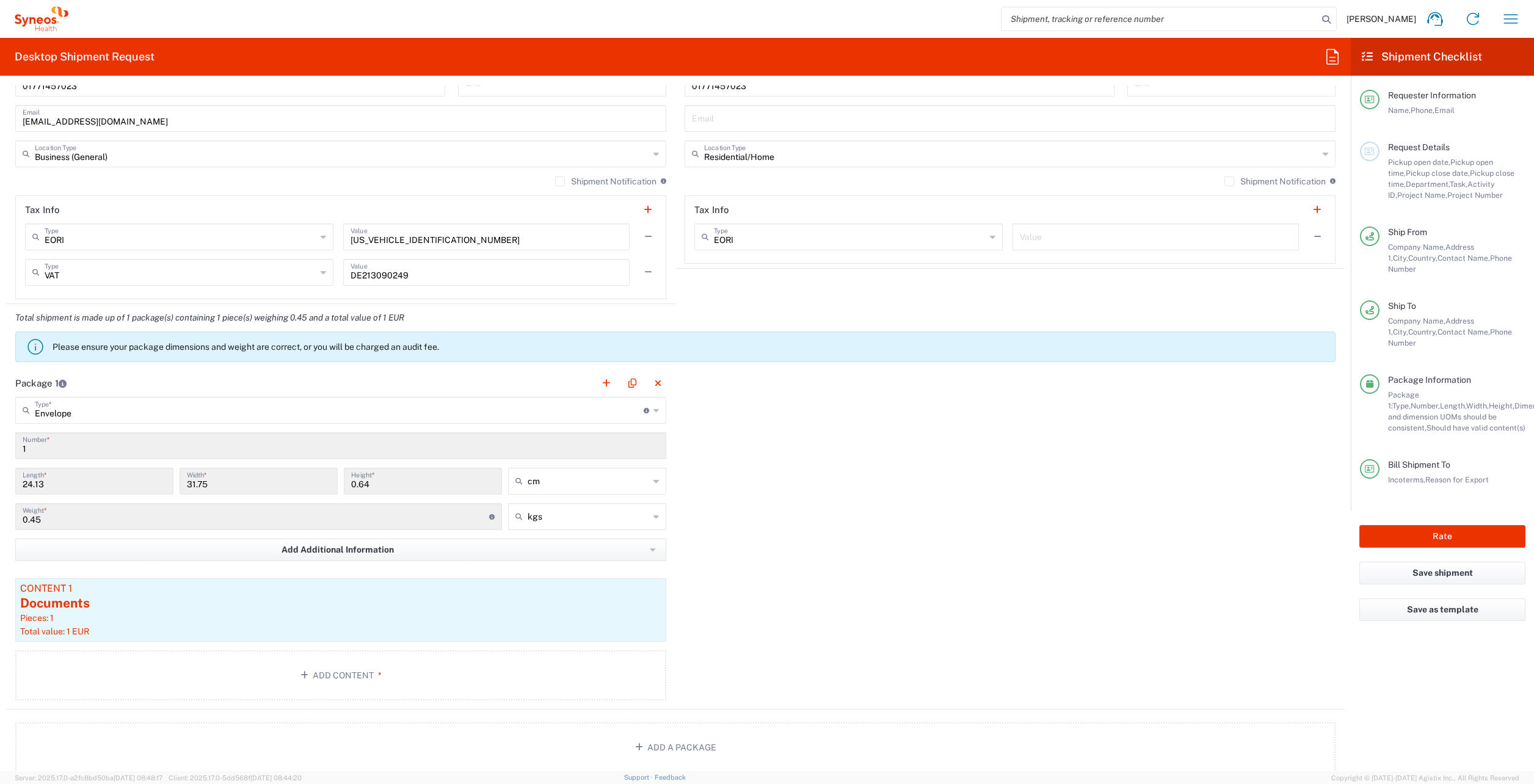
scroll to position [864, 0]
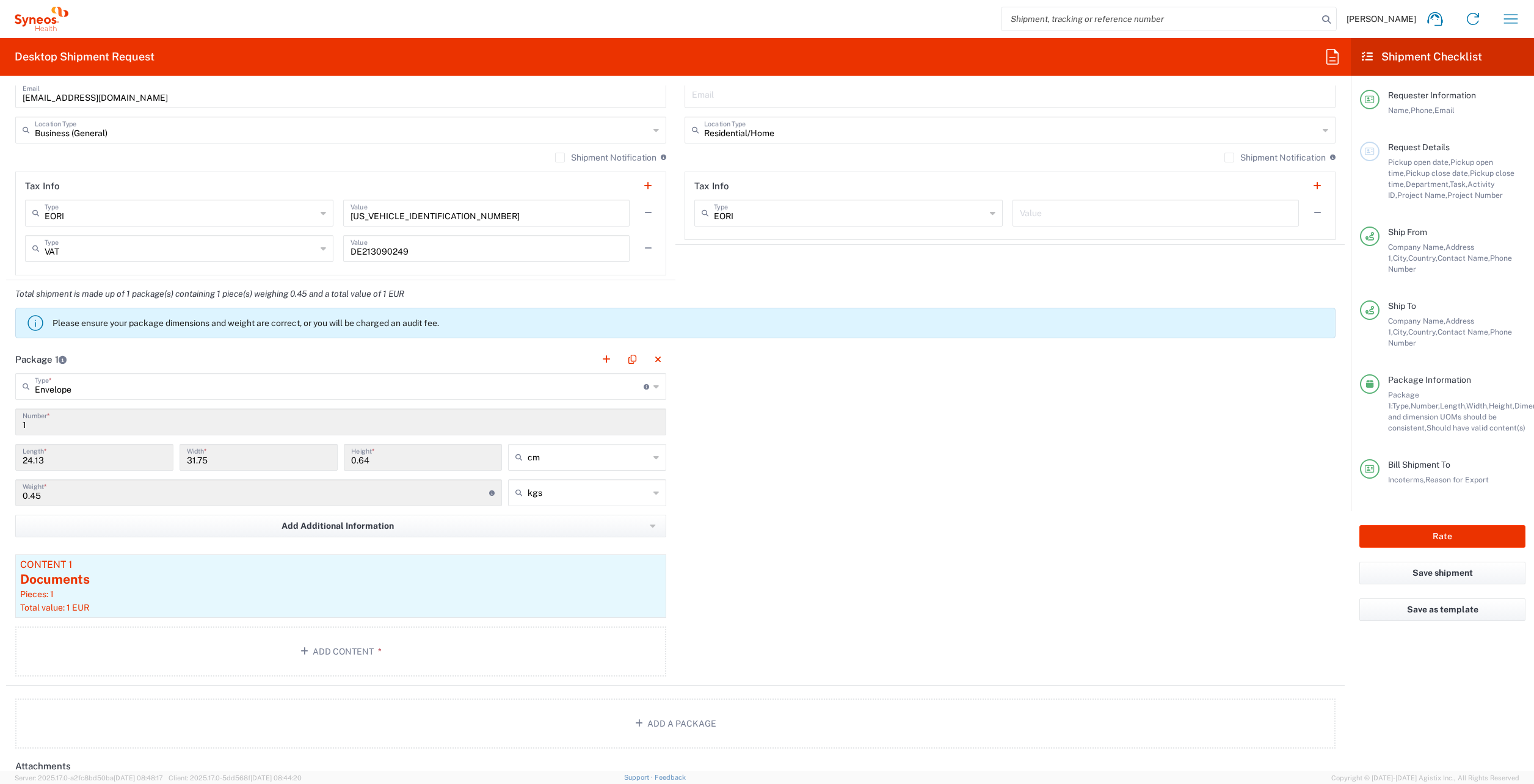
drag, startPoint x: 67, startPoint y: 462, endPoint x: 24, endPoint y: 462, distance: 43.0
click at [24, 462] on input "24.13" at bounding box center [94, 456] width 143 height 22
drag, startPoint x: 24, startPoint y: 462, endPoint x: 121, endPoint y: 459, distance: 97.0
click at [121, 459] on input "24.13" at bounding box center [94, 456] width 143 height 22
click at [53, 457] on input "24.13" at bounding box center [94, 456] width 143 height 22
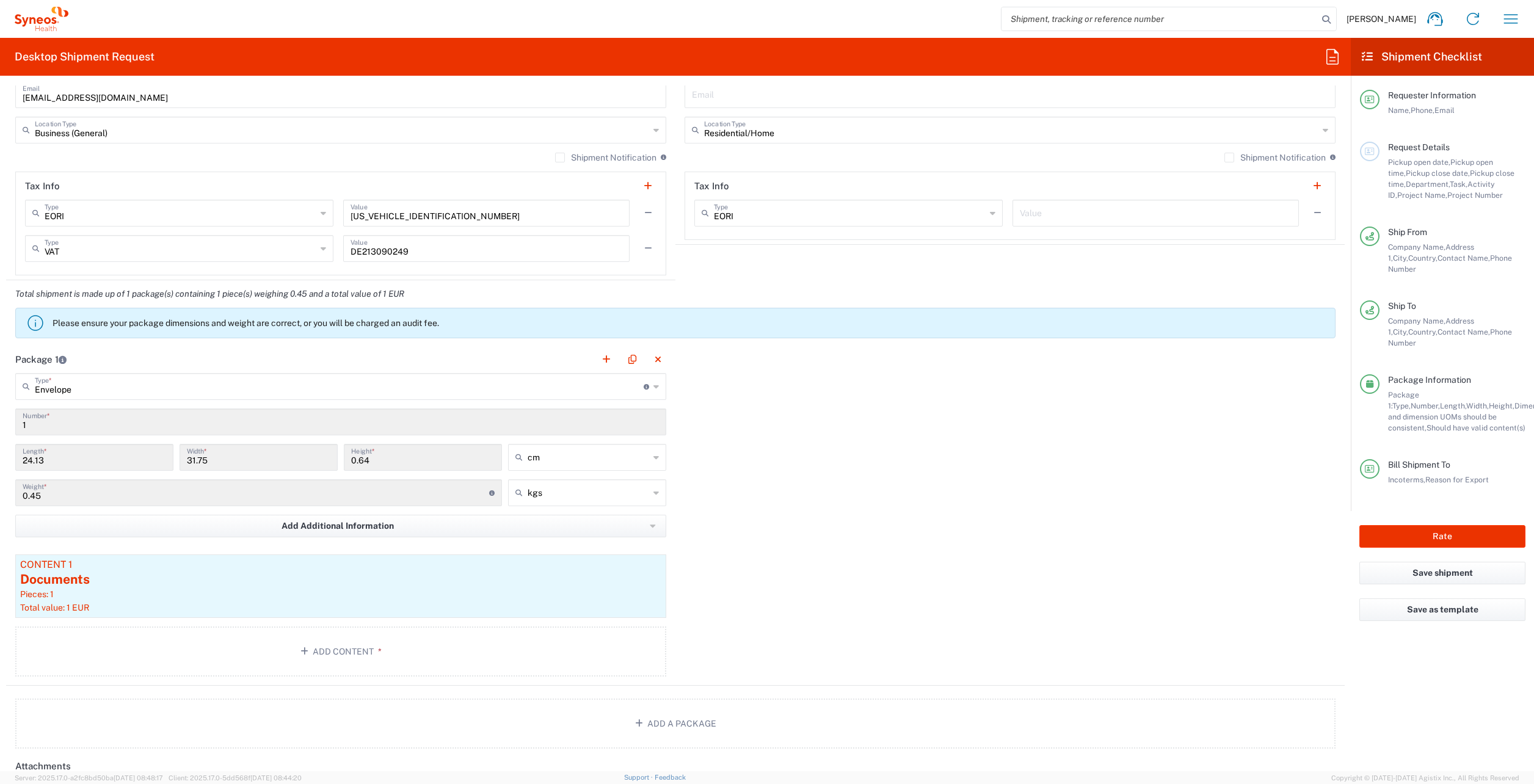
type input "Envelope"
click at [73, 381] on input "Envelope" at bounding box center [339, 385] width 609 height 22
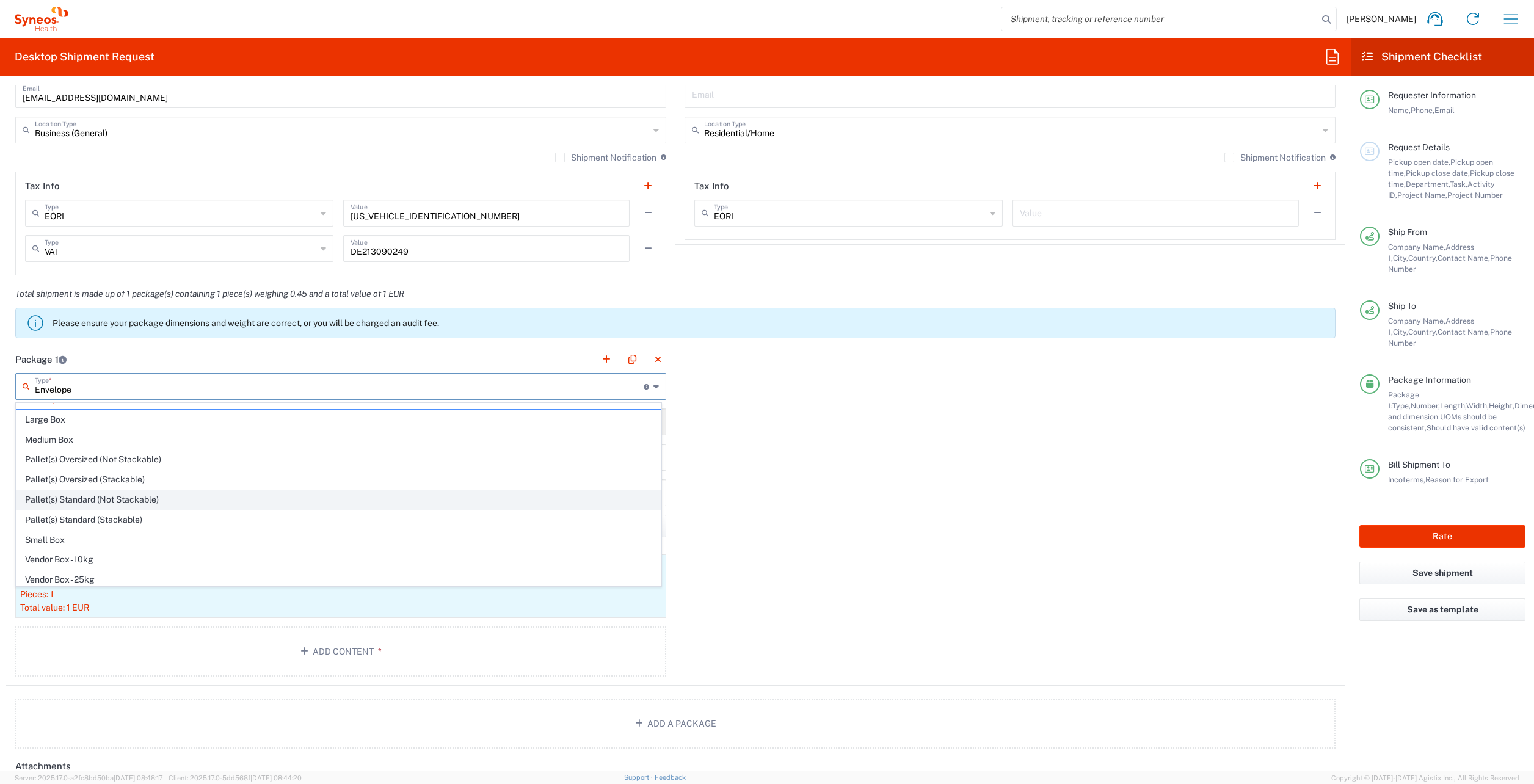
scroll to position [0, 0]
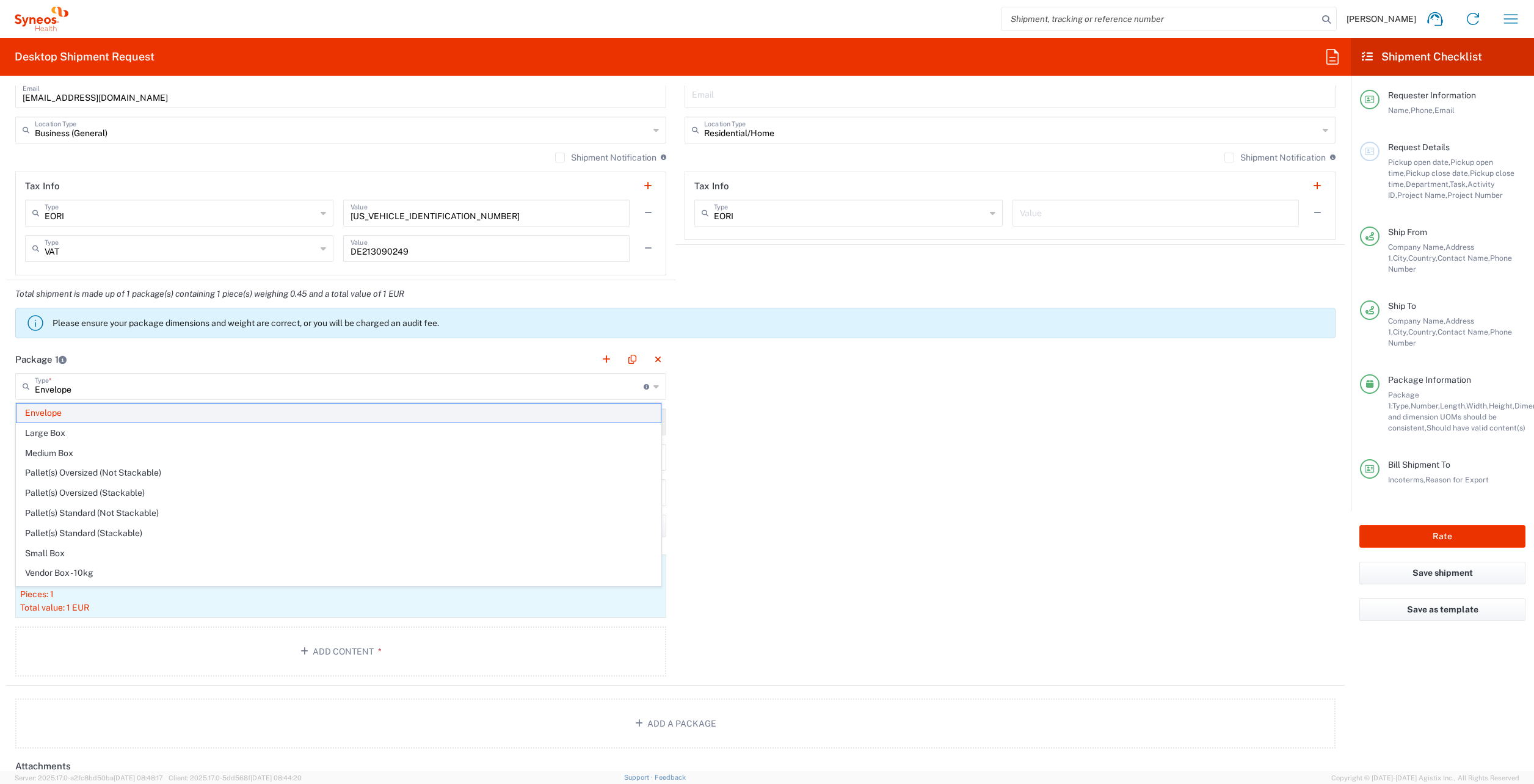
click at [71, 412] on span "Envelope" at bounding box center [338, 413] width 644 height 19
click at [82, 393] on input "text" at bounding box center [339, 385] width 609 height 22
click at [66, 408] on span "Envelope" at bounding box center [338, 413] width 644 height 19
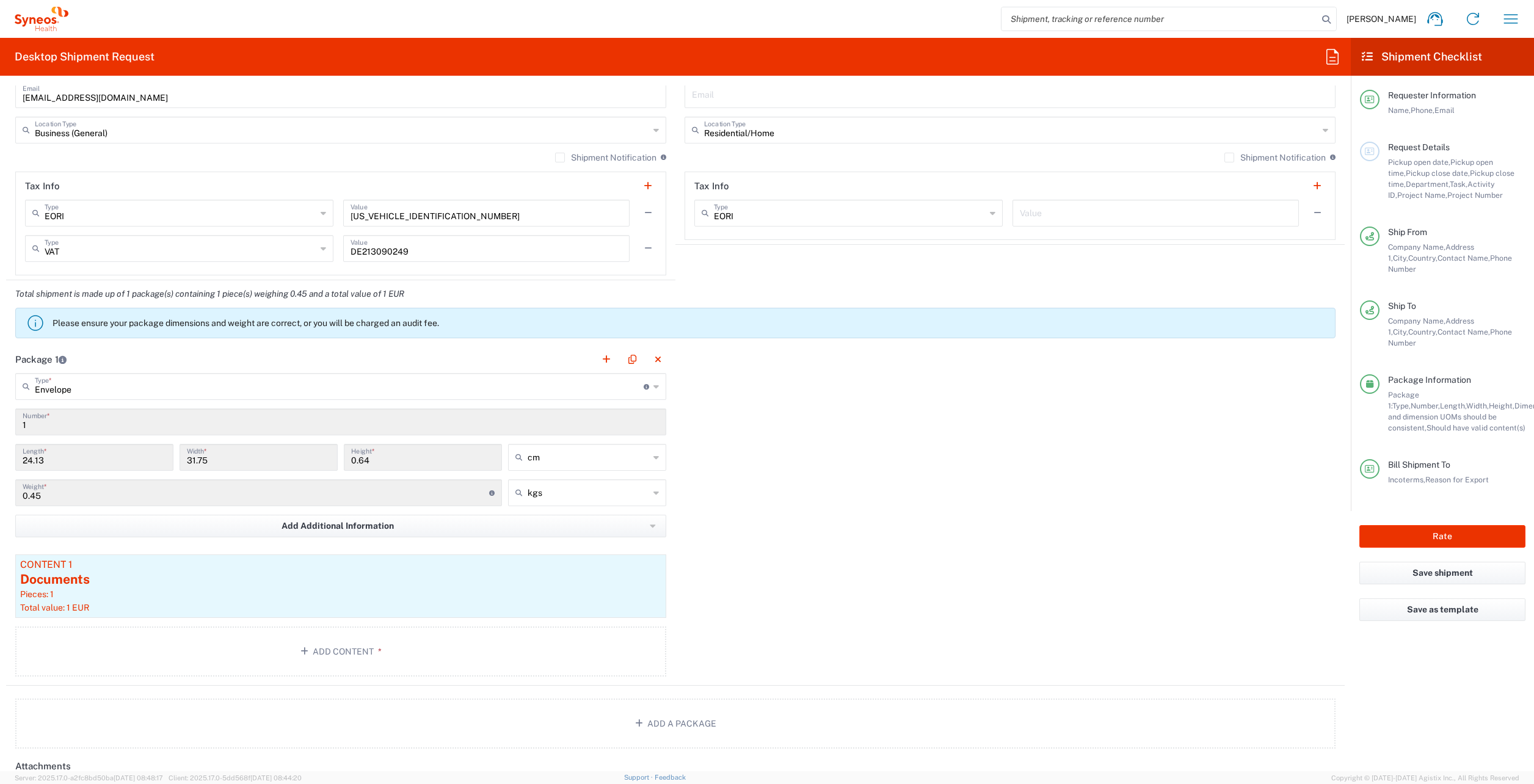
click at [82, 458] on input "24.13" at bounding box center [94, 456] width 143 height 22
click at [67, 397] on div "Envelope Type * Material used to package goods" at bounding box center [341, 386] width 651 height 27
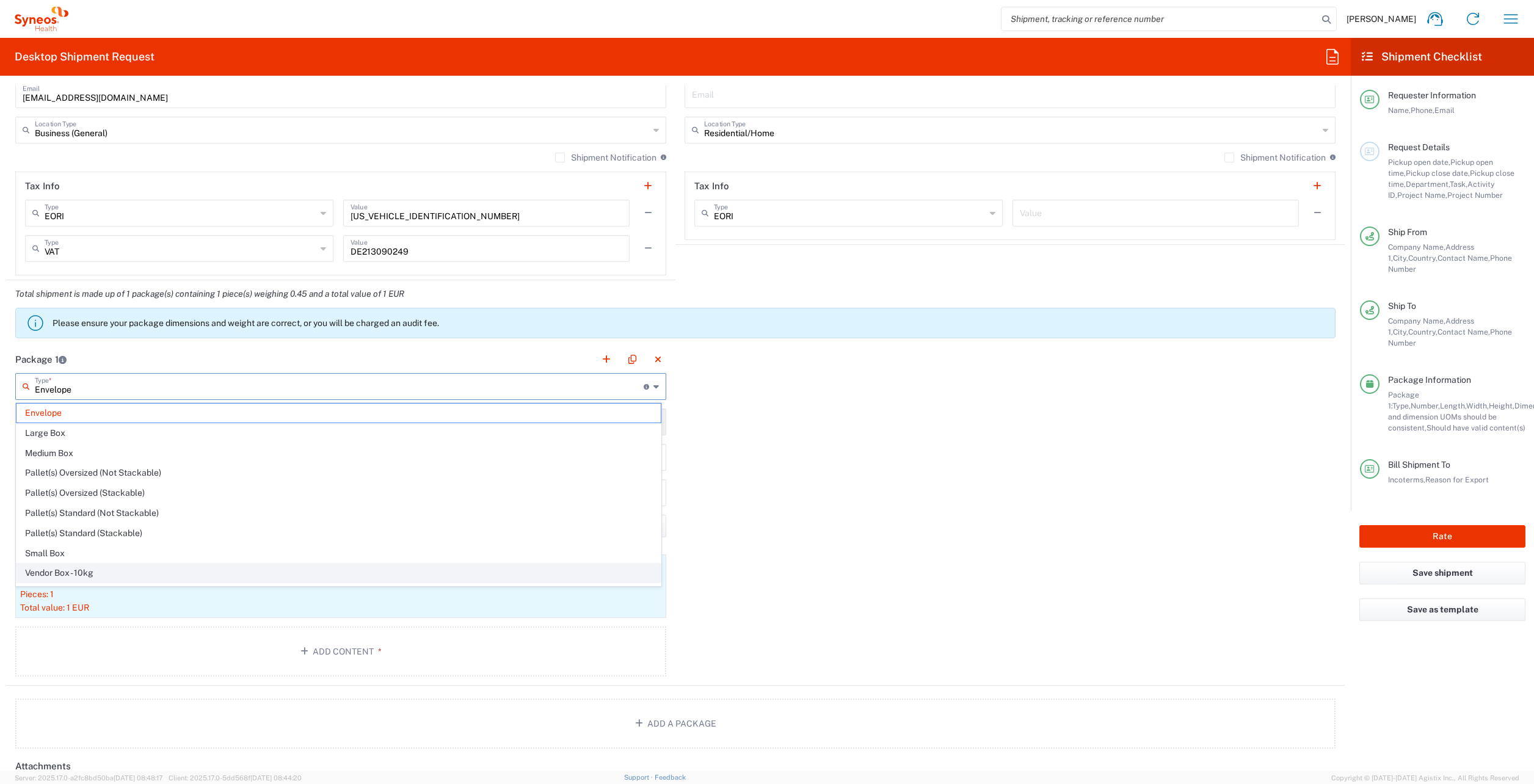
scroll to position [37, 0]
click at [64, 565] on span "Vendor Box - 25kg" at bounding box center [338, 556] width 644 height 19
type input "Vendor Box - 25kg"
type input "56"
type input "44"
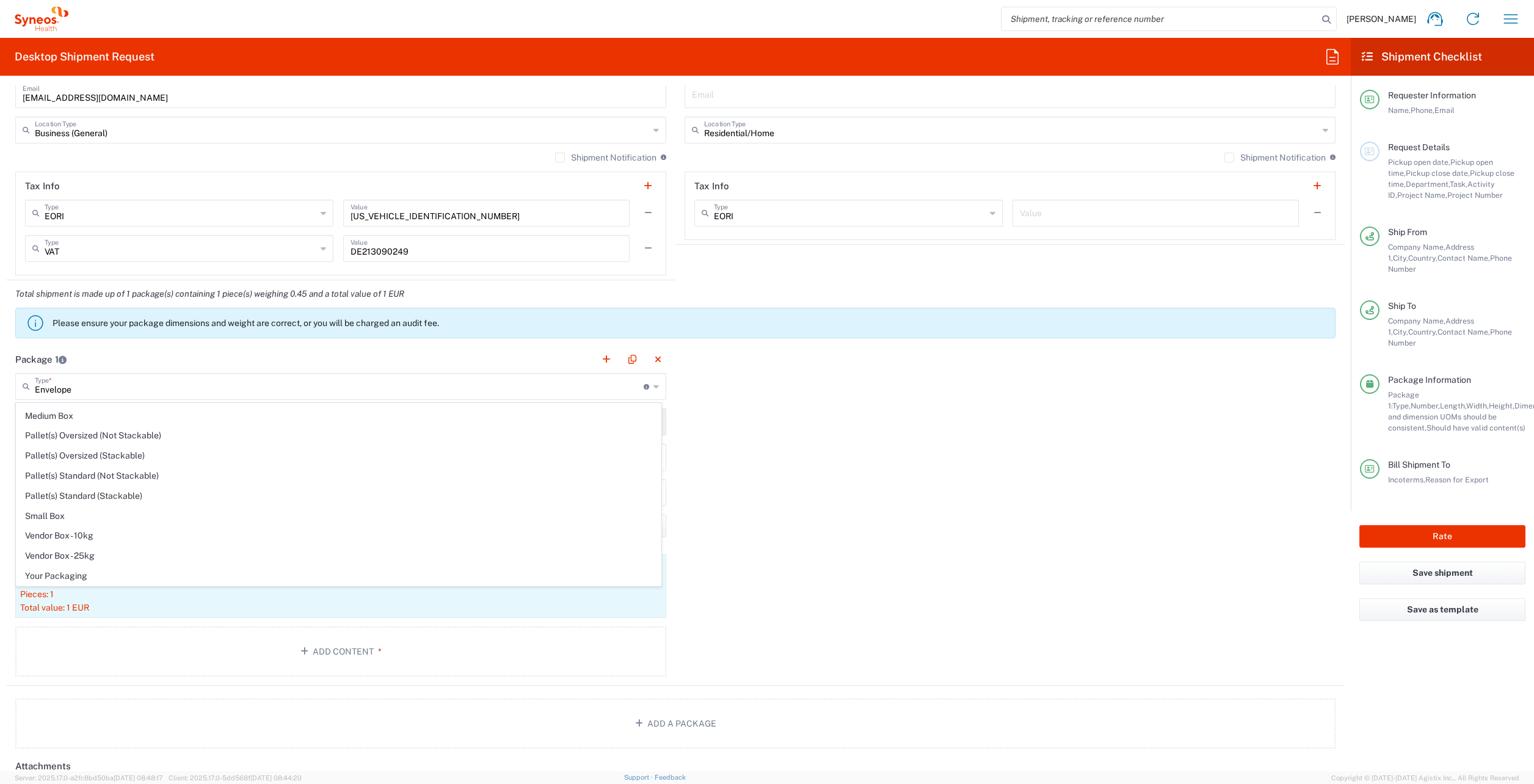
type input "35"
type input "cm"
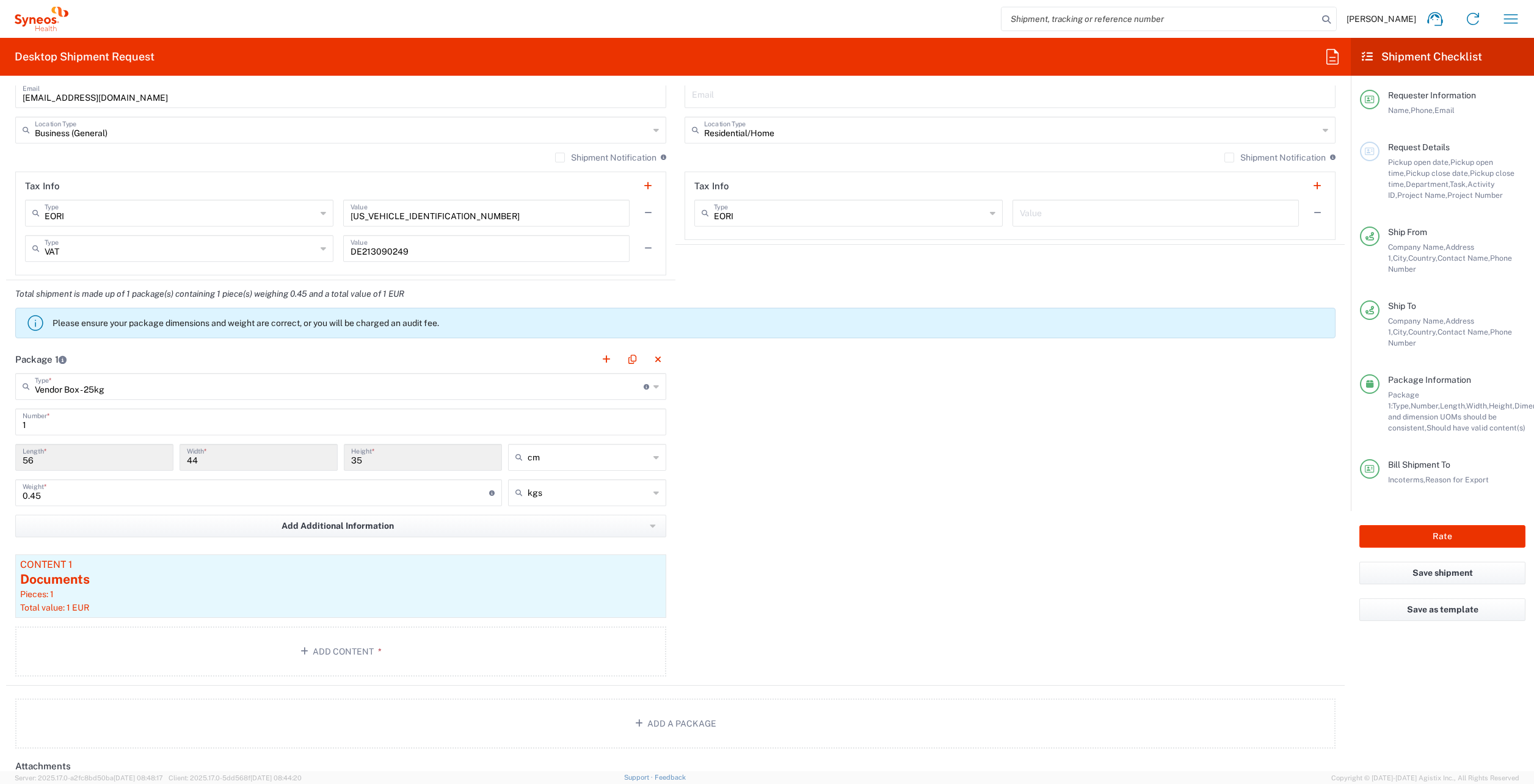
click at [88, 392] on input "Vendor Box - 25kg" at bounding box center [339, 385] width 609 height 22
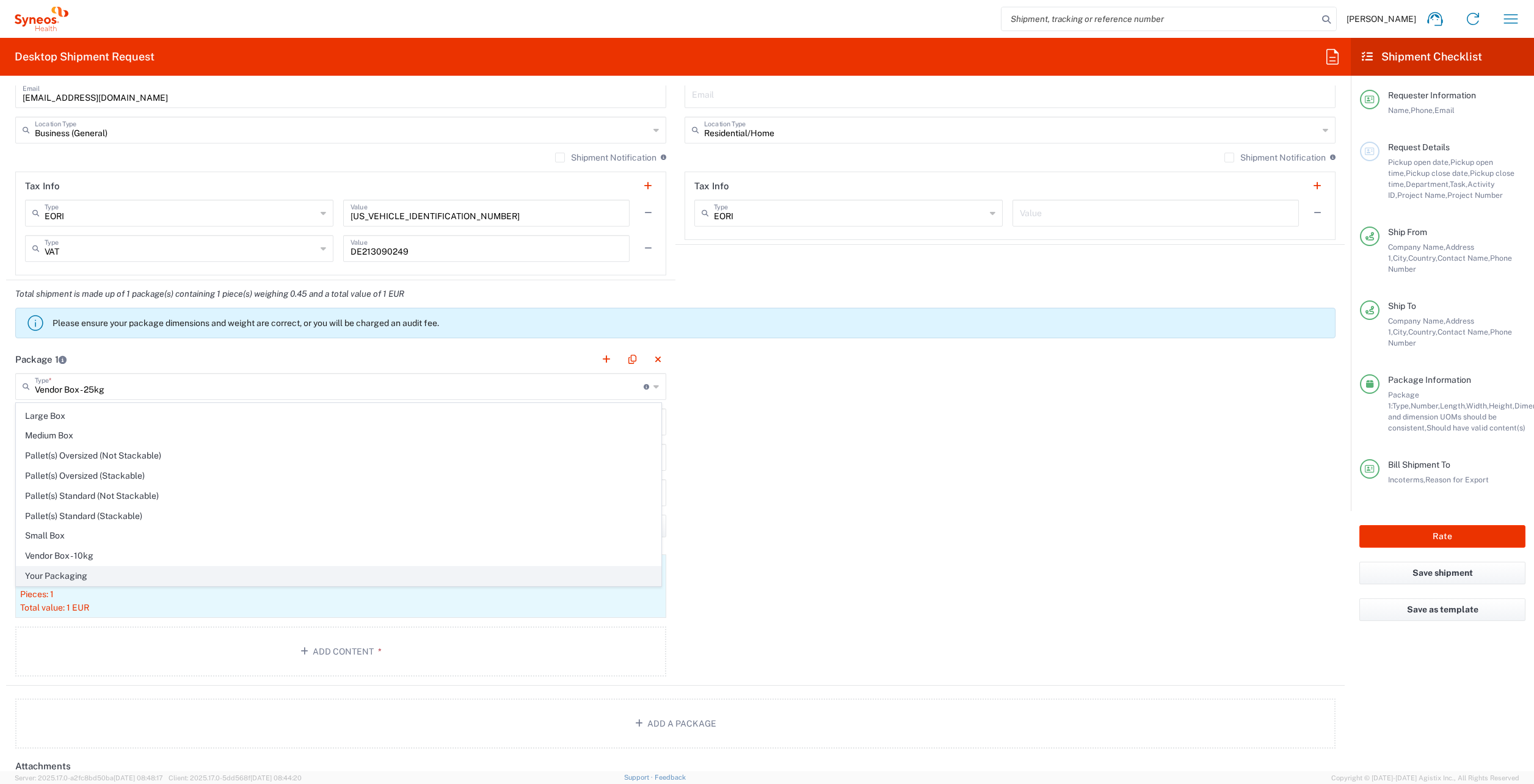
click at [46, 569] on span "Your Packaging" at bounding box center [338, 576] width 644 height 19
type input "Your Packaging"
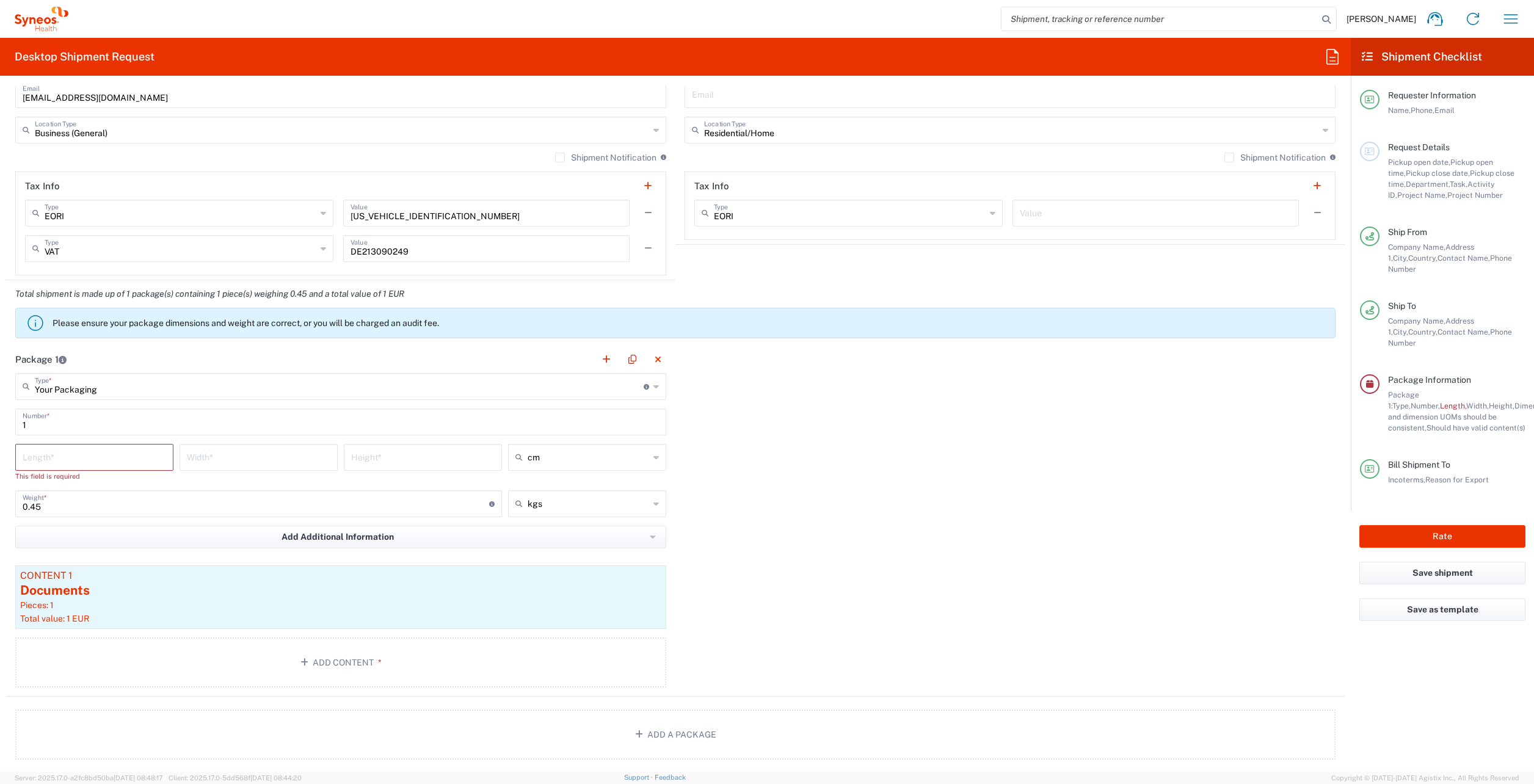
click at [53, 460] on input "number" at bounding box center [94, 456] width 143 height 22
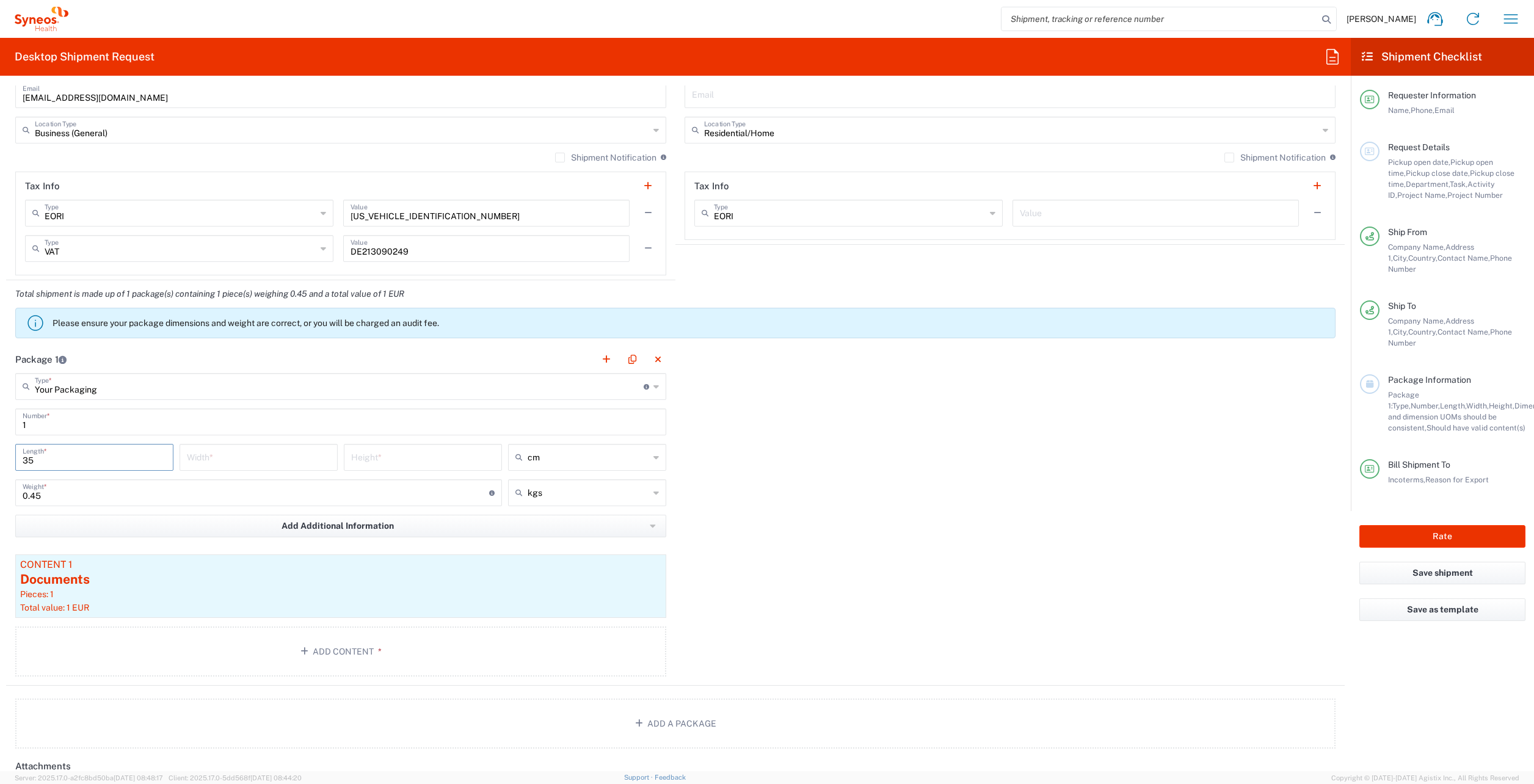
type input "35"
click at [214, 450] on input "number" at bounding box center [258, 456] width 143 height 22
type input "25"
click at [411, 454] on input "number" at bounding box center [423, 456] width 143 height 22
type input "0.5"
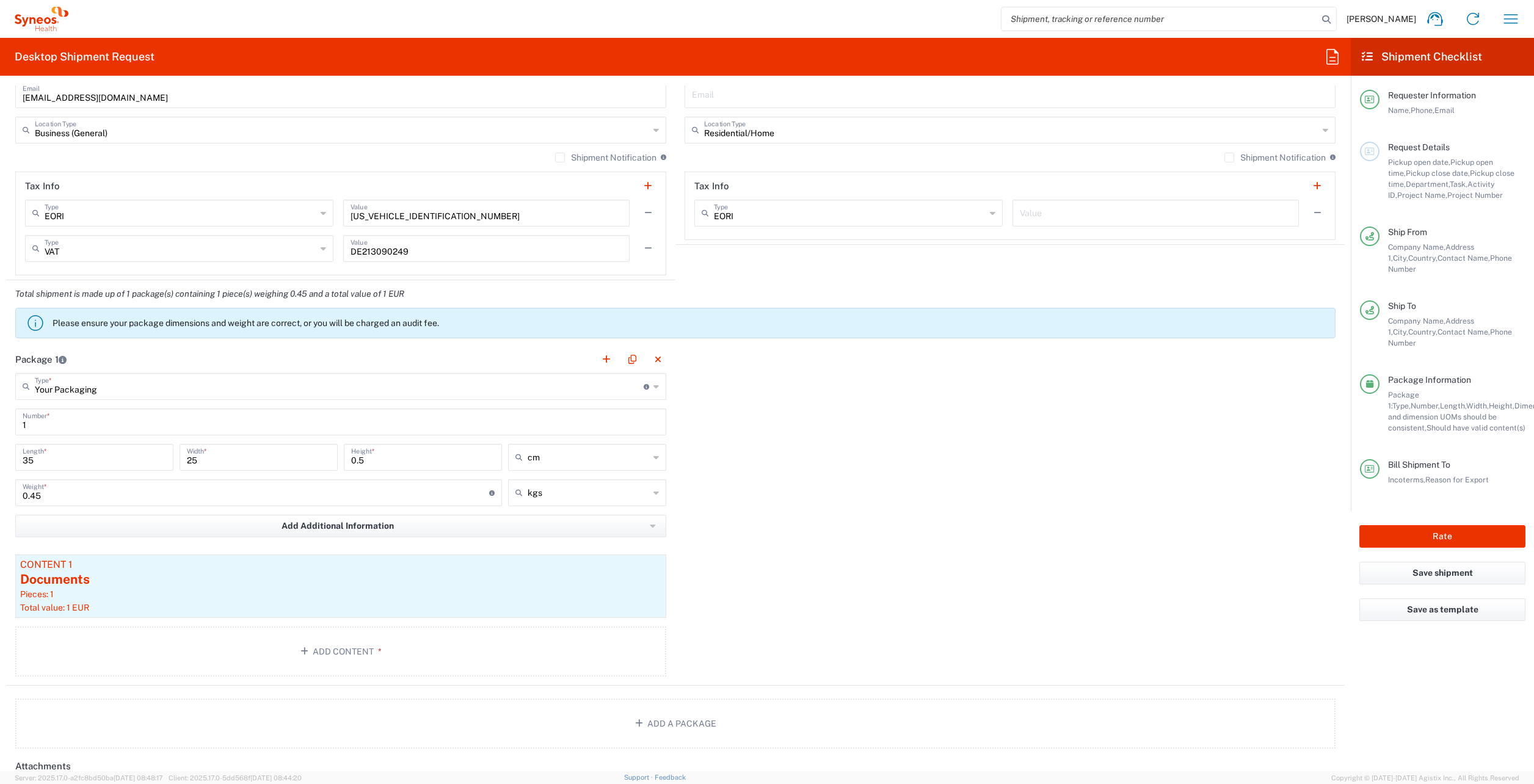
click at [755, 440] on div "Package 1 Your Packaging Type * Material used to package goods Vendor Box - 25k…" at bounding box center [675, 515] width 1339 height 340
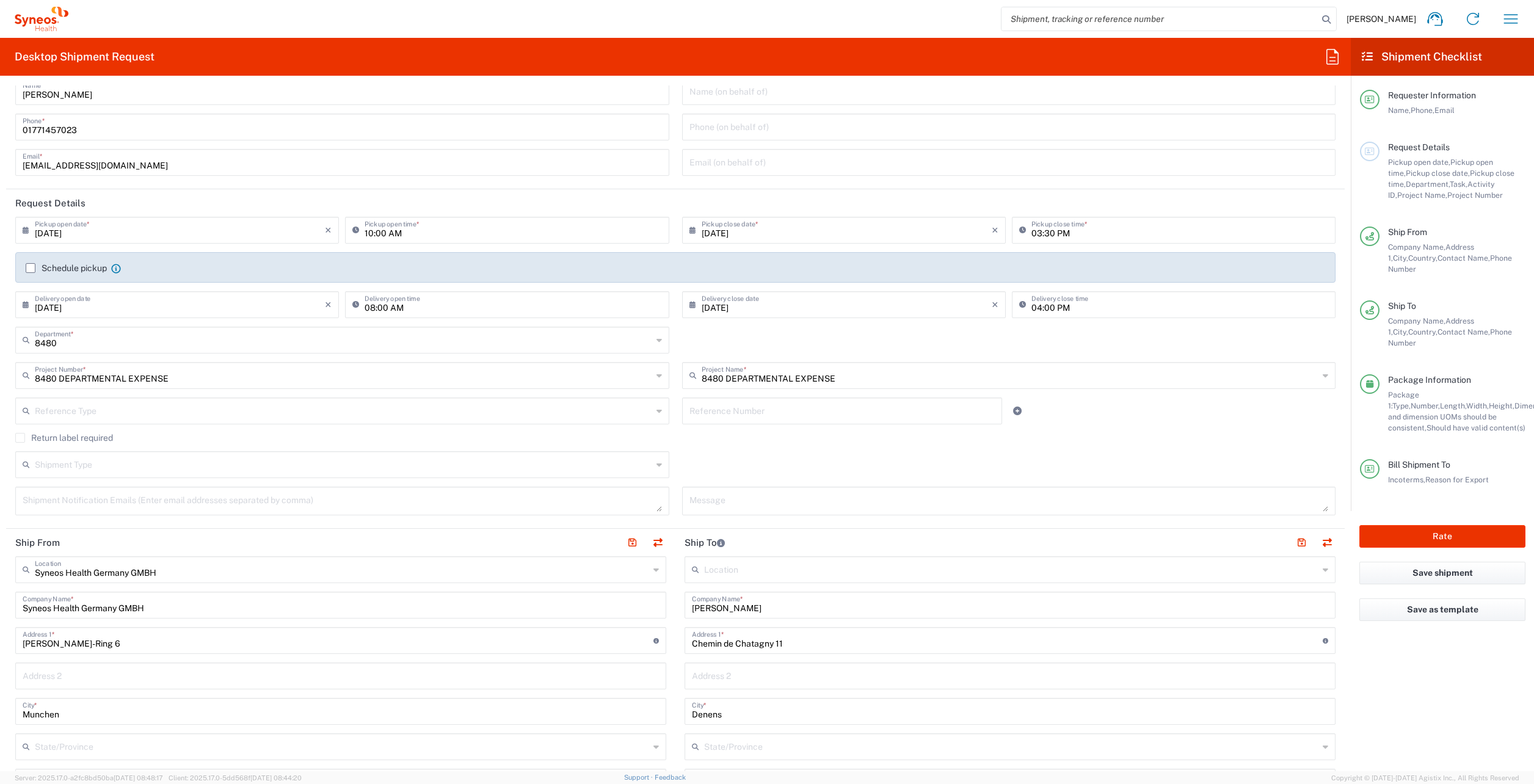
scroll to position [0, 0]
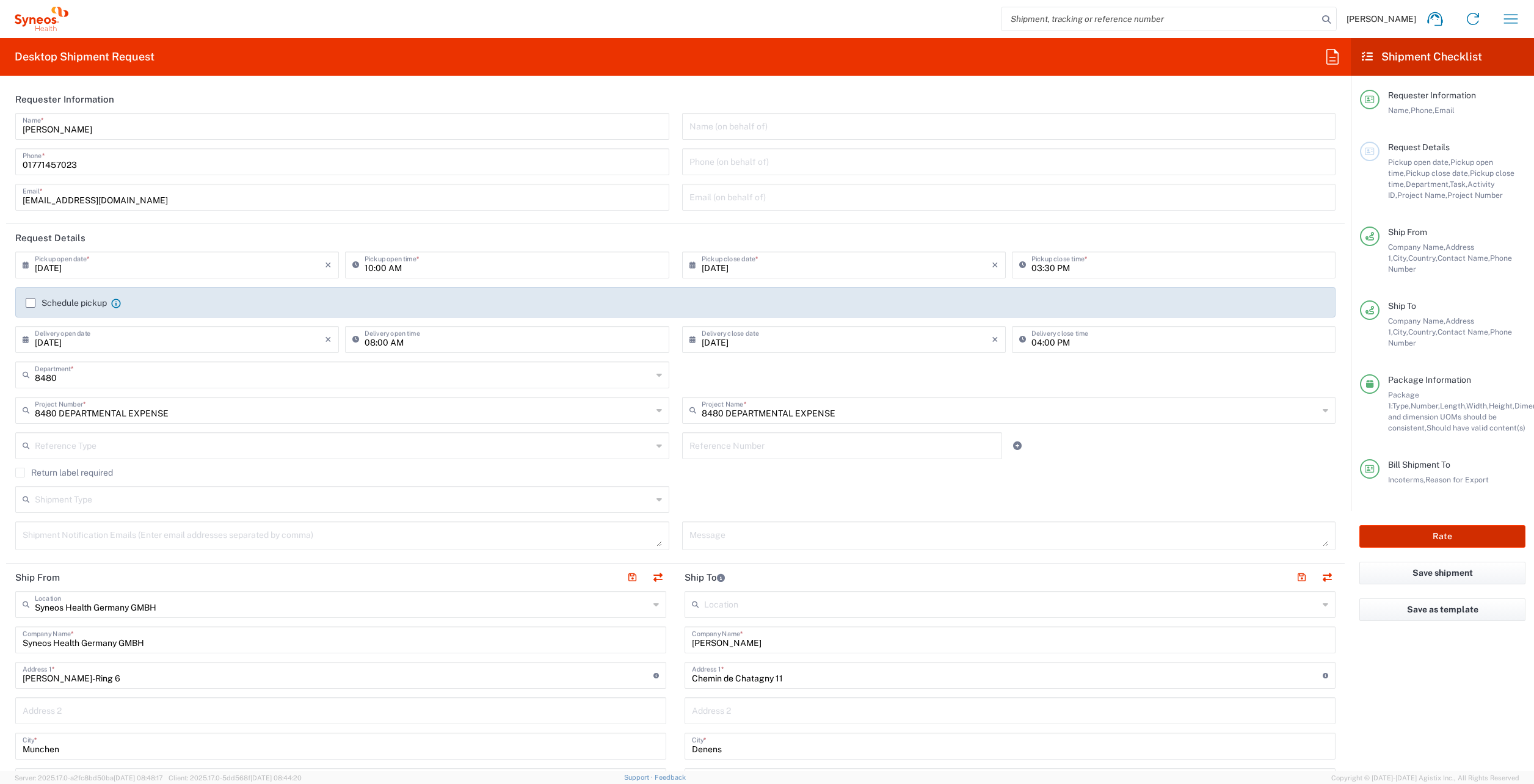
click at [1405, 525] on button "Rate" at bounding box center [1441, 536] width 166 height 23
type input "8480 DEPARTMENTAL EXPENSE"
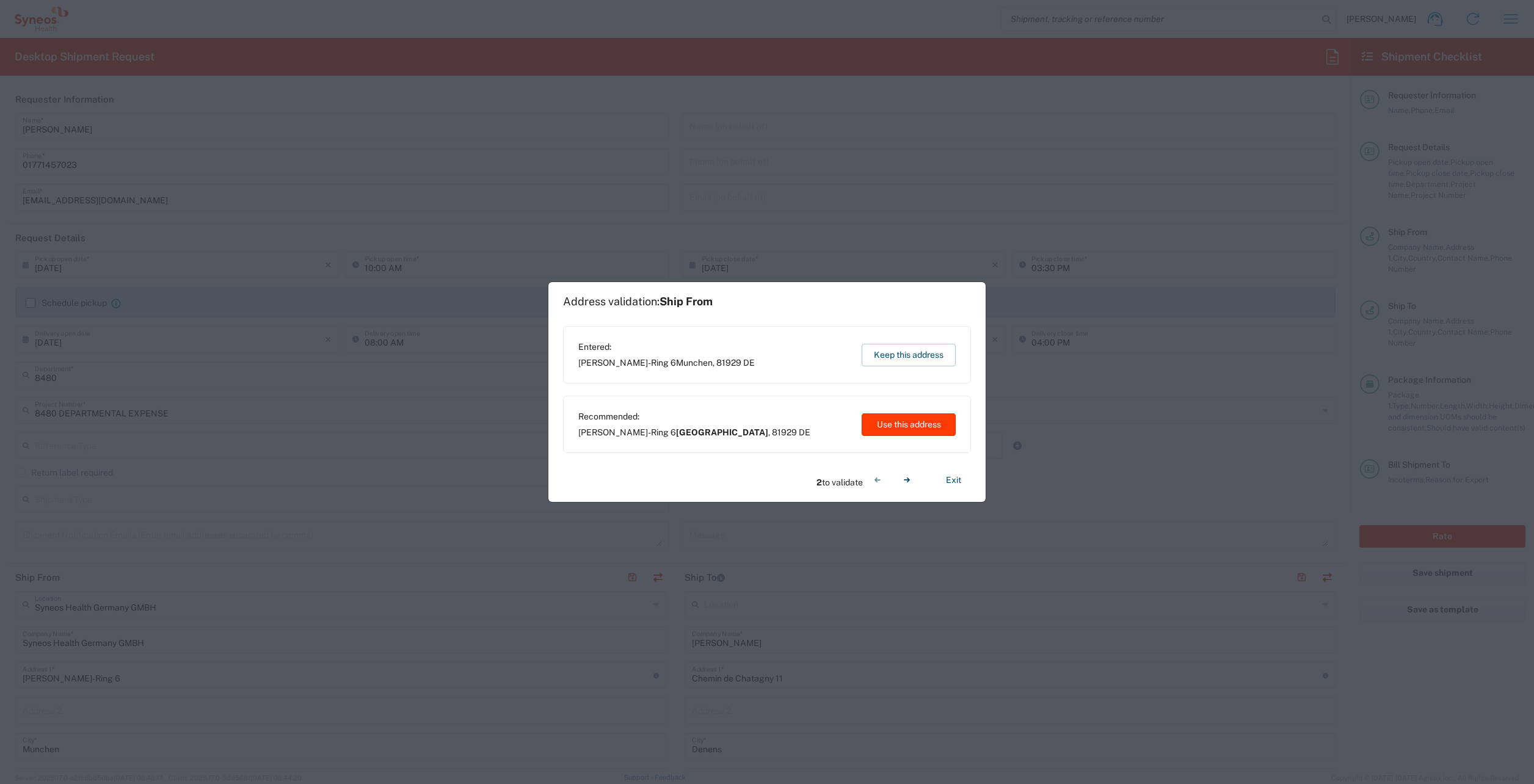
click at [913, 425] on button "Use this address" at bounding box center [908, 424] width 94 height 23
click at [912, 354] on button "Keep this address" at bounding box center [908, 355] width 94 height 23
type input "[GEOGRAPHIC_DATA]"
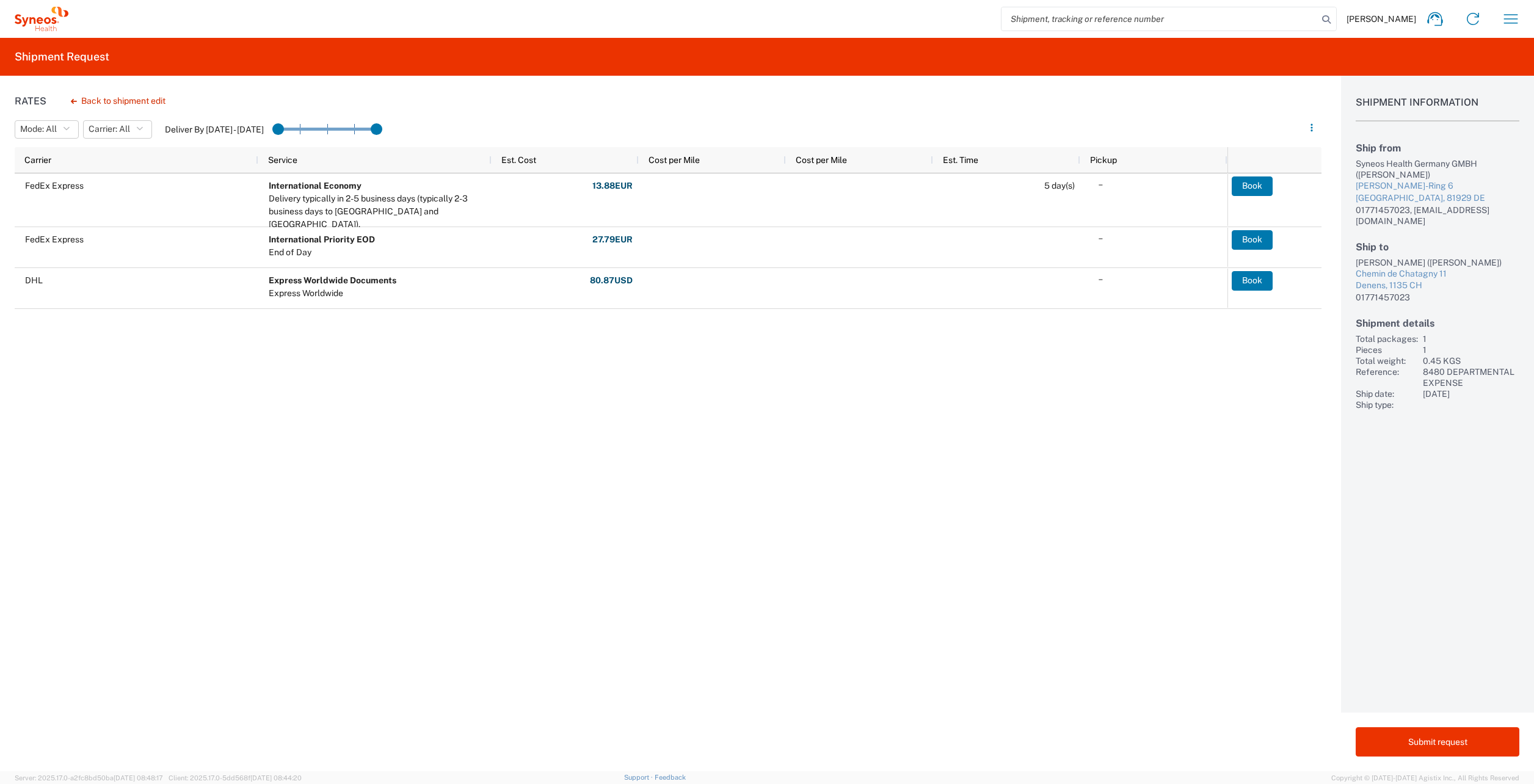
drag, startPoint x: 384, startPoint y: 379, endPoint x: 364, endPoint y: 386, distance: 21.2
click at [364, 386] on div "FedEx Express International Economy Delivery typically in 2-5 business days (ty…" at bounding box center [621, 339] width 1213 height 331
click at [646, 316] on div "FedEx Express International Economy Delivery typically in 2-5 business days (ty…" at bounding box center [621, 339] width 1213 height 331
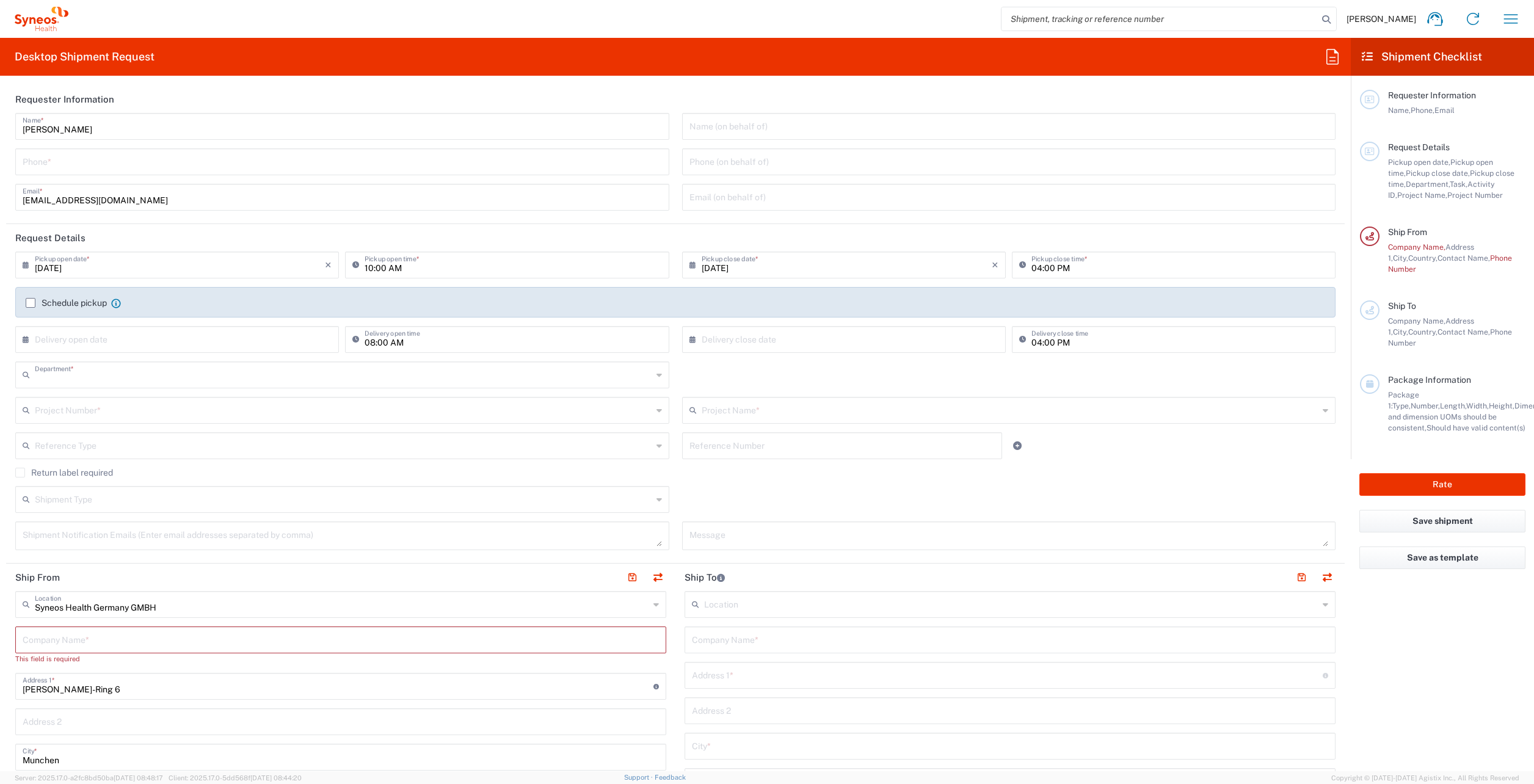
type input "8480"
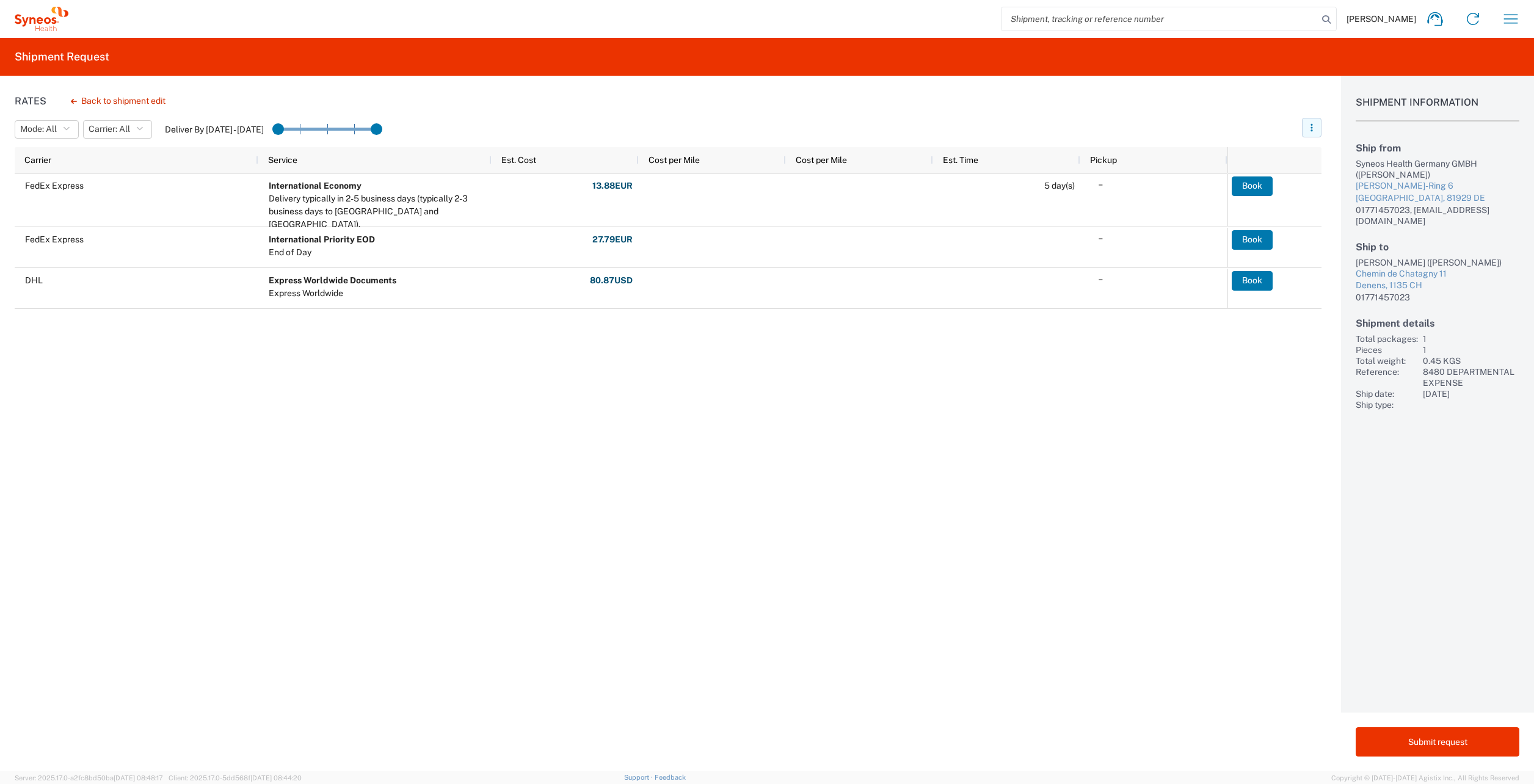
click at [1318, 127] on button "button" at bounding box center [1311, 127] width 20 height 20
click at [1275, 114] on header "Mode: All All SMAL Carrier: All All DHL FedEx Express Deliver By Aug 19 - Aug 23" at bounding box center [668, 129] width 1307 height 34
click at [112, 98] on button "Back to shipment edit" at bounding box center [118, 101] width 115 height 22
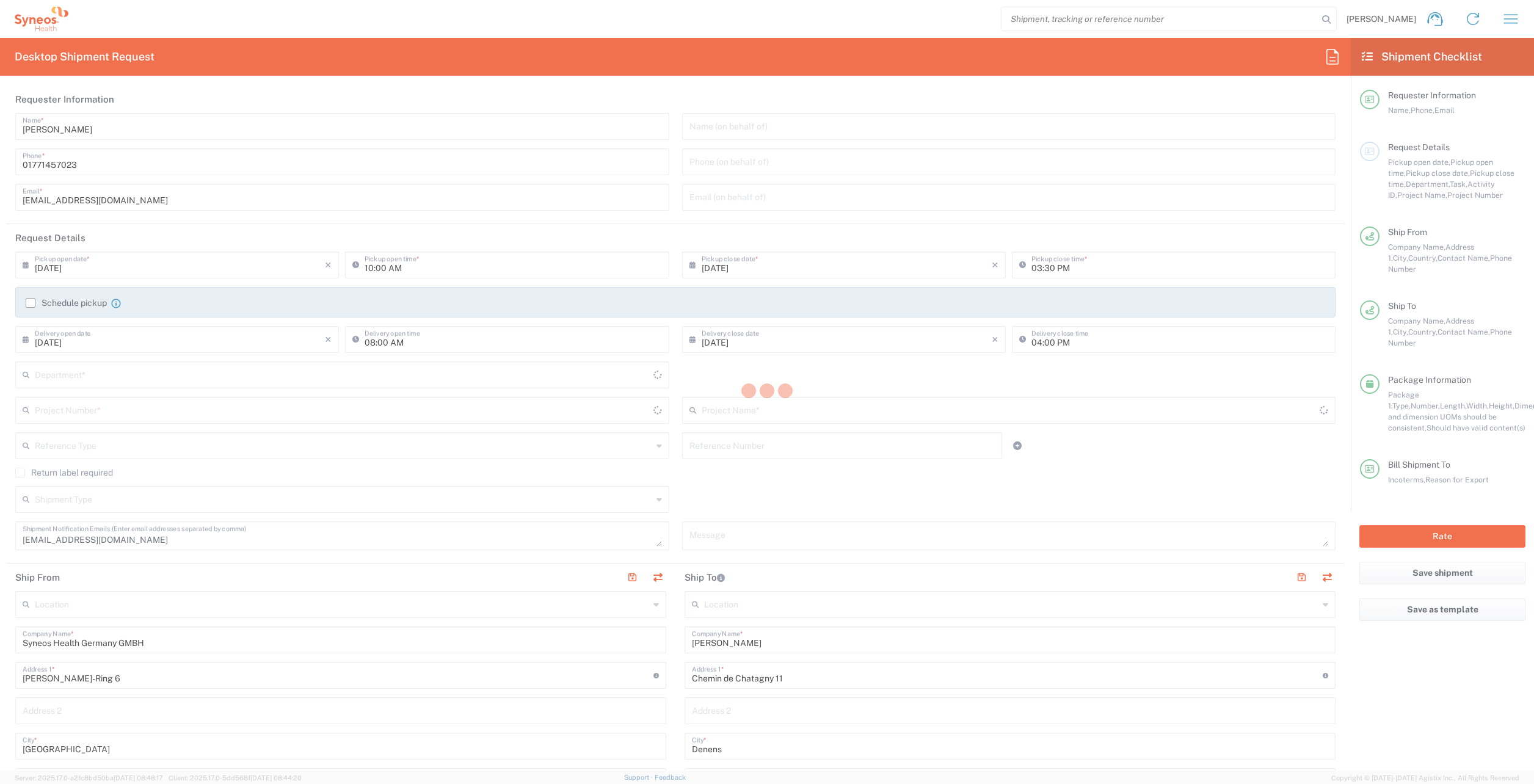
type input "8480"
type input "8480 DEPARTMENTAL EXPENSE"
type input "Your Packaging"
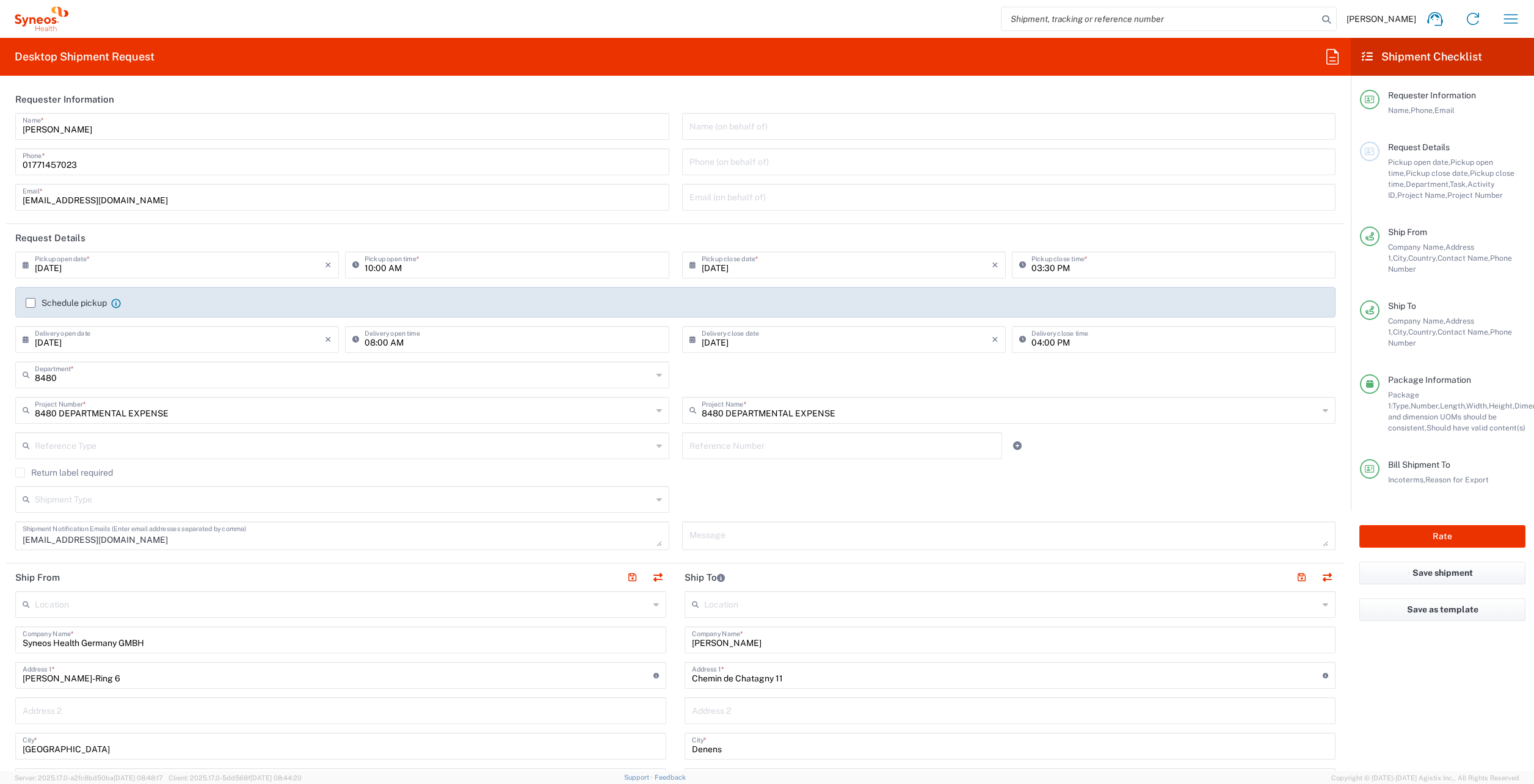
click at [982, 345] on input "08/19/2025" at bounding box center [847, 338] width 290 height 22
click at [821, 449] on span "19" at bounding box center [823, 450] width 17 height 17
click at [718, 390] on div "8480 Department * 8480 3000 3100 3109 3110 3111 3112 3125 3130 3135 3136 3150 3…" at bounding box center [676, 379] width 1333 height 36
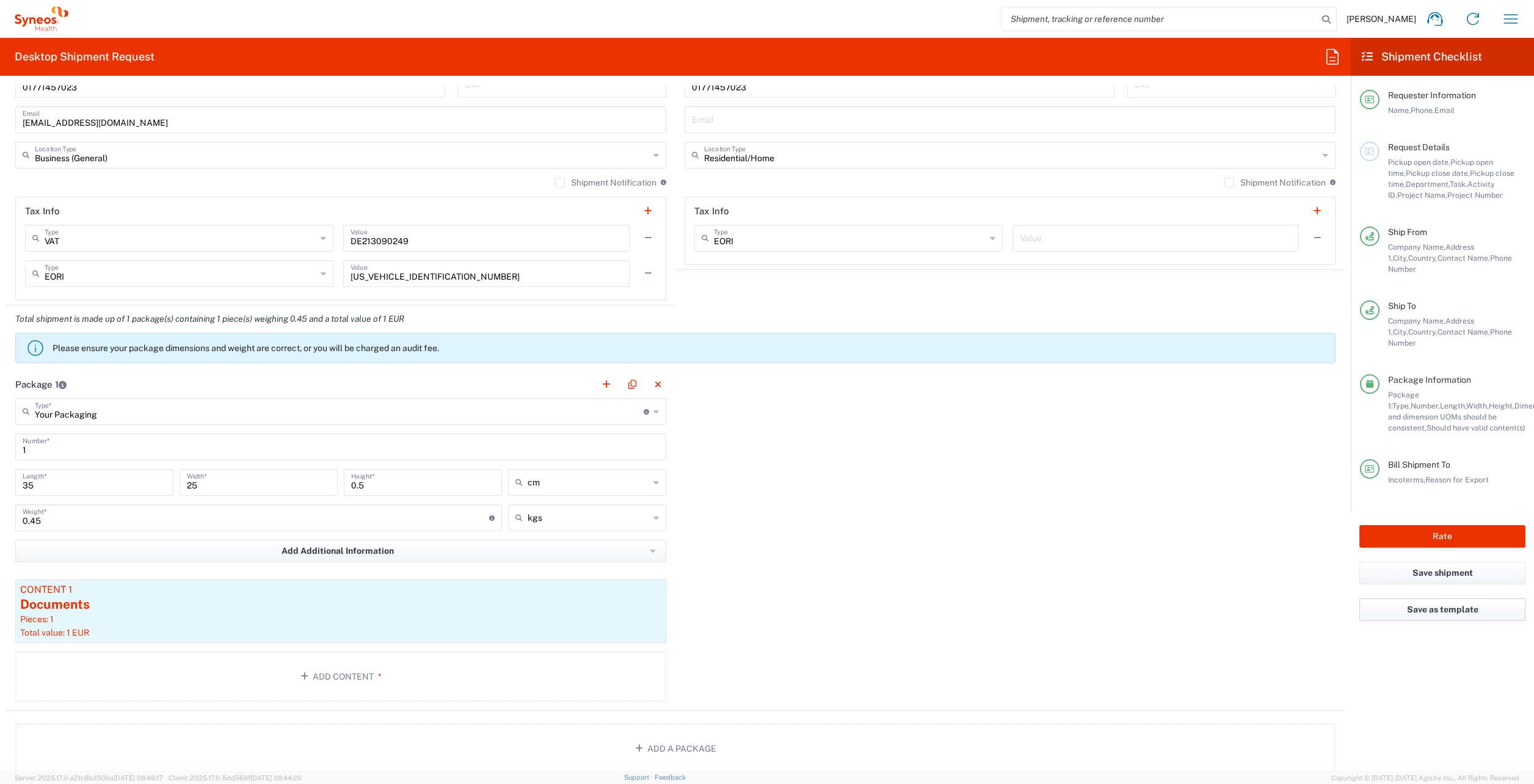
scroll to position [802, 0]
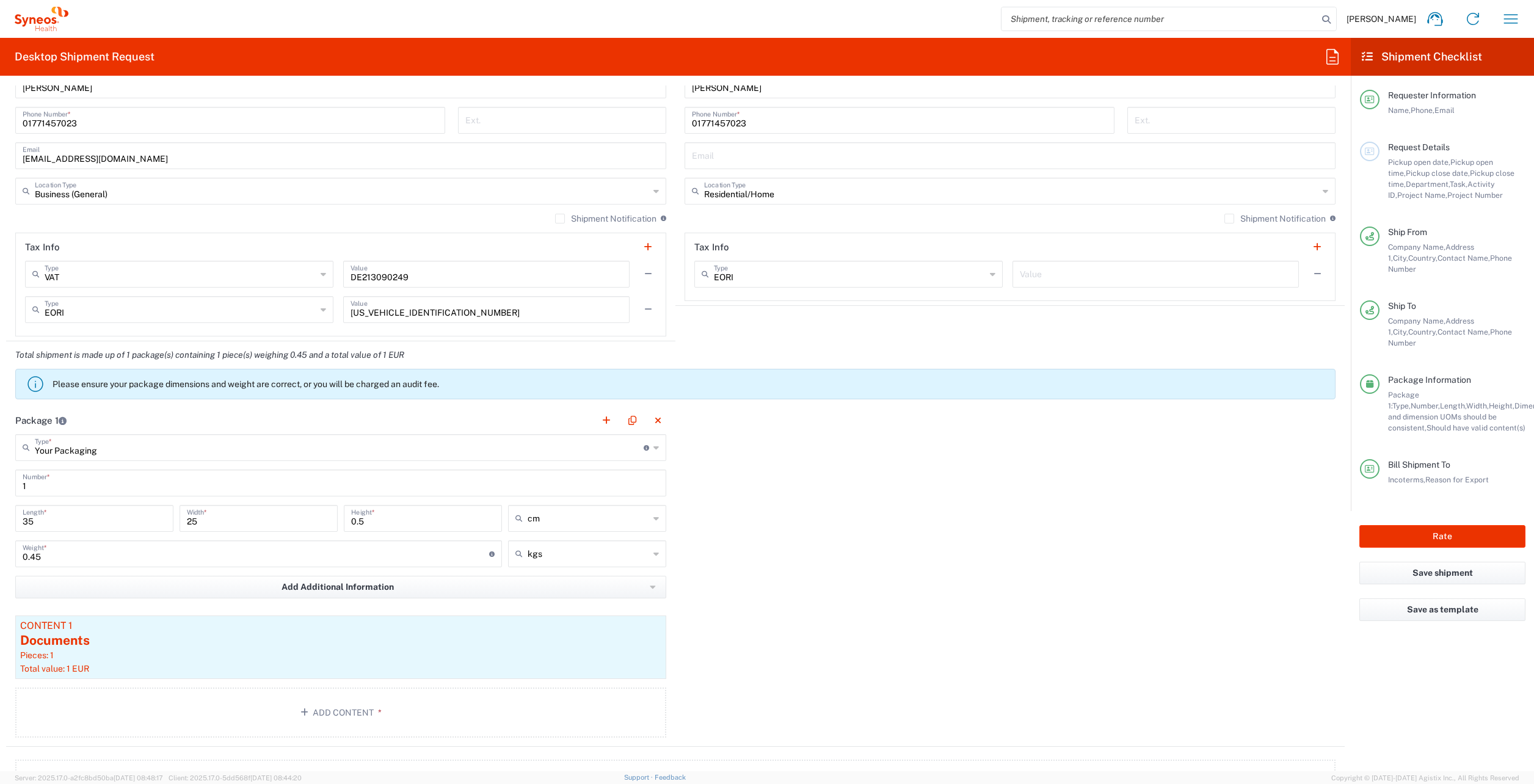
click at [1447, 194] on span "Project Number" at bounding box center [1475, 195] width 56 height 10
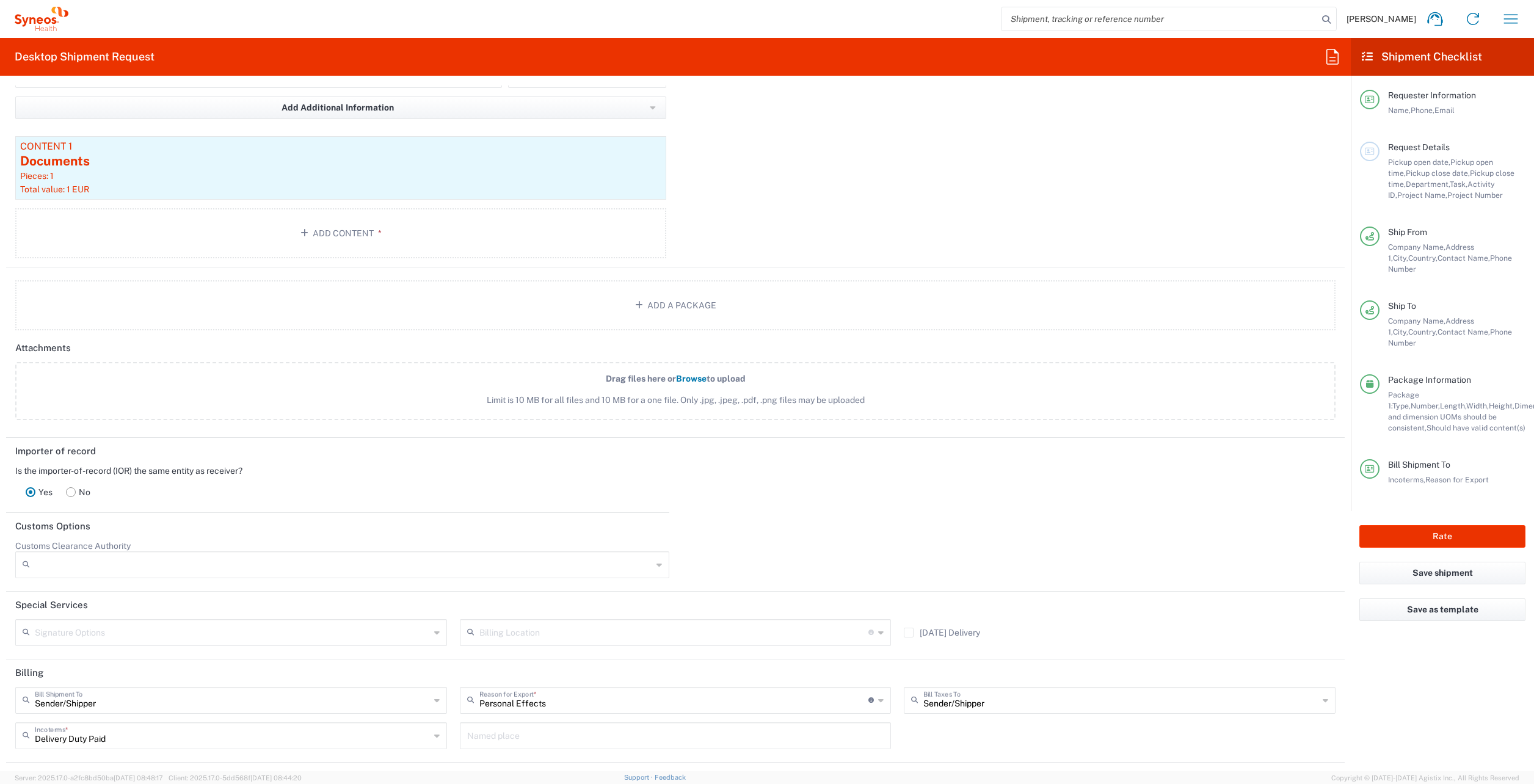
scroll to position [1352, 0]
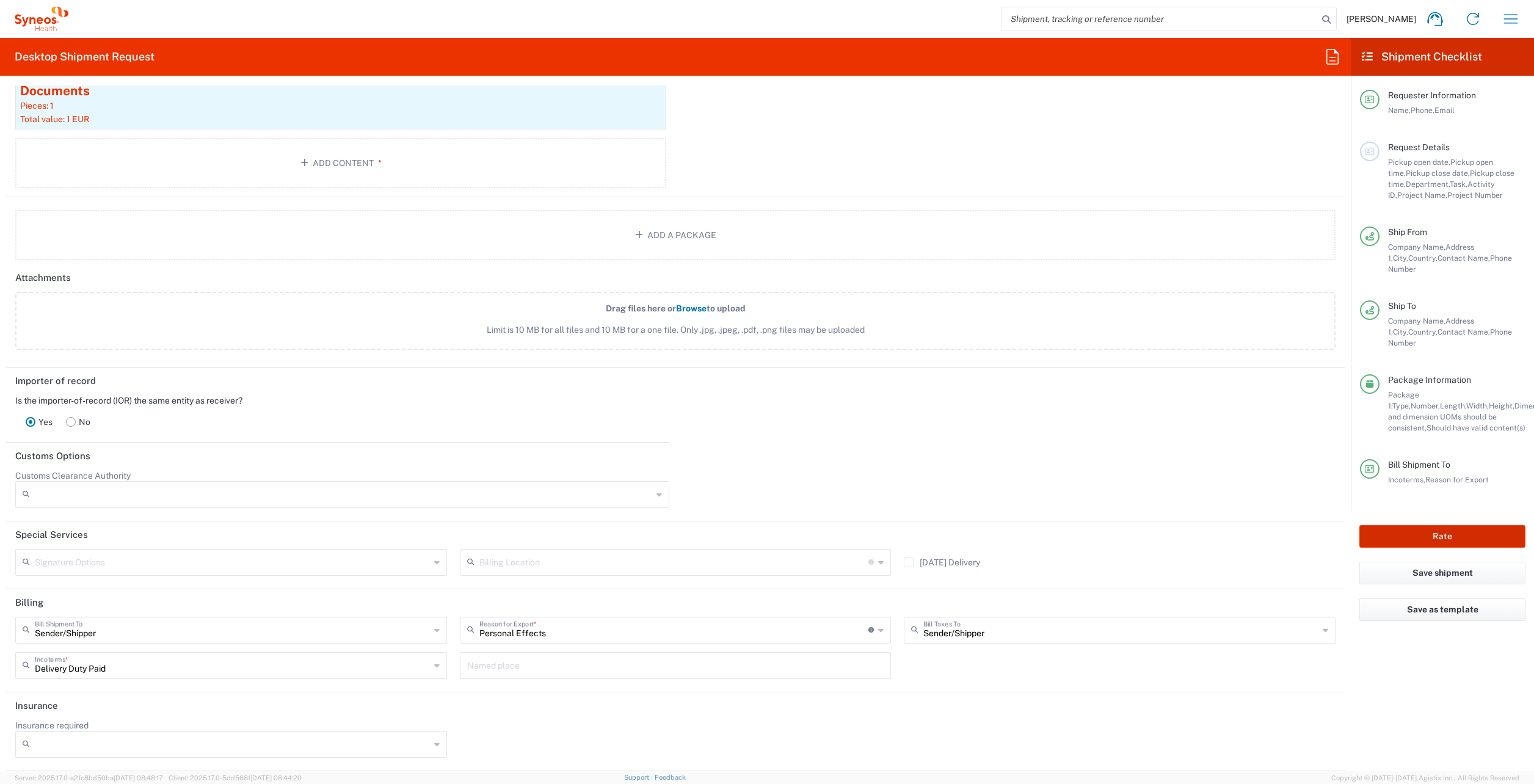
click at [1431, 525] on button "Rate" at bounding box center [1441, 536] width 166 height 23
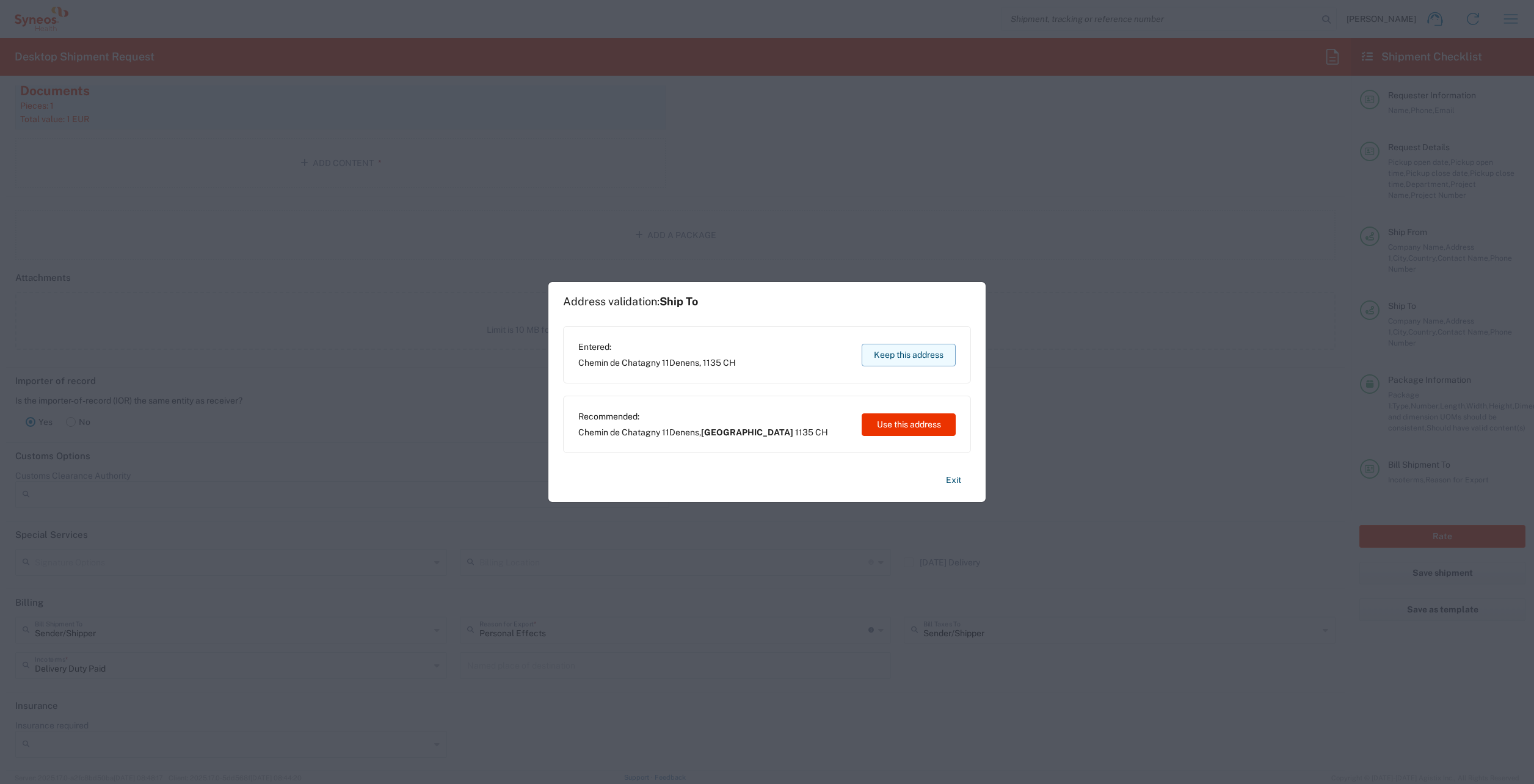
click at [909, 362] on button "Keep this address" at bounding box center [908, 355] width 94 height 23
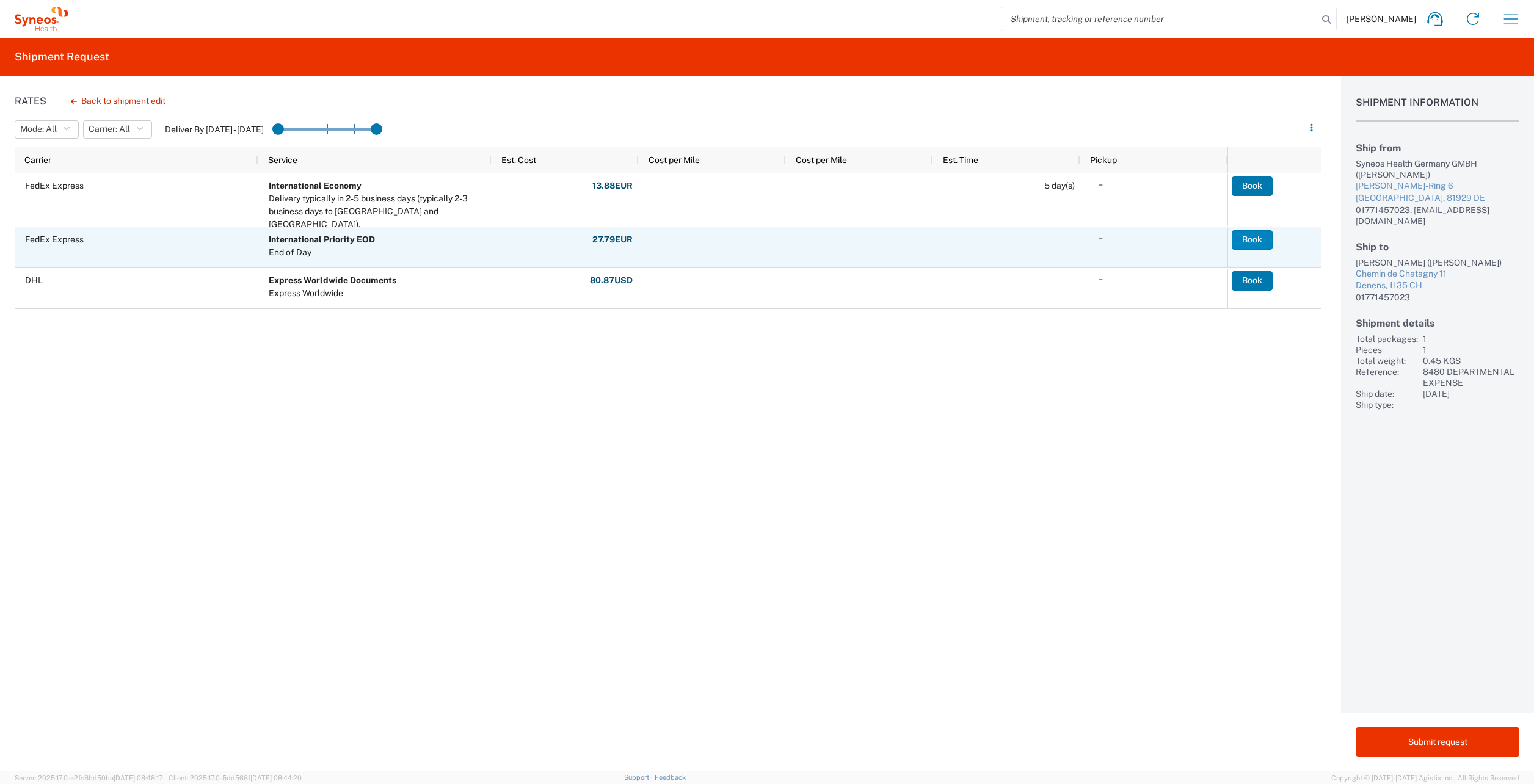
click at [1264, 243] on button "Book" at bounding box center [1251, 239] width 41 height 20
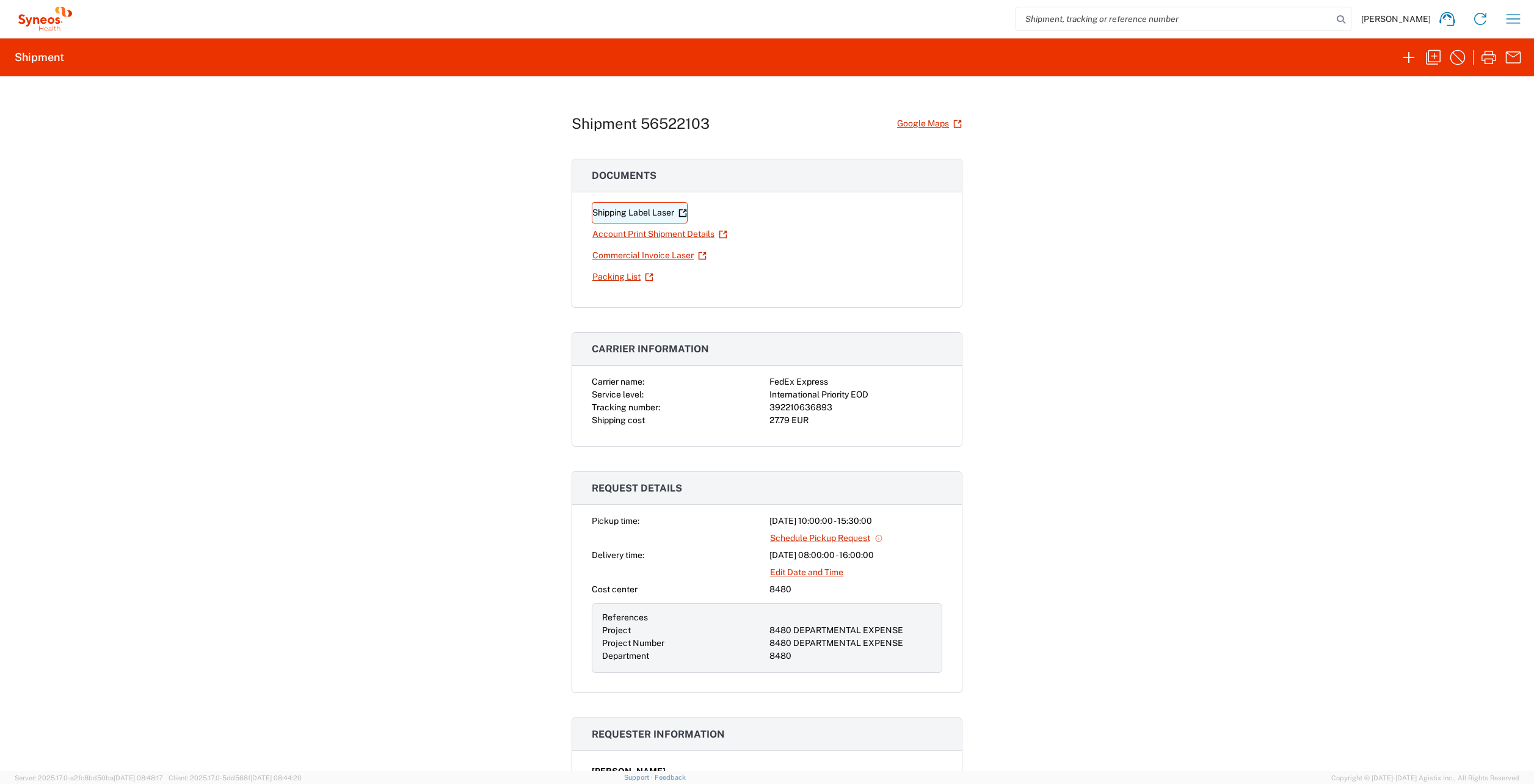
click at [628, 211] on link "Shipping Label Laser" at bounding box center [639, 212] width 95 height 22
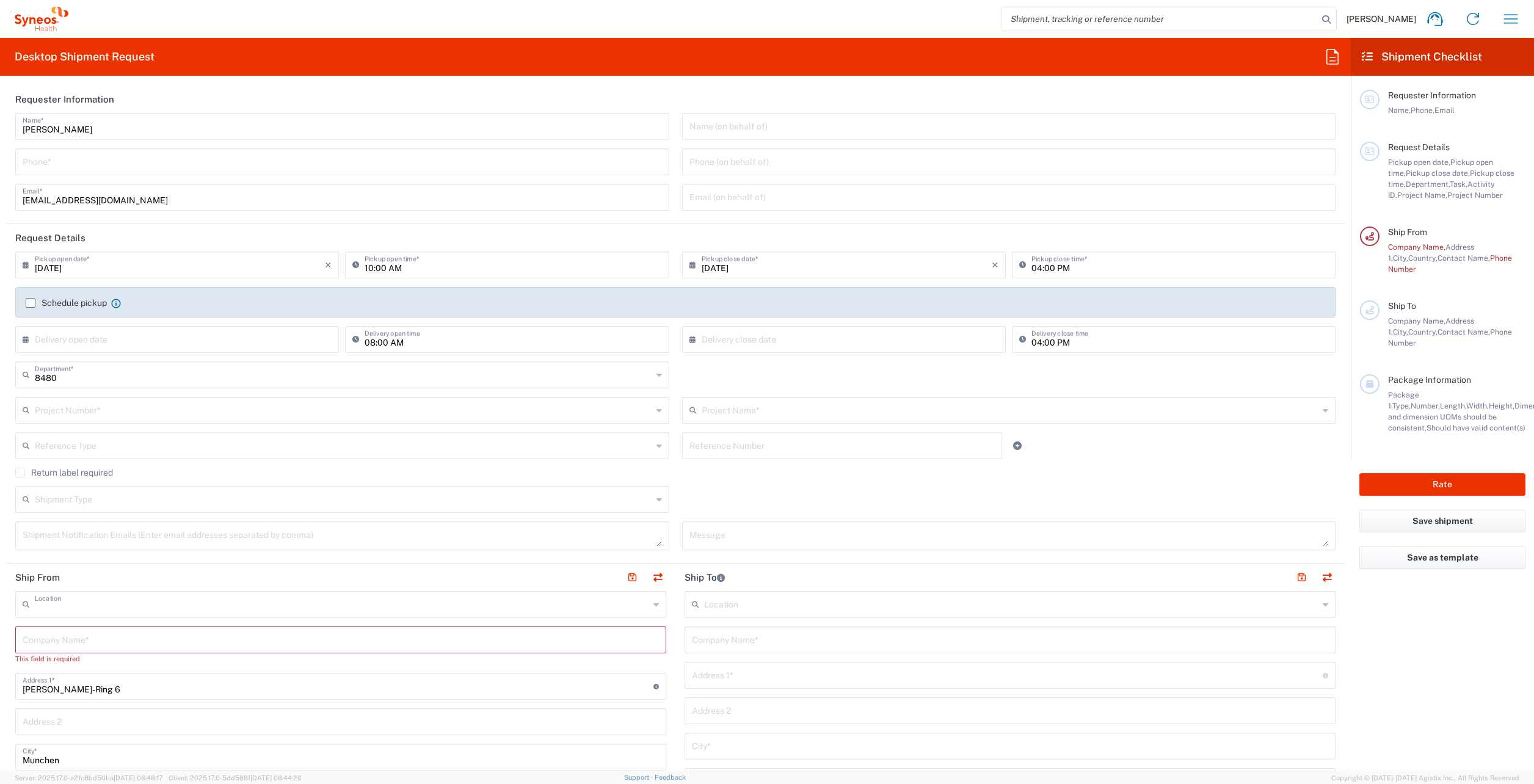
type input "Syneos Health Germany GMBH"
click at [1512, 11] on icon "button" at bounding box center [1511, 19] width 20 height 20
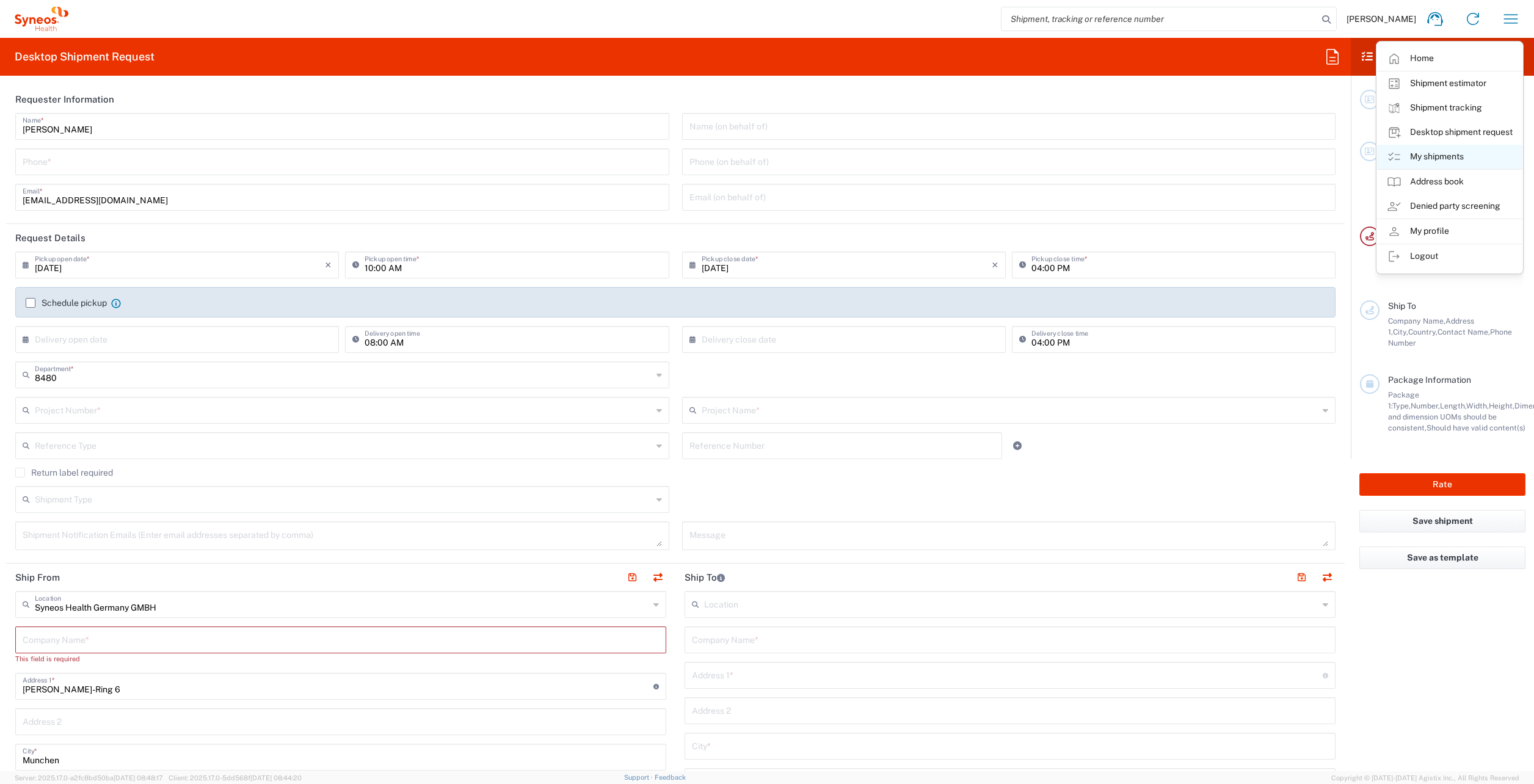
click at [1413, 149] on link "My shipments" at bounding box center [1449, 157] width 145 height 24
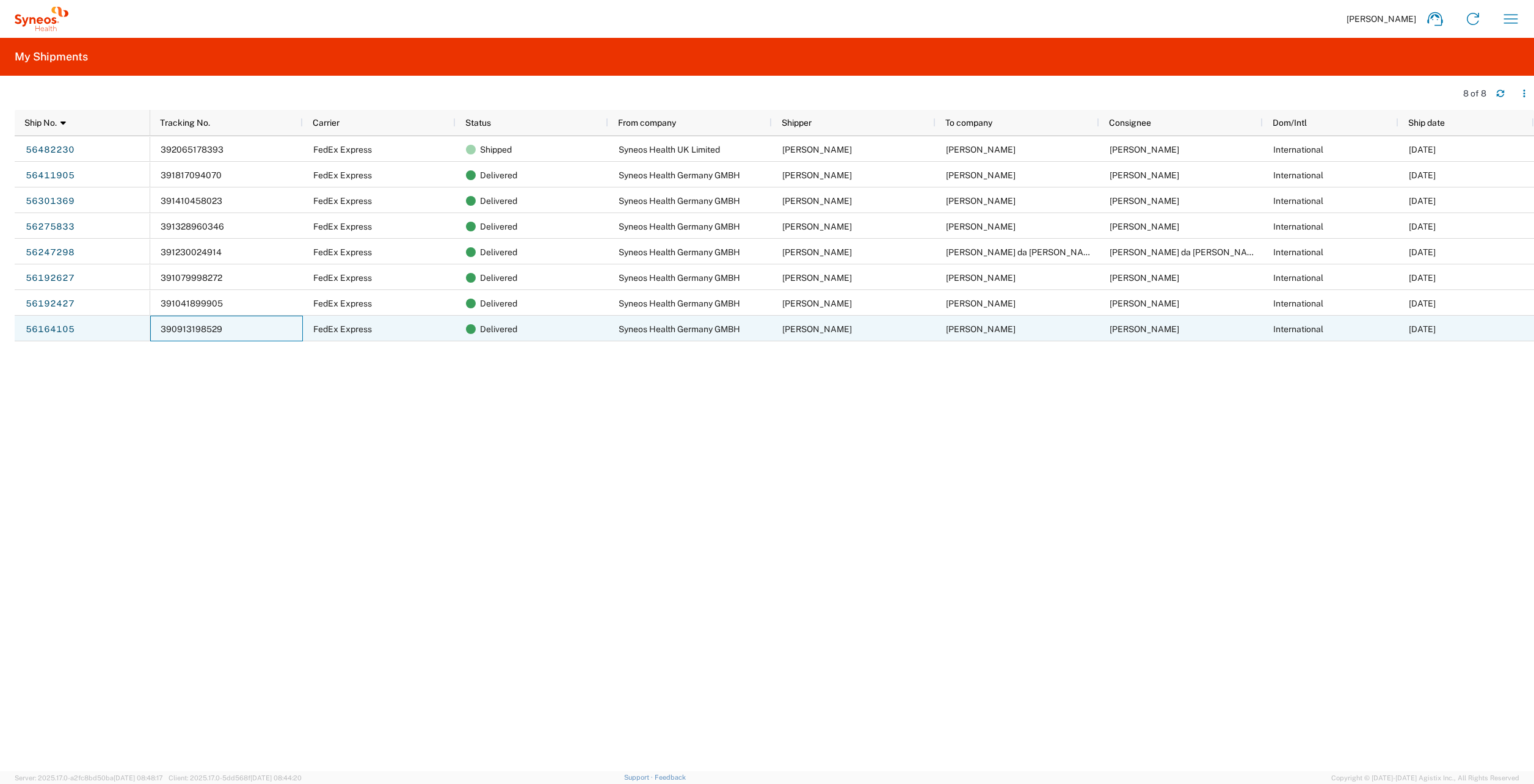
click at [168, 328] on span "390913198529" at bounding box center [191, 329] width 62 height 10
click at [122, 328] on div "56164105" at bounding box center [82, 329] width 135 height 26
click at [77, 330] on div "56164105" at bounding box center [82, 329] width 135 height 26
click at [71, 330] on link "56164105" at bounding box center [50, 329] width 50 height 20
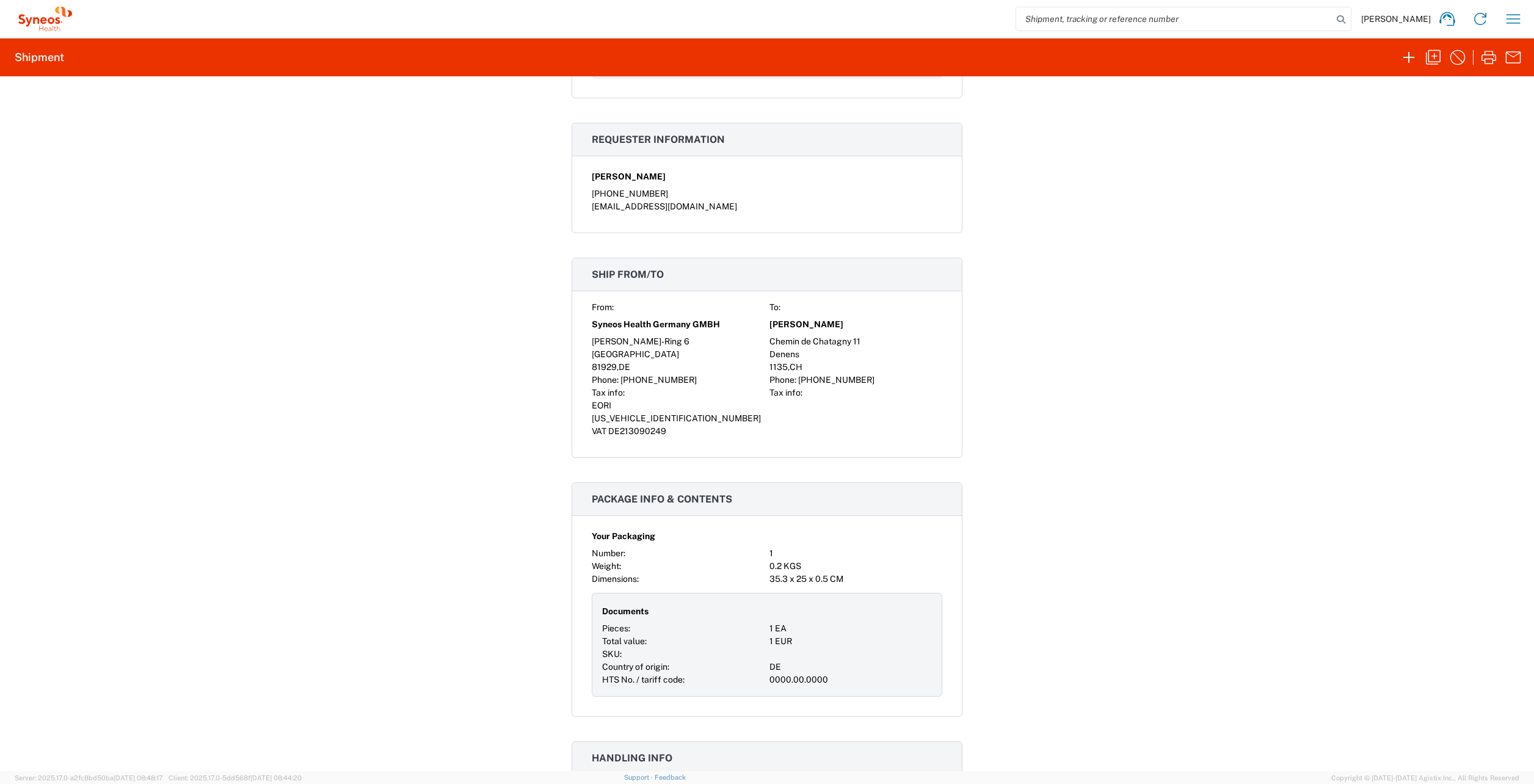
scroll to position [389, 0]
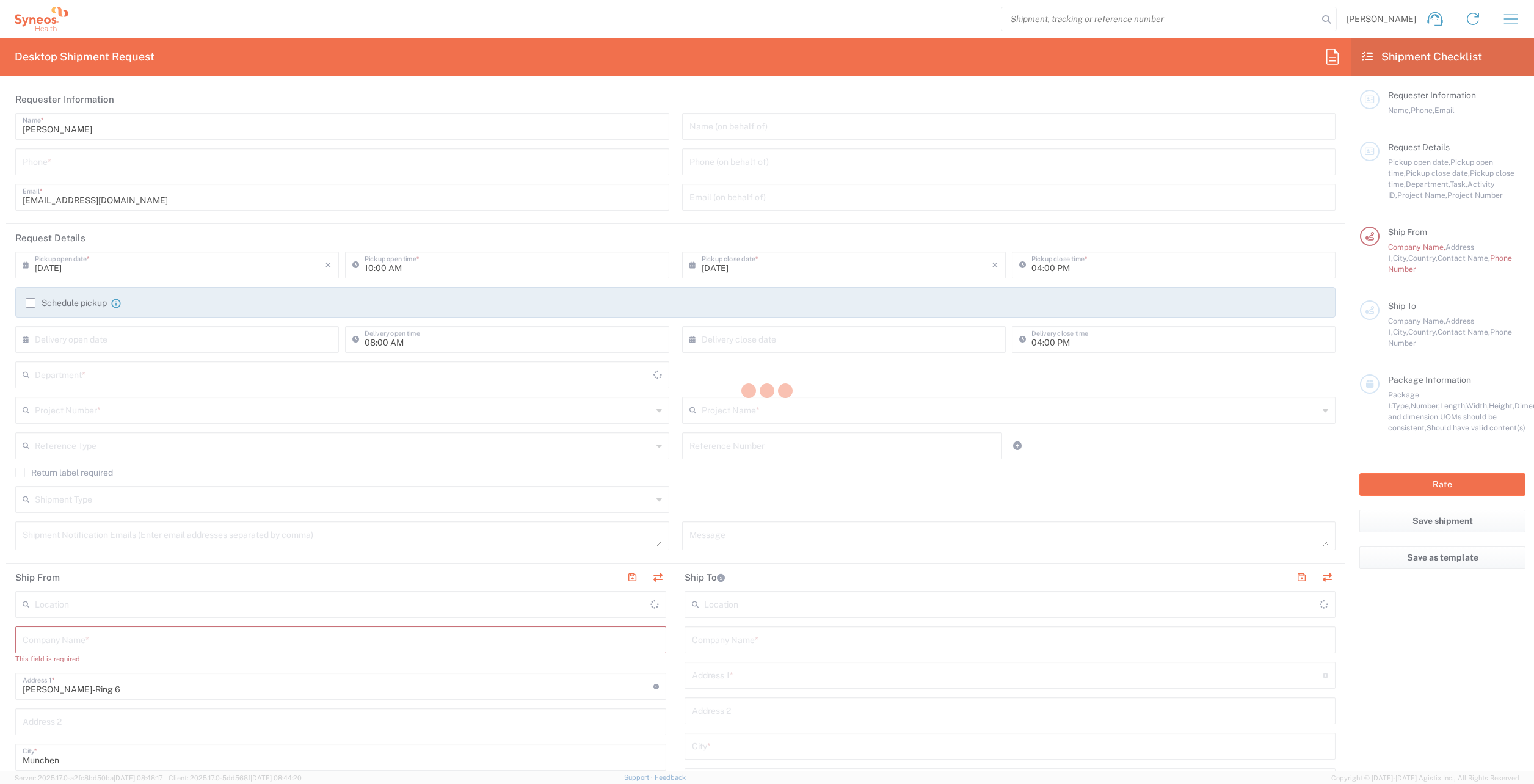
type input "8480"
type input "[GEOGRAPHIC_DATA]"
type input "Syneos Health Germany GMBH"
